Goal: Task Accomplishment & Management: Manage account settings

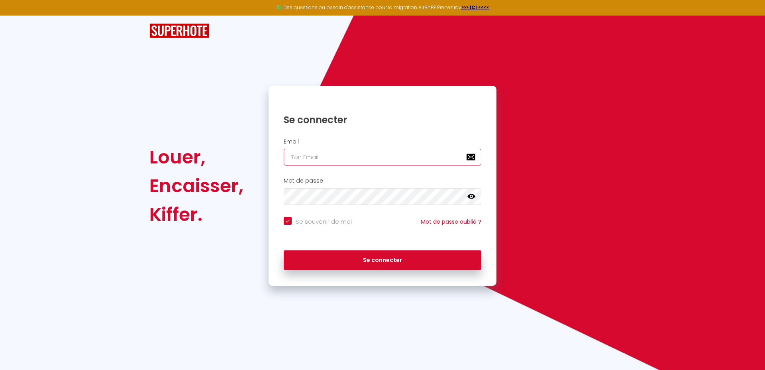
click at [340, 154] on input "email" at bounding box center [383, 157] width 198 height 17
paste input "[EMAIL_ADDRESS][DOMAIN_NAME]"
type input "[EMAIL_ADDRESS][DOMAIN_NAME]"
checkbox input "true"
type input "[EMAIL_ADDRESS][DOMAIN_NAME]"
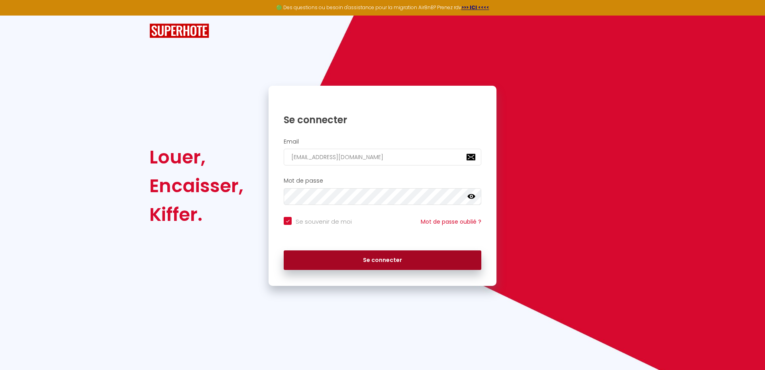
click at [402, 262] on button "Se connecter" at bounding box center [383, 260] width 198 height 20
checkbox input "true"
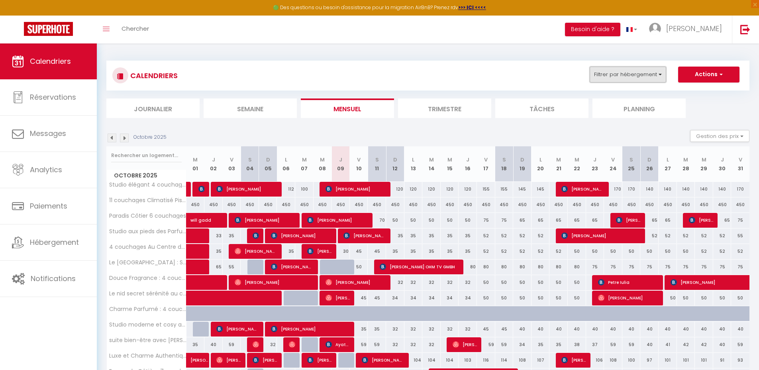
click at [621, 76] on button "Filtrer par hébergement" at bounding box center [628, 75] width 77 height 16
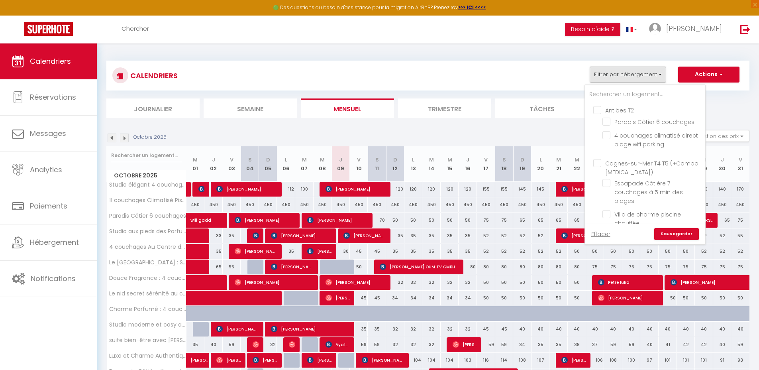
drag, startPoint x: 555, startPoint y: 75, endPoint x: 524, endPoint y: 79, distance: 31.7
click at [555, 75] on div "CALENDRIERS Filtrer par hébergement Antibes T2 Paradis Côtier 6 couchages 4 cou…" at bounding box center [427, 76] width 631 height 18
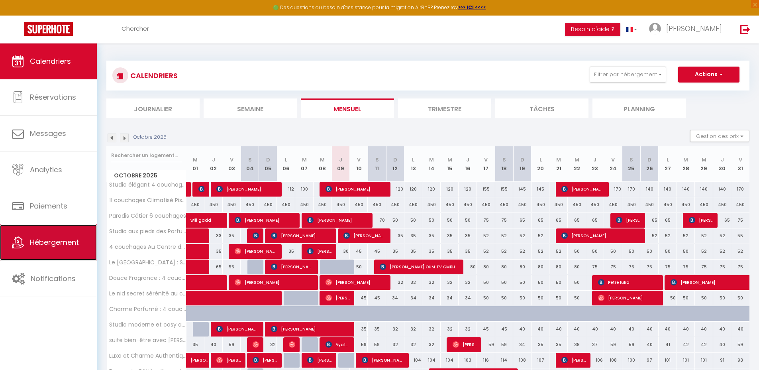
click at [53, 245] on span "Hébergement" at bounding box center [54, 242] width 49 height 10
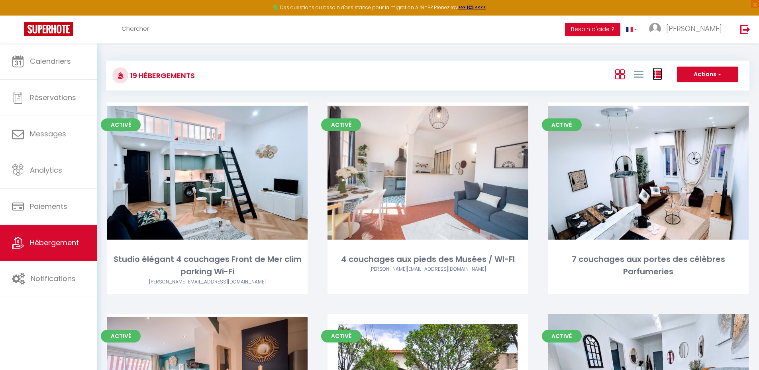
click at [656, 73] on icon at bounding box center [658, 75] width 10 height 10
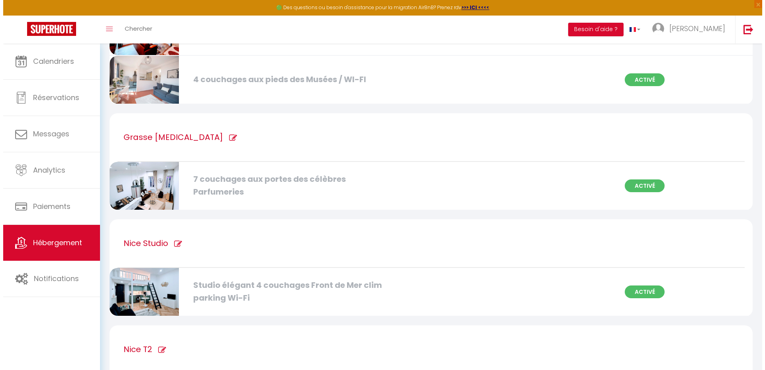
scroll to position [997, 0]
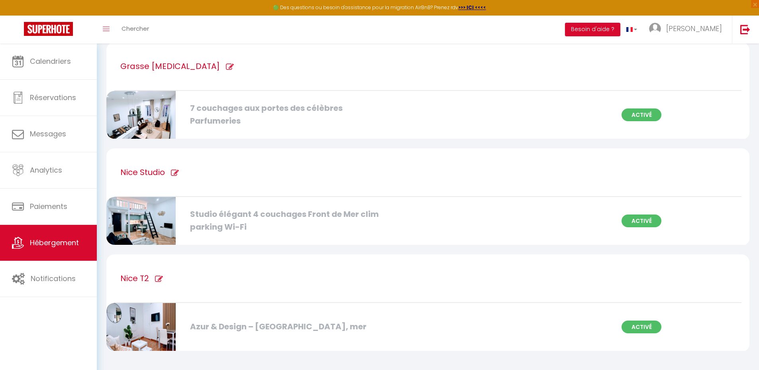
click at [157, 279] on icon at bounding box center [159, 279] width 8 height 8
type input "Nice T2"
checkbox mer "true"
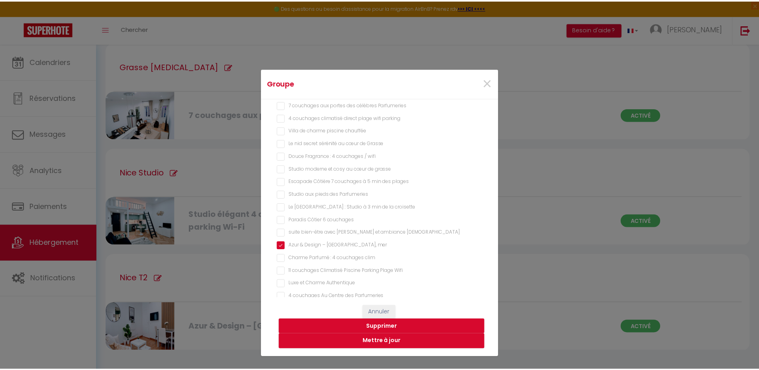
scroll to position [104, 0]
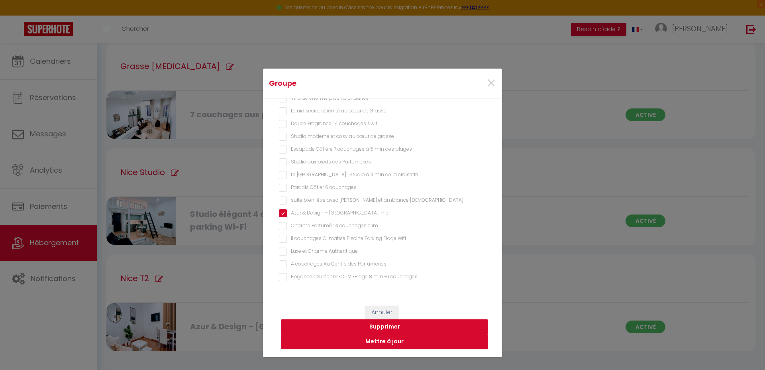
click at [313, 277] on couchages "Élégance azuréenne•CLIM •Plage 8 min •6 couchages" at bounding box center [382, 277] width 207 height 8
checkbox couchages "true"
click at [361, 342] on button "Mettre à jour" at bounding box center [384, 341] width 207 height 15
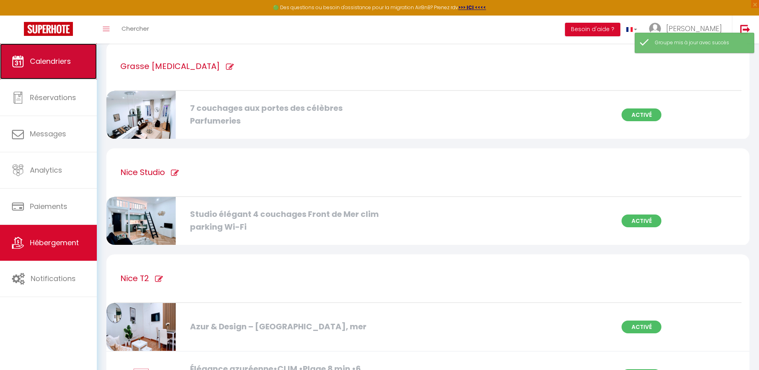
click at [68, 69] on link "Calendriers" at bounding box center [48, 61] width 97 height 36
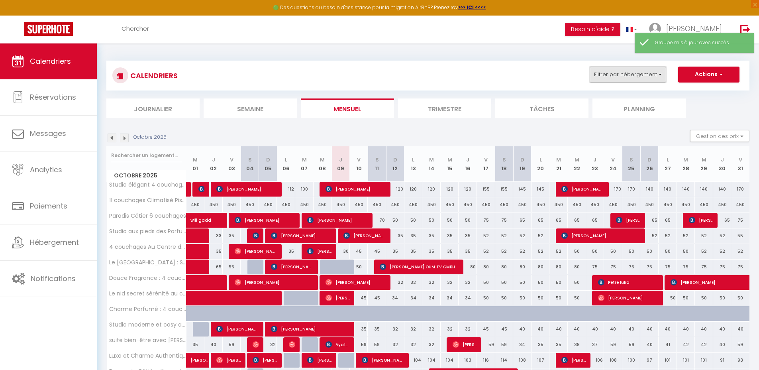
click at [626, 73] on button "Filtrer par hébergement" at bounding box center [628, 75] width 77 height 16
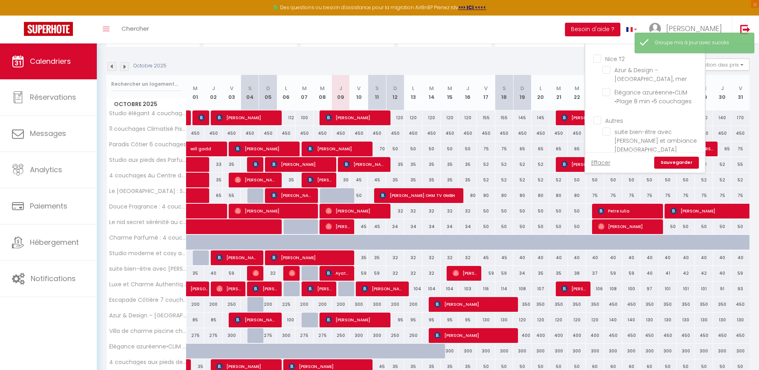
scroll to position [389, 0]
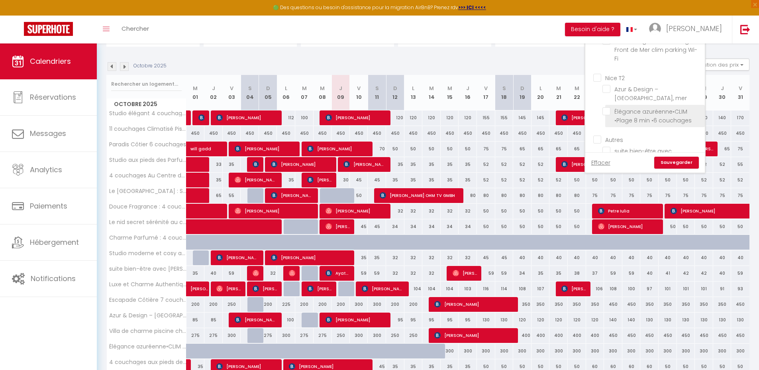
click at [610, 111] on input "Élégance azuréenne•CLIM •Plage 8 min •6 couchages" at bounding box center [652, 111] width 100 height 8
checkbox input "true"
checkbox input "false"
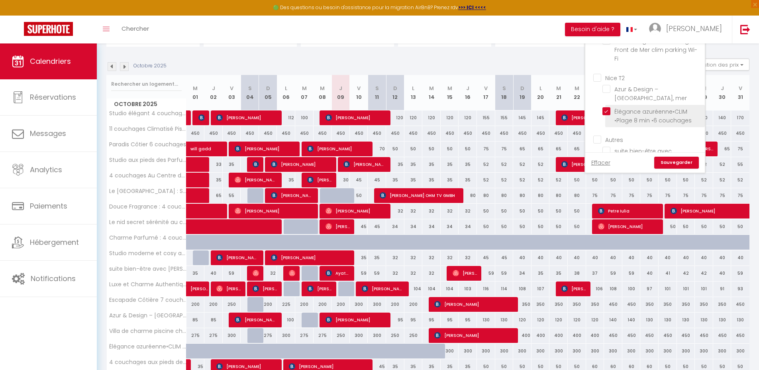
checkbox input "false"
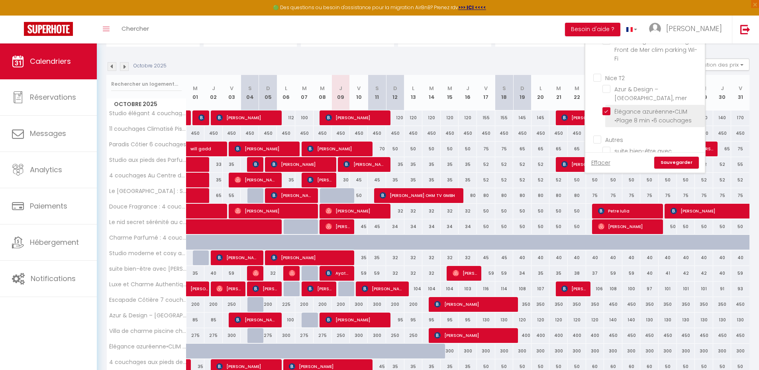
checkbox input "false"
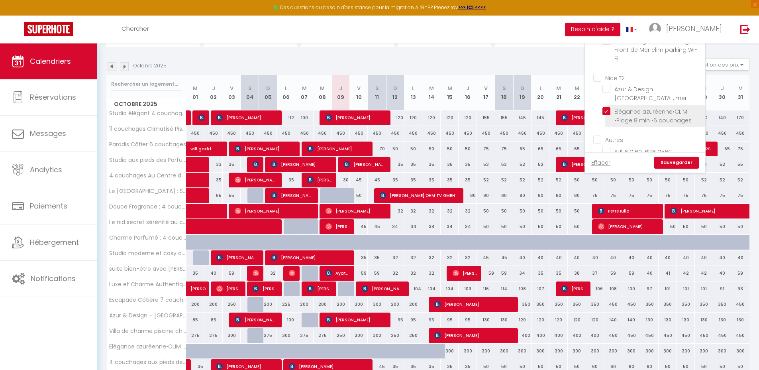
checkbox input "false"
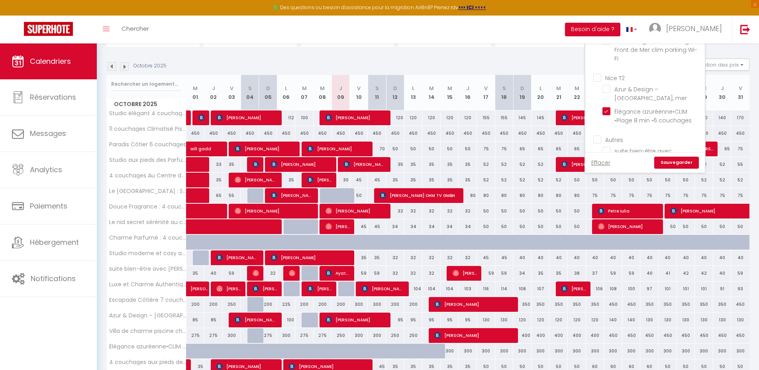
click at [680, 162] on link "Sauvegarder" at bounding box center [676, 163] width 45 height 12
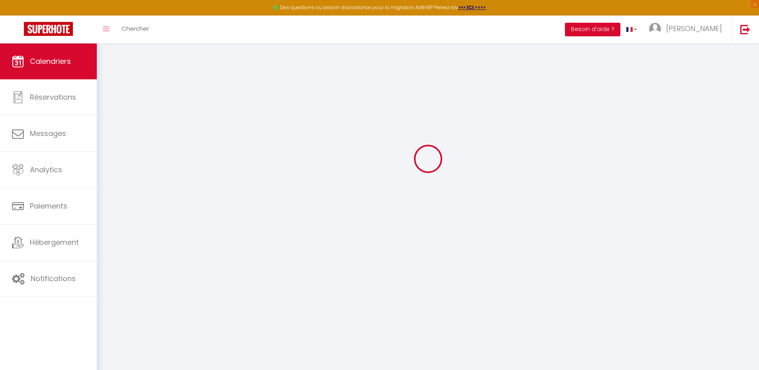
scroll to position [43, 0]
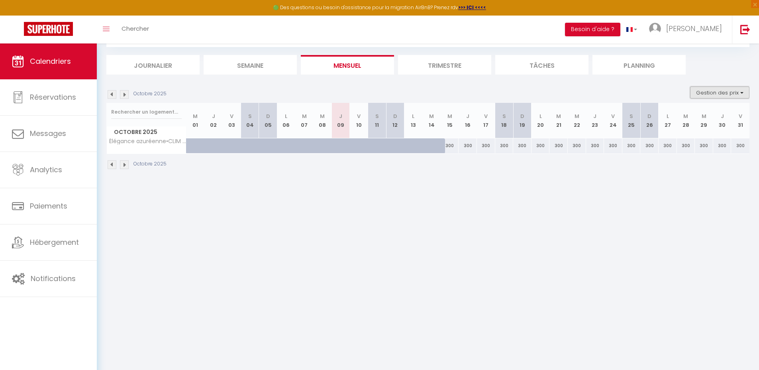
click at [724, 89] on button "Gestion des prix" at bounding box center [719, 92] width 59 height 12
click at [703, 116] on input "Nb Nuits minimum" at bounding box center [713, 117] width 72 height 8
checkbox input "true"
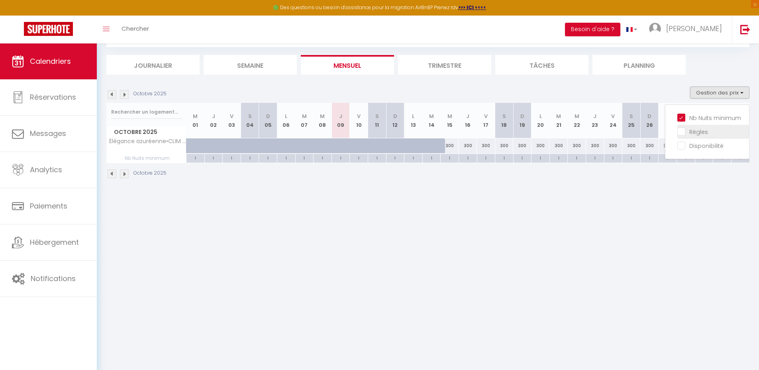
click at [699, 132] on input "Règles" at bounding box center [713, 131] width 72 height 8
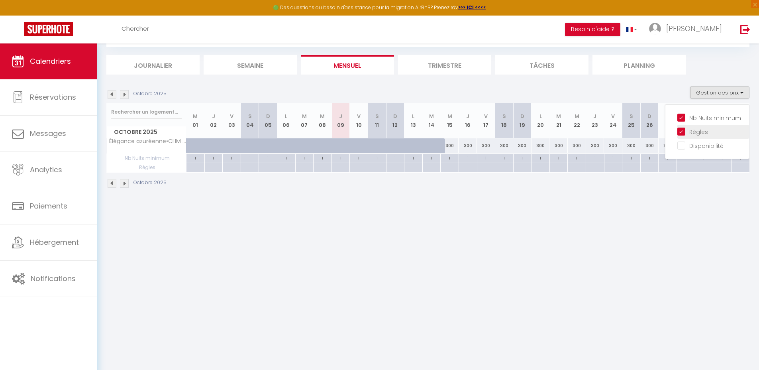
click at [698, 132] on input "Règles" at bounding box center [713, 131] width 72 height 8
checkbox input "false"
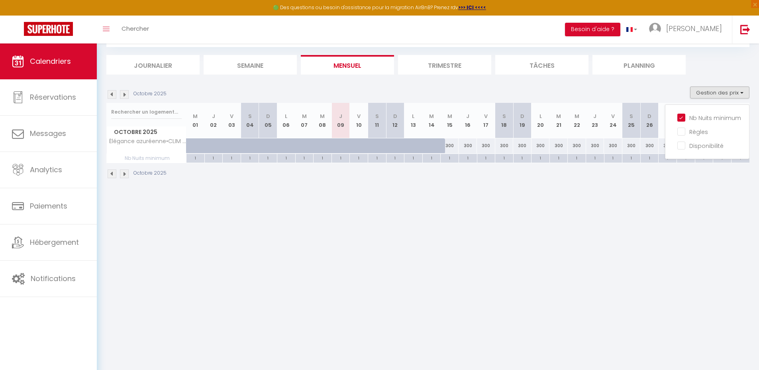
click at [570, 228] on body "🟢 Des questions ou besoin d'assistance pour la migration AirBnB? Prenez rdv >>>…" at bounding box center [379, 185] width 759 height 370
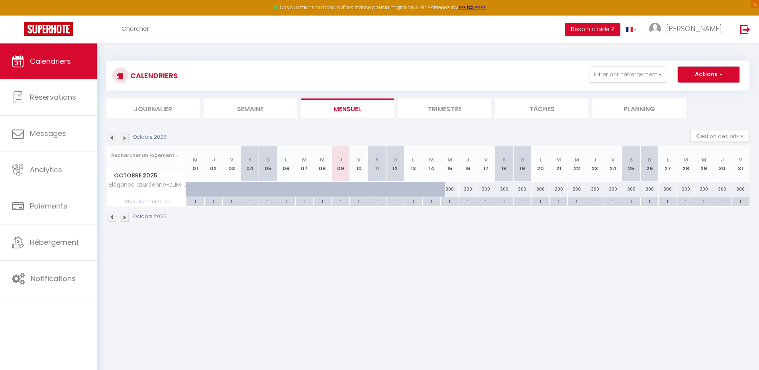
click at [703, 75] on button "Actions" at bounding box center [708, 75] width 61 height 16
click at [696, 90] on link "Nouvelle réservation" at bounding box center [700, 93] width 69 height 12
select select
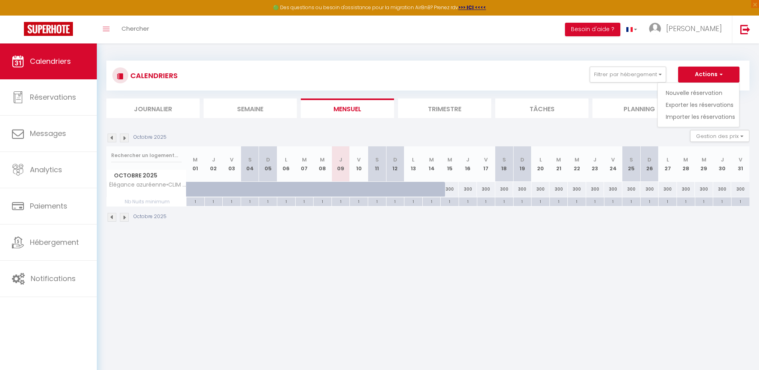
select select
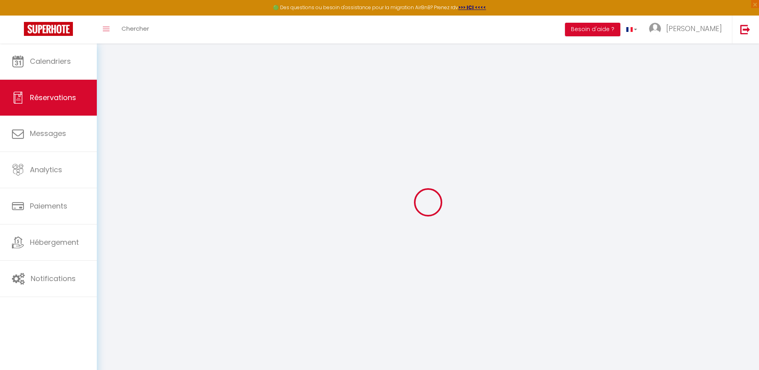
select select
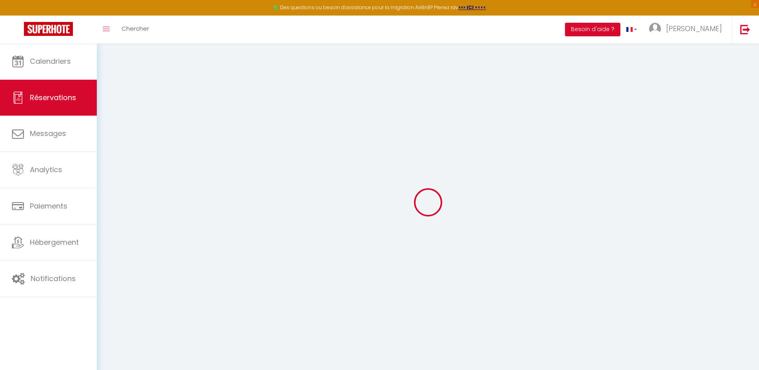
select select
checkbox input "false"
select select
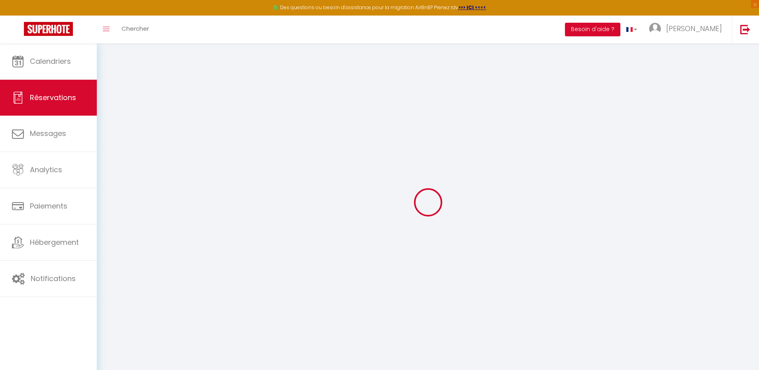
select select
checkbox input "false"
select select
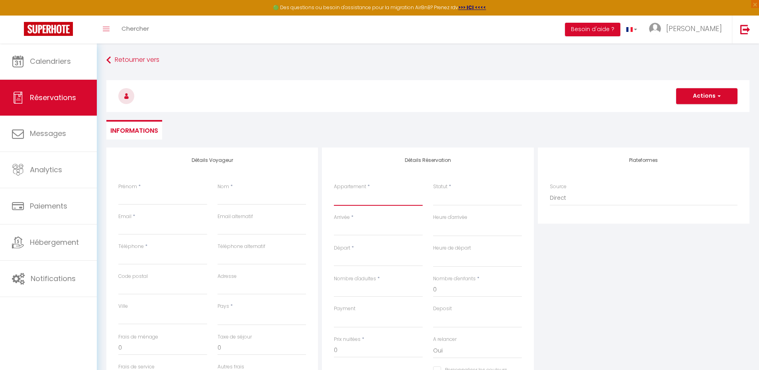
click at [361, 197] on select "Studio élégant 4 couchages Front de Mer clim parking Wi-Fi 4 couchages aux pied…" at bounding box center [378, 197] width 89 height 15
select select "78073"
click at [334, 190] on select "Studio élégant 4 couchages Front de Mer clim parking Wi-Fi 4 couchages aux pied…" at bounding box center [378, 197] width 89 height 15
select select
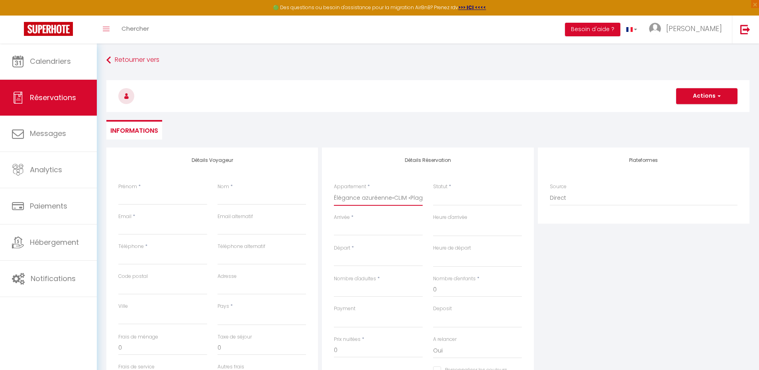
select select
checkbox input "false"
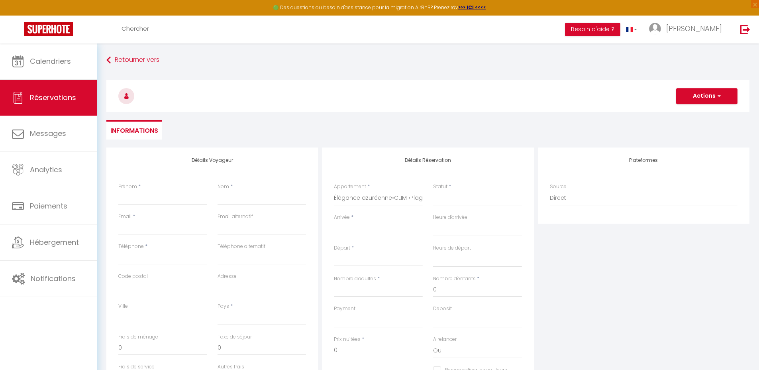
click at [368, 229] on input "Arrivée" at bounding box center [378, 229] width 89 height 10
select select
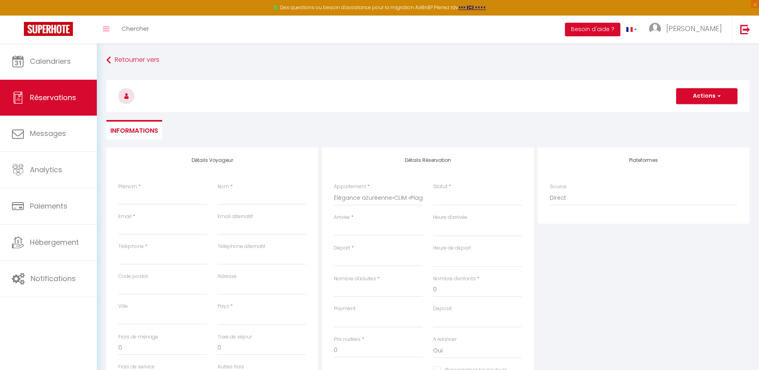
select select
checkbox input "false"
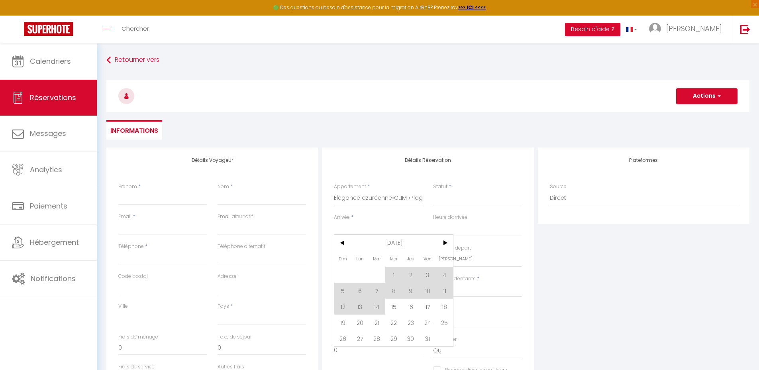
click at [387, 231] on input "Arrivée" at bounding box center [378, 229] width 89 height 10
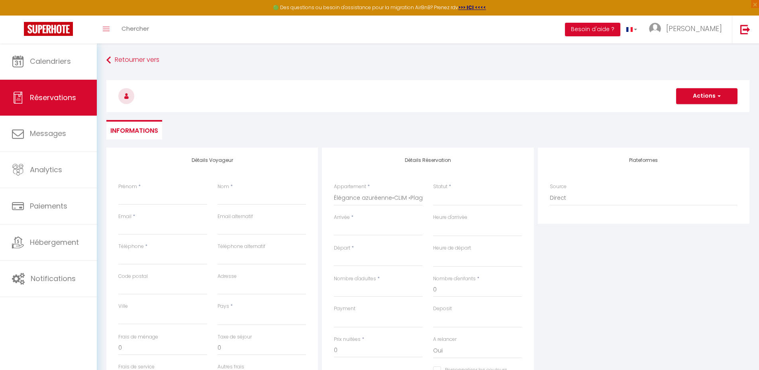
click at [387, 233] on input "Arrivée" at bounding box center [378, 229] width 89 height 10
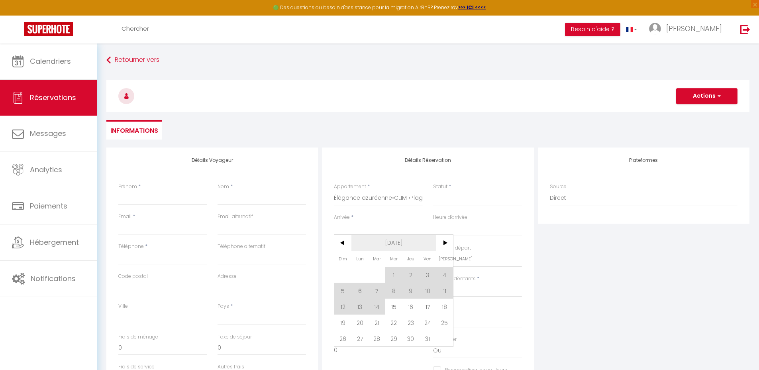
click at [390, 242] on span "[DATE]" at bounding box center [393, 243] width 85 height 16
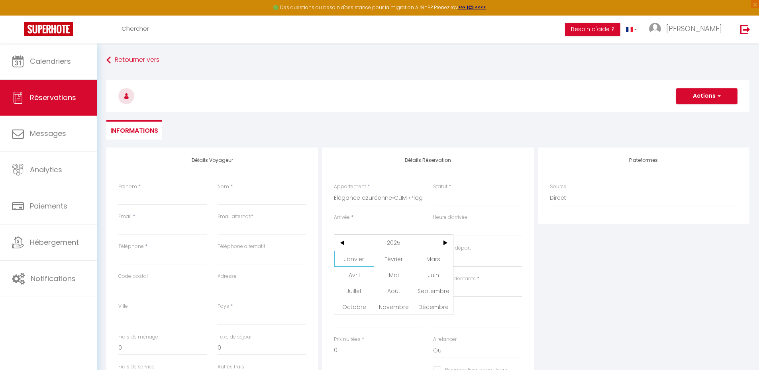
click at [354, 255] on span "Janvier" at bounding box center [353, 259] width 39 height 16
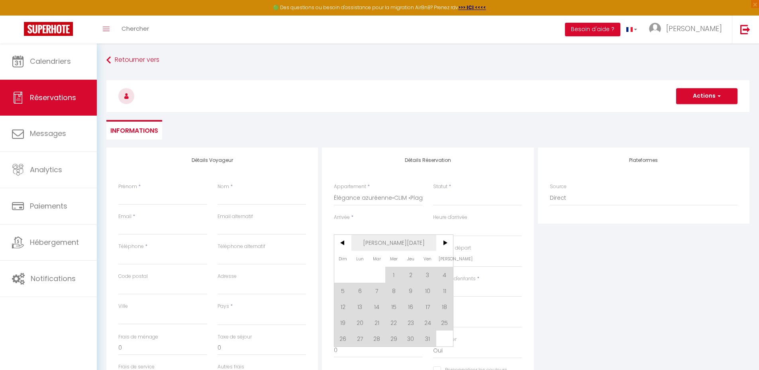
click at [383, 242] on span "Jan 2025" at bounding box center [393, 243] width 85 height 16
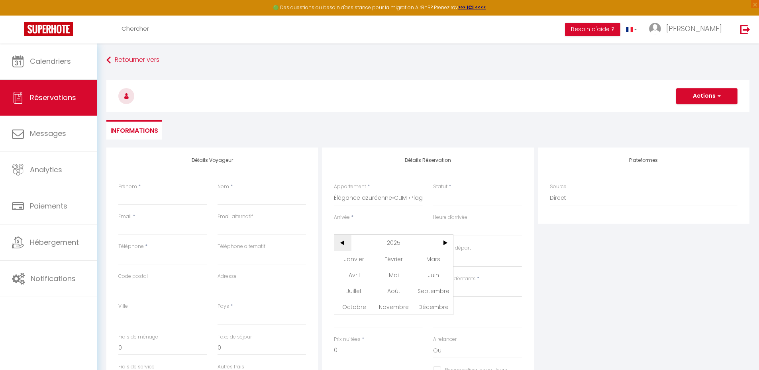
click at [344, 241] on span "<" at bounding box center [342, 243] width 17 height 16
click at [350, 254] on span "Janvier" at bounding box center [353, 259] width 39 height 16
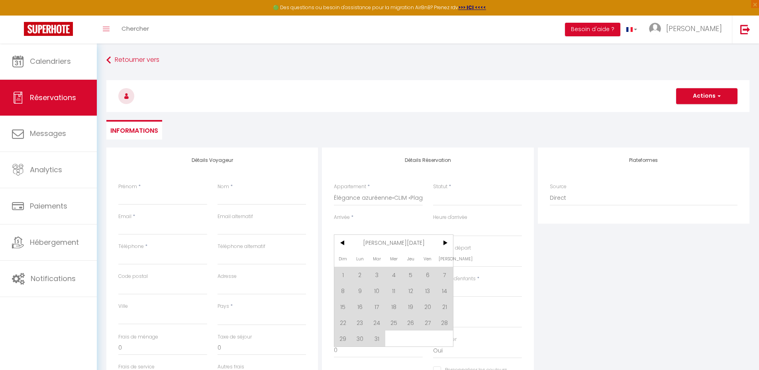
click at [343, 274] on span "1" at bounding box center [342, 275] width 17 height 16
select select
type input "Dim 01 Janvier 2023"
select select
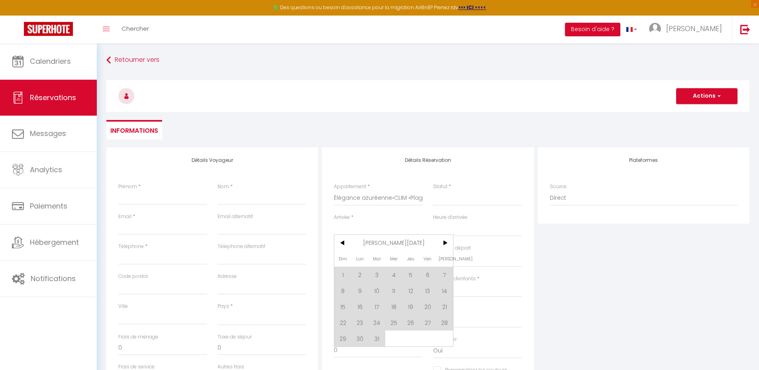
type input "Lun 02 Janvier 2023"
select select
checkbox input "false"
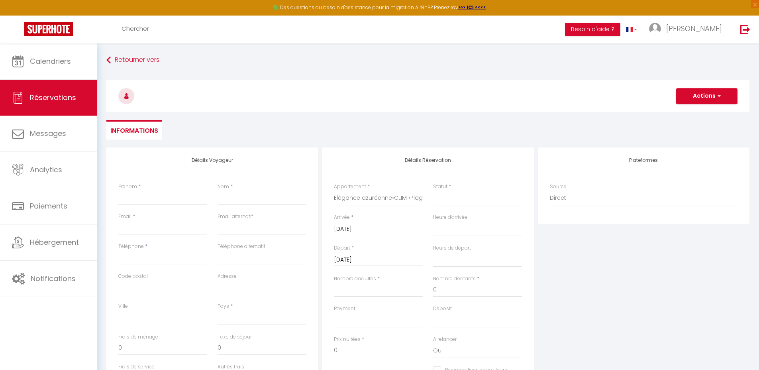
click at [375, 262] on input "Lun 02 Janvier 2023" at bounding box center [378, 260] width 89 height 10
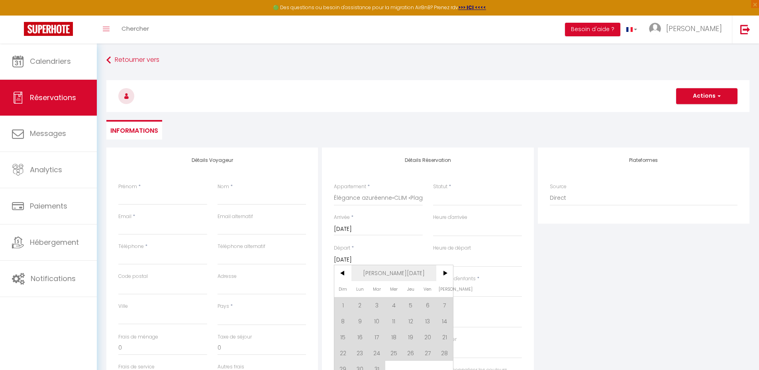
click at [389, 272] on span "Jan 2023" at bounding box center [393, 273] width 85 height 16
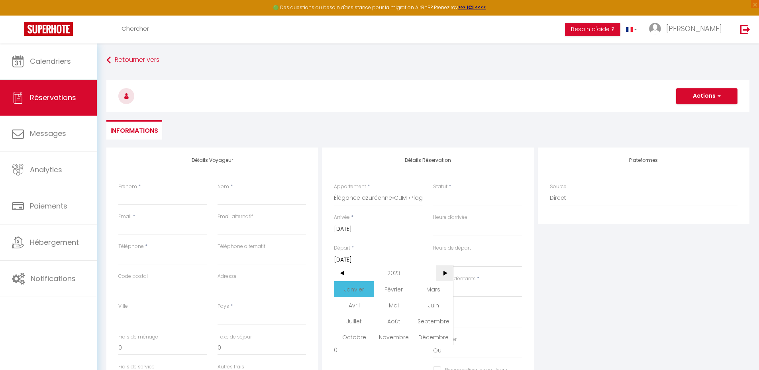
click at [441, 273] on span ">" at bounding box center [444, 273] width 17 height 16
click at [351, 337] on span "Octobre" at bounding box center [353, 337] width 39 height 16
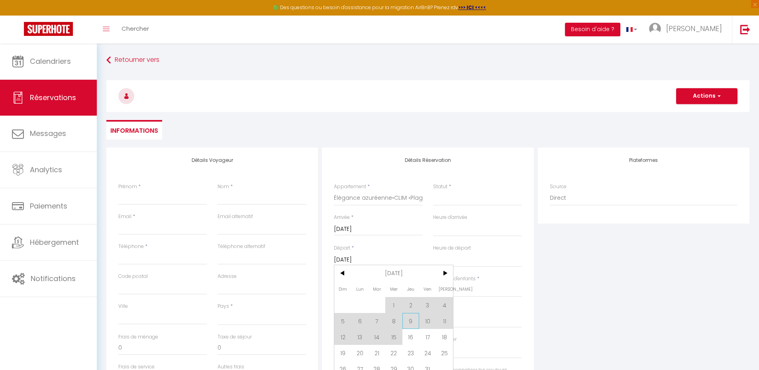
click at [410, 322] on span "9" at bounding box center [410, 321] width 17 height 16
select select
type input "Jeu 09 Octobre 2025"
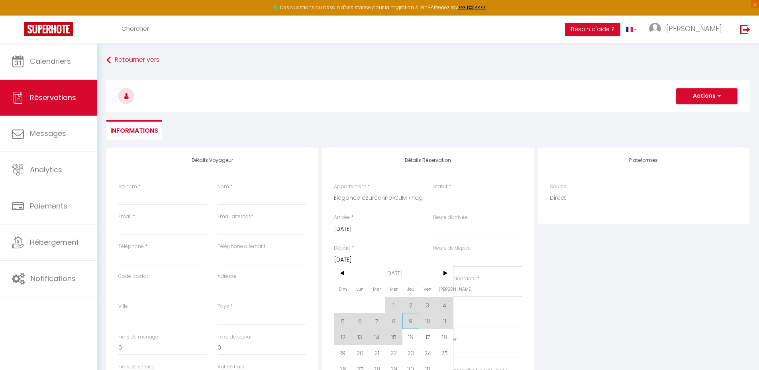
select select
checkbox input "false"
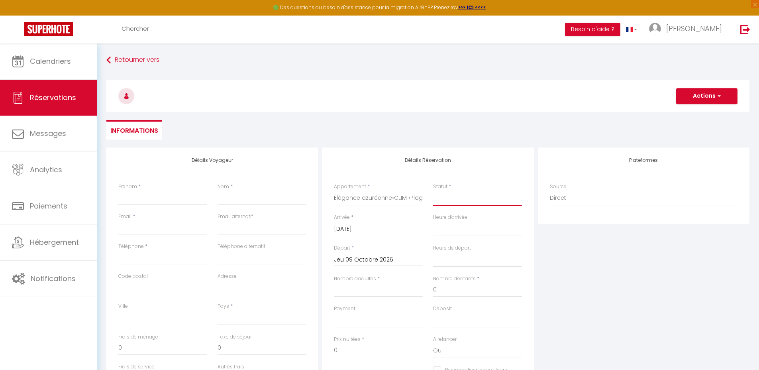
click at [453, 195] on select "Confirmé Non Confirmé Annulé Annulé par le voyageur No Show Request" at bounding box center [477, 197] width 89 height 15
select select "1"
click at [433, 190] on select "Confirmé Non Confirmé Annulé Annulé par le voyageur No Show Request" at bounding box center [477, 197] width 89 height 15
select select
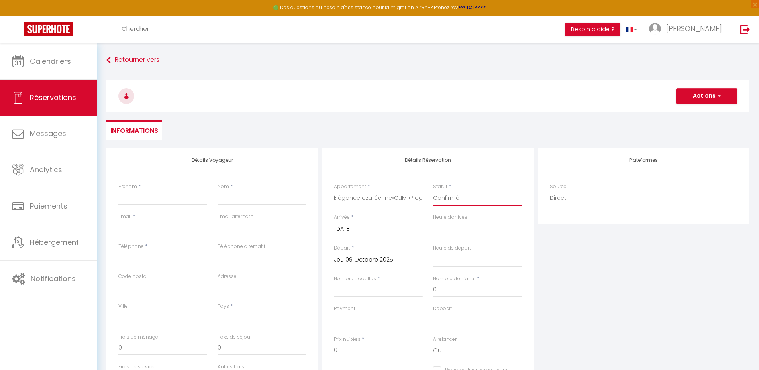
select select
checkbox input "false"
click at [361, 288] on input "Nombre d'adultes" at bounding box center [378, 290] width 89 height 14
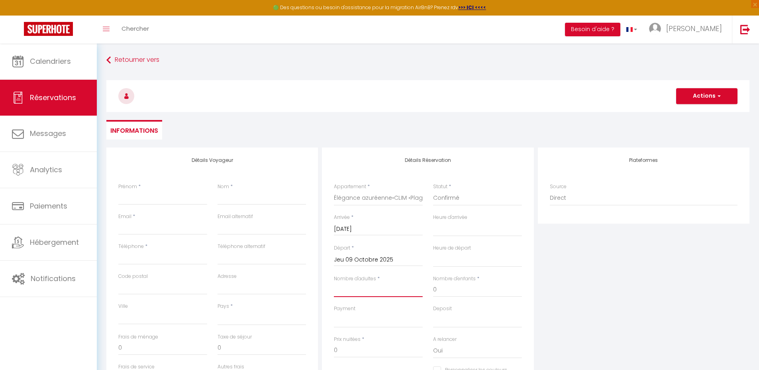
type input "1"
select select
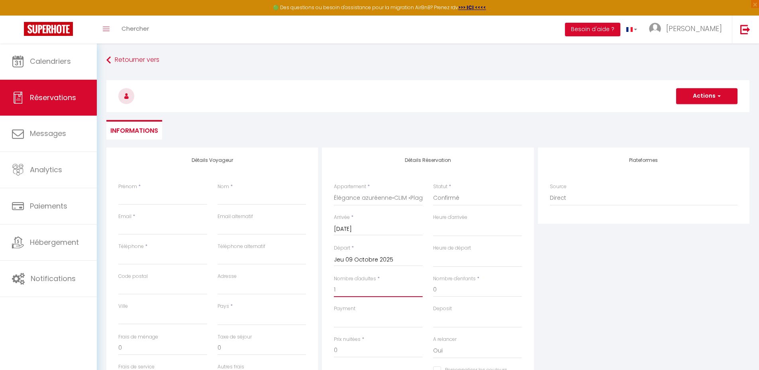
select select
checkbox input "false"
select select
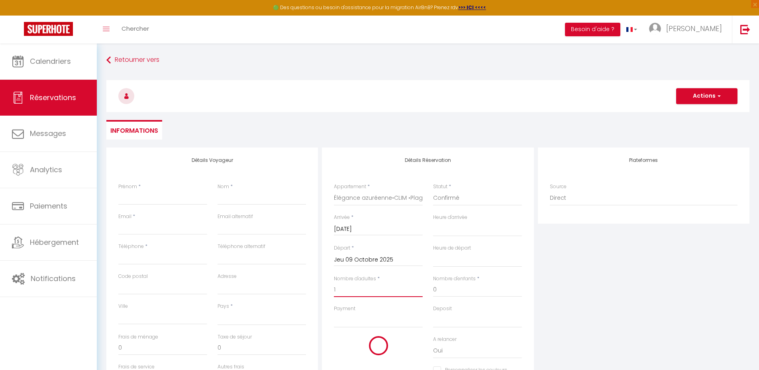
select select
checkbox input "false"
type input "1"
click at [159, 199] on input "Prénom" at bounding box center [162, 197] width 89 height 14
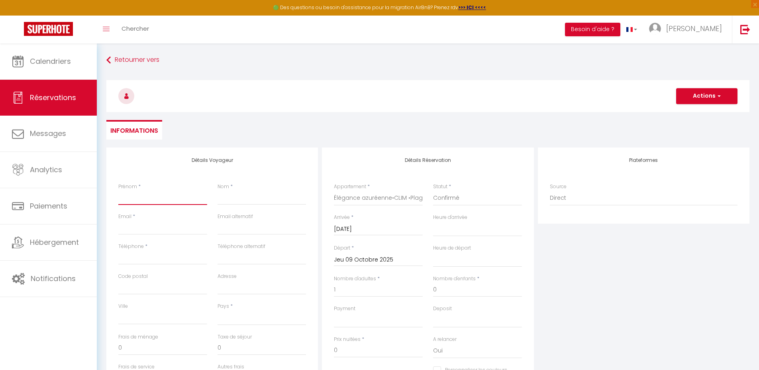
type input "J"
select select
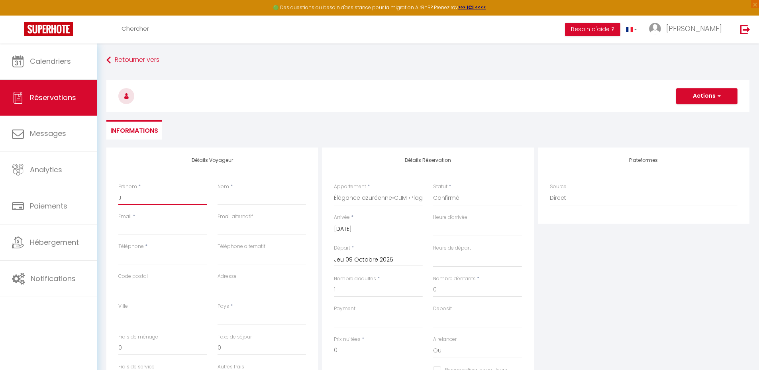
select select
checkbox input "false"
type input "JA"
select select
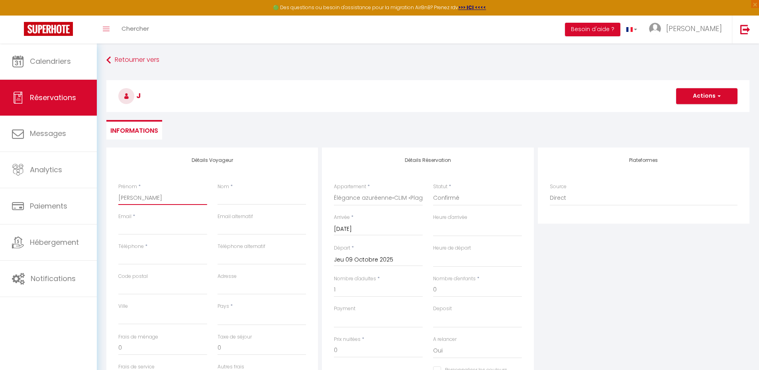
select select
checkbox input "false"
type input "JAC"
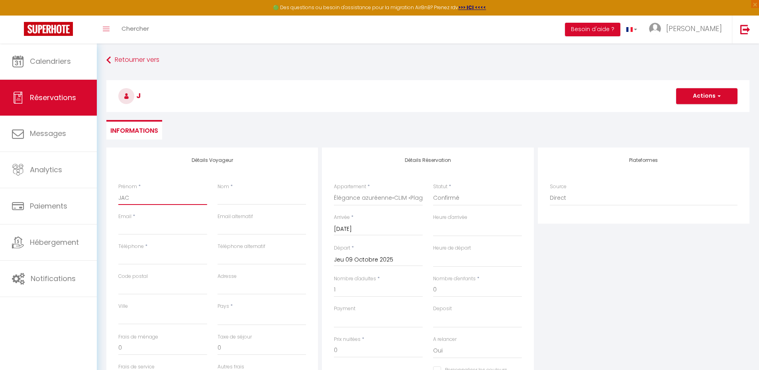
select select
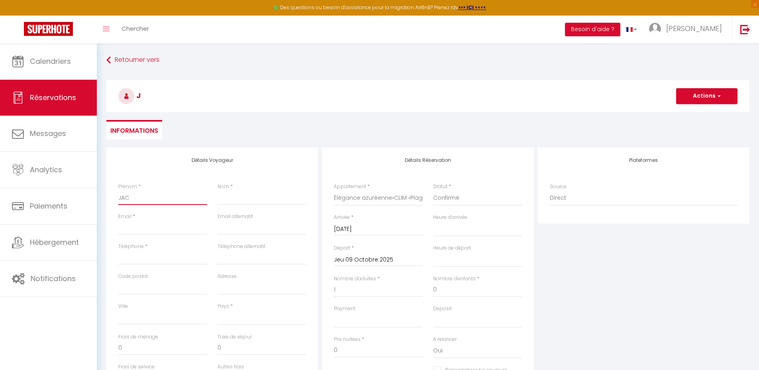
checkbox input "false"
type input "JAC"
type input "J"
select select
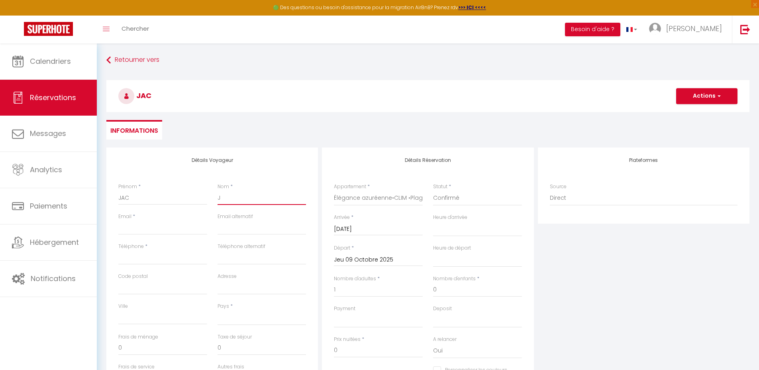
select select
checkbox input "false"
type input "JA"
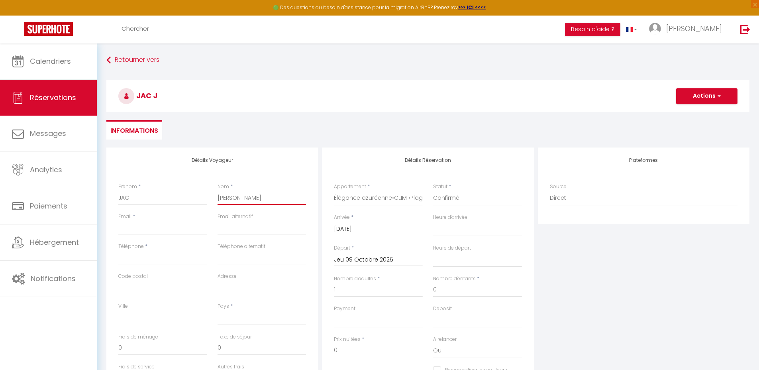
select select
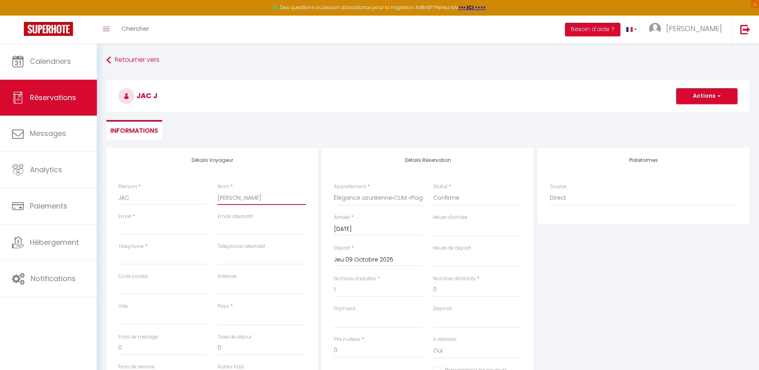
checkbox input "false"
type input "JAC"
select select
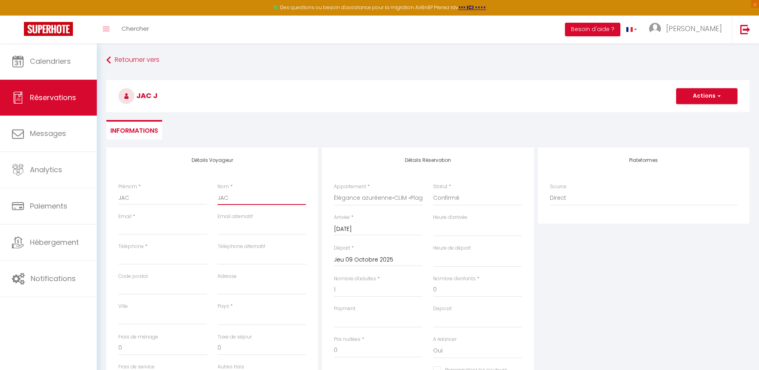
select select
checkbox input "false"
type input "JAC"
type input "i"
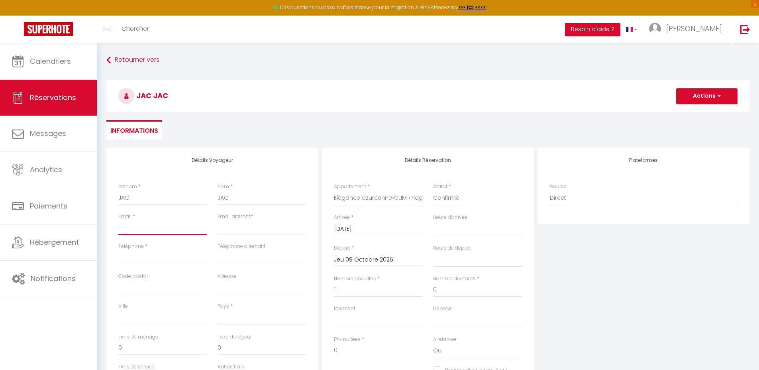
select select
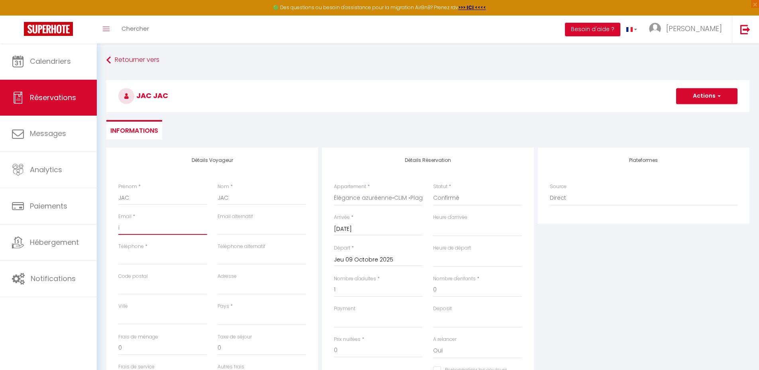
checkbox input "false"
type input "in"
select select
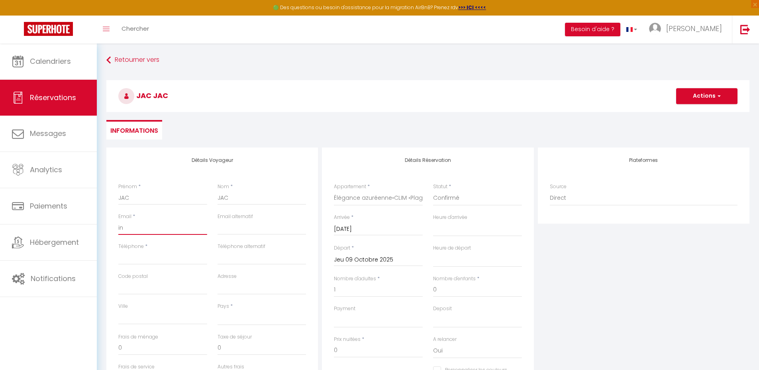
select select
checkbox input "false"
type input "ind"
select select
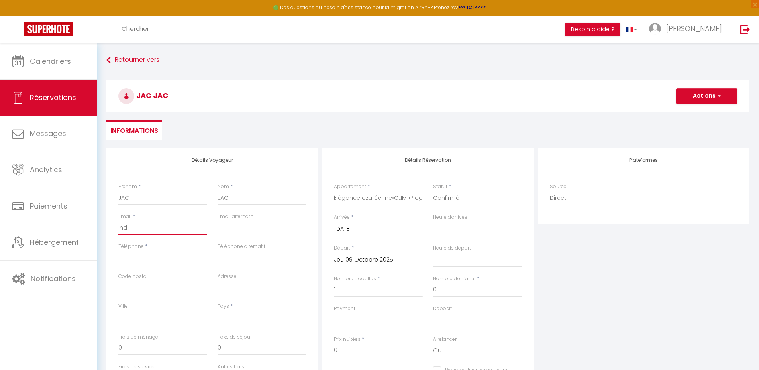
select select
checkbox input "false"
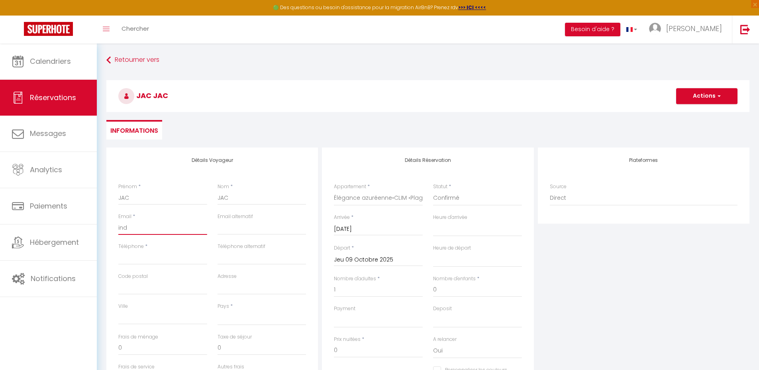
type input "indi"
select select
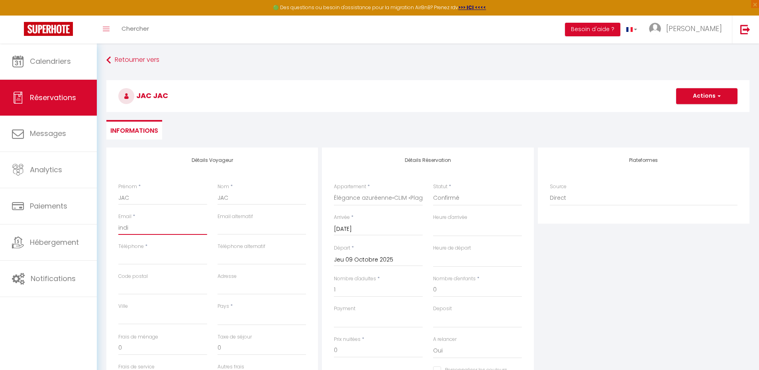
select select
checkbox input "false"
type input "indis"
select select
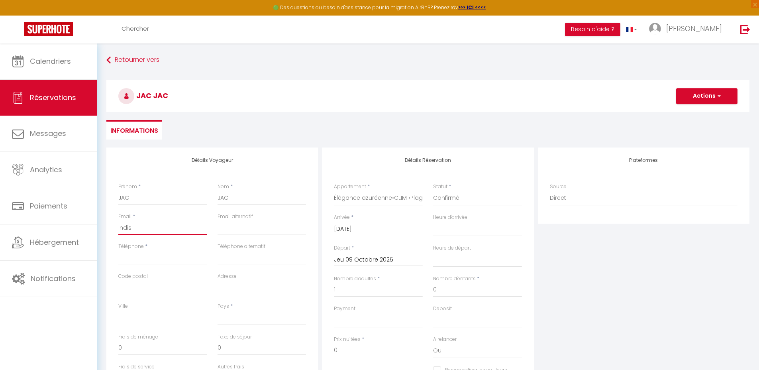
select select
checkbox input "false"
type input "indisp"
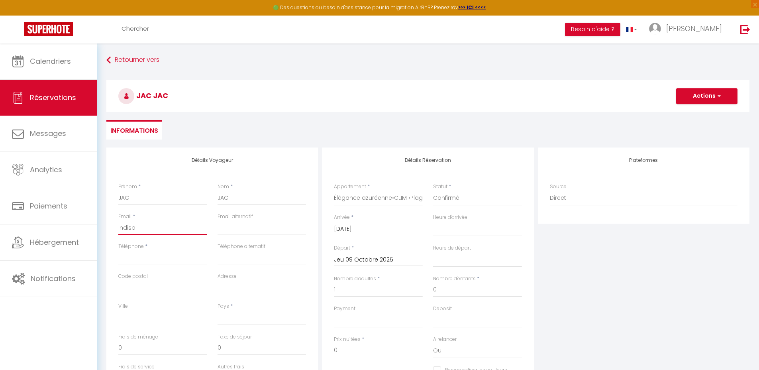
select select
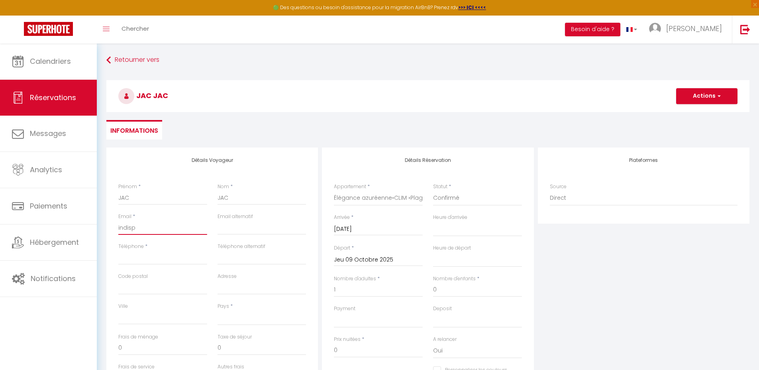
checkbox input "false"
type input "indispo"
select select
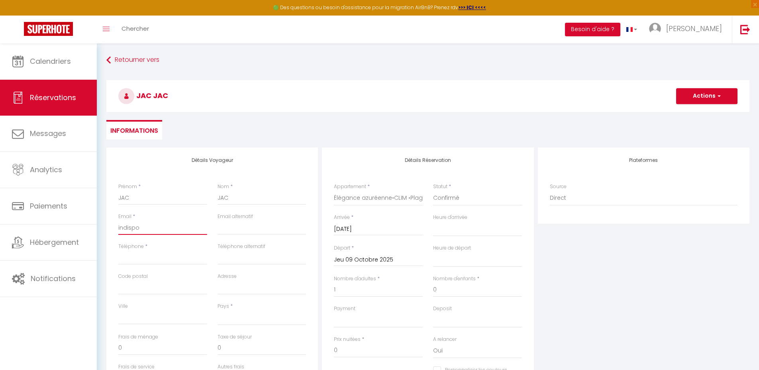
select select
checkbox input "false"
type input "indispo@"
select select
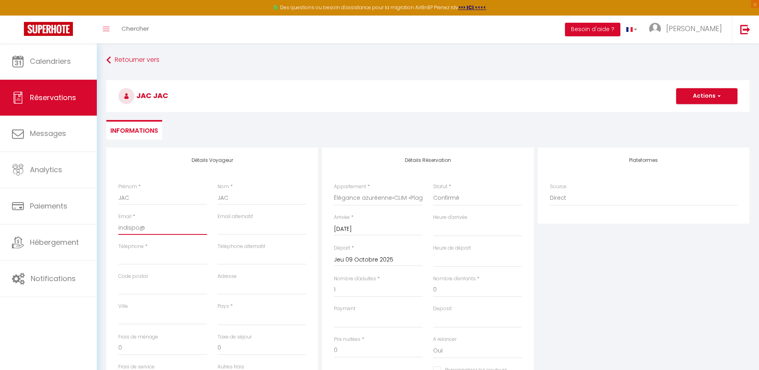
select select
checkbox input "false"
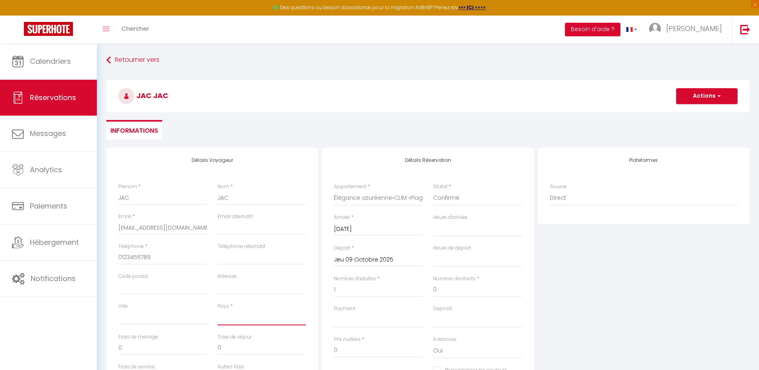
click at [261, 318] on select "France Portugal Afghanistan Albania Algeria American Samoa Andorra Angola Angui…" at bounding box center [262, 317] width 89 height 15
click at [218, 310] on select "France Portugal Afghanistan Albania Algeria American Samoa Andorra Angola Angui…" at bounding box center [262, 317] width 89 height 15
click at [694, 99] on button "Actions" at bounding box center [706, 96] width 61 height 16
click at [694, 110] on link "Enregistrer" at bounding box center [698, 113] width 63 height 10
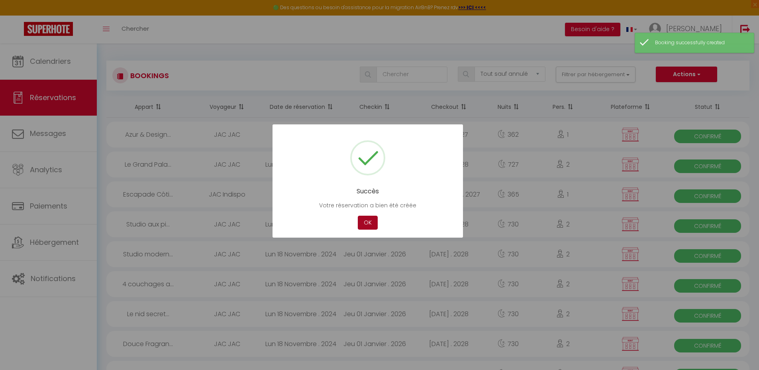
click at [367, 223] on button "OK" at bounding box center [368, 223] width 20 height 14
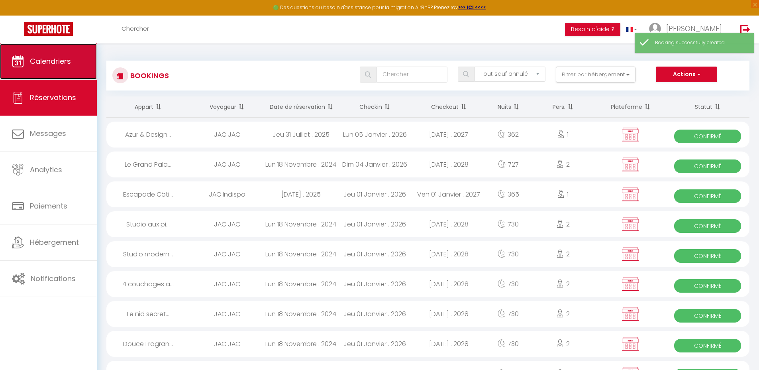
click at [46, 65] on span "Calendriers" at bounding box center [50, 61] width 41 height 10
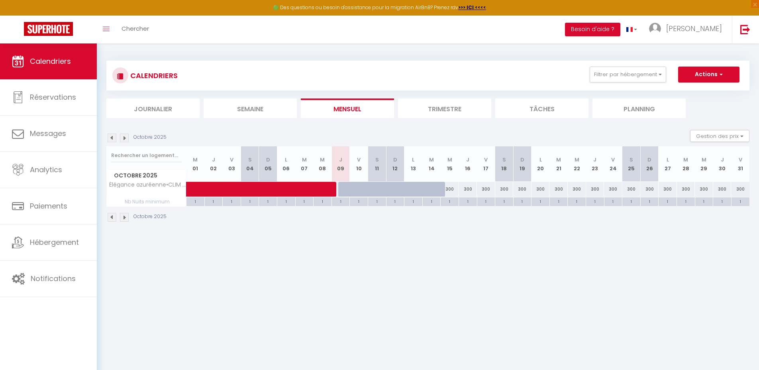
click at [361, 274] on body "🟢 Des questions ou besoin d'assistance pour la migration AirBnB? Prenez rdv >>>…" at bounding box center [379, 228] width 759 height 370
click at [126, 139] on img at bounding box center [124, 137] width 9 height 9
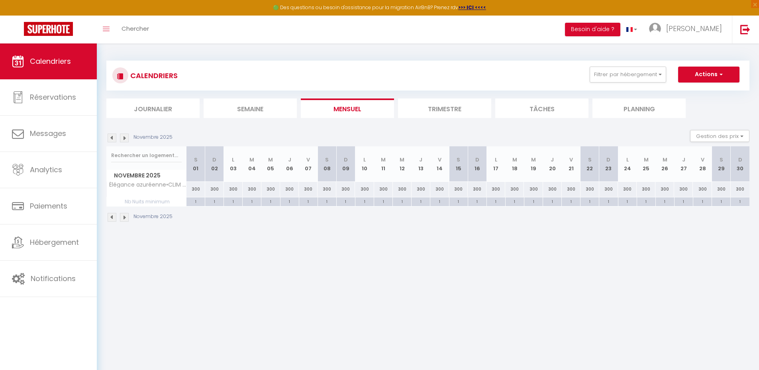
click at [125, 138] on img at bounding box center [124, 137] width 9 height 9
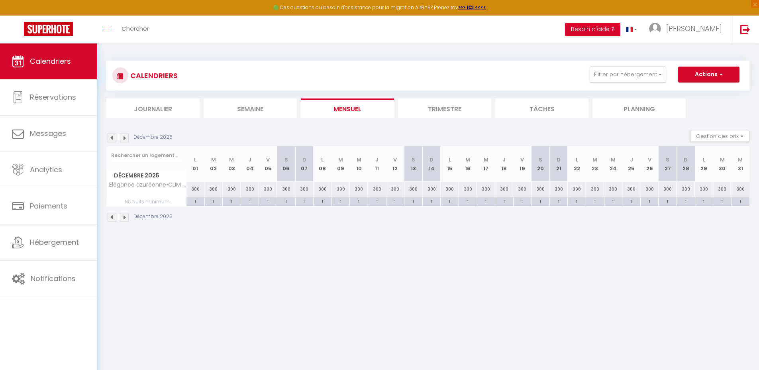
click at [124, 139] on img at bounding box center [124, 137] width 9 height 9
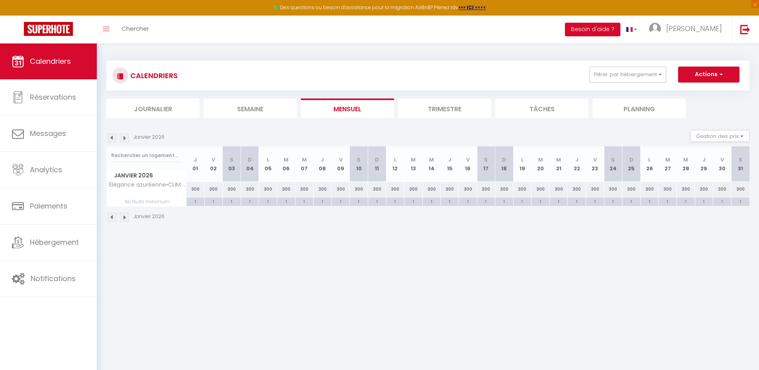
click at [269, 188] on div "300" at bounding box center [268, 189] width 18 height 15
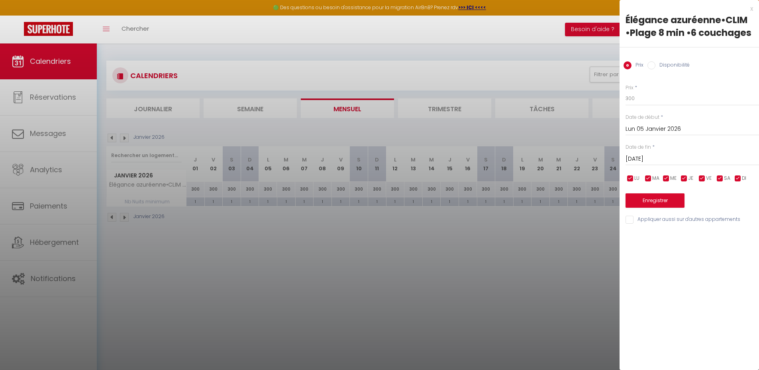
click at [483, 273] on div at bounding box center [379, 185] width 759 height 370
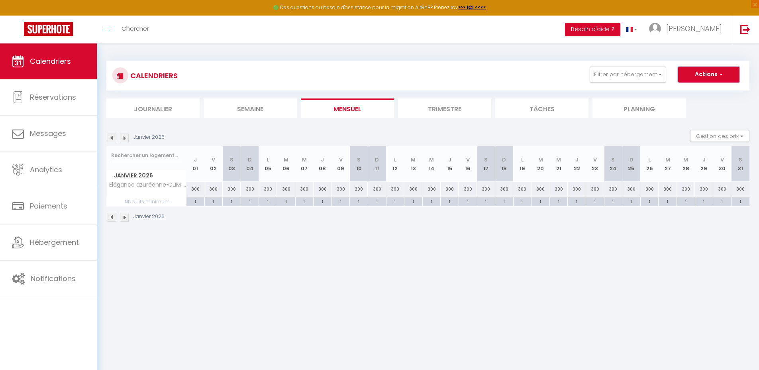
click at [710, 74] on button "Actions" at bounding box center [708, 75] width 61 height 16
click at [702, 90] on link "Nouvelle réservation" at bounding box center [700, 93] width 69 height 12
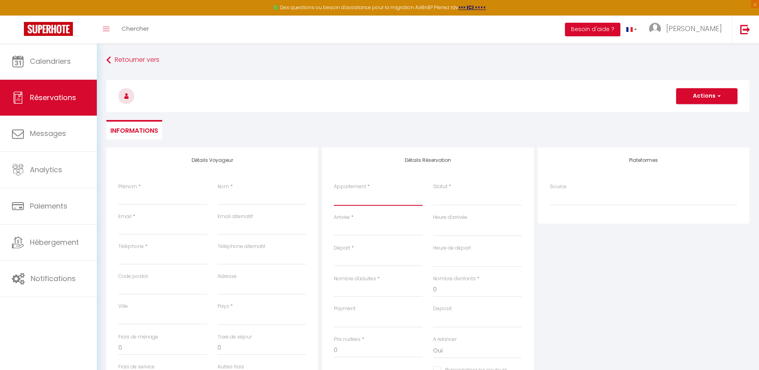
click at [363, 198] on select "Studio élégant 4 couchages Front de Mer clim parking Wi-Fi 4 couchages aux pied…" at bounding box center [378, 197] width 89 height 15
click at [334, 190] on select "Studio élégant 4 couchages Front de Mer clim parking Wi-Fi 4 couchages aux pied…" at bounding box center [378, 197] width 89 height 15
click at [351, 228] on input "Arrivée" at bounding box center [378, 229] width 89 height 10
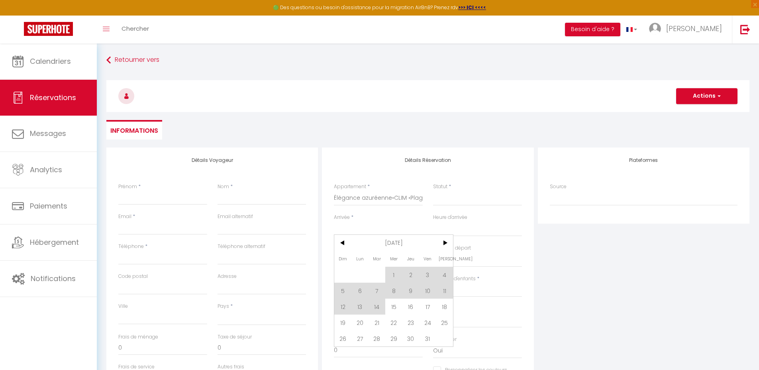
click at [390, 240] on span "[DATE]" at bounding box center [393, 243] width 85 height 16
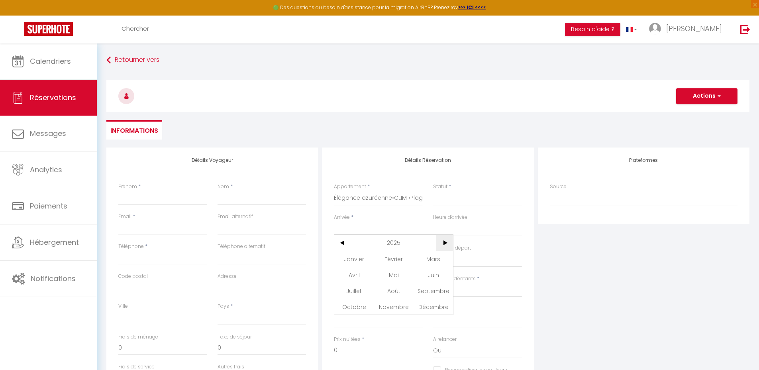
click at [443, 243] on span ">" at bounding box center [444, 243] width 17 height 16
click at [357, 257] on span "Janvier" at bounding box center [353, 259] width 39 height 16
drag, startPoint x: 337, startPoint y: 290, endPoint x: 380, endPoint y: 274, distance: 45.9
click at [337, 290] on span "4" at bounding box center [342, 291] width 17 height 16
click at [373, 255] on input "Lun 05 Janvier 2026" at bounding box center [378, 260] width 89 height 10
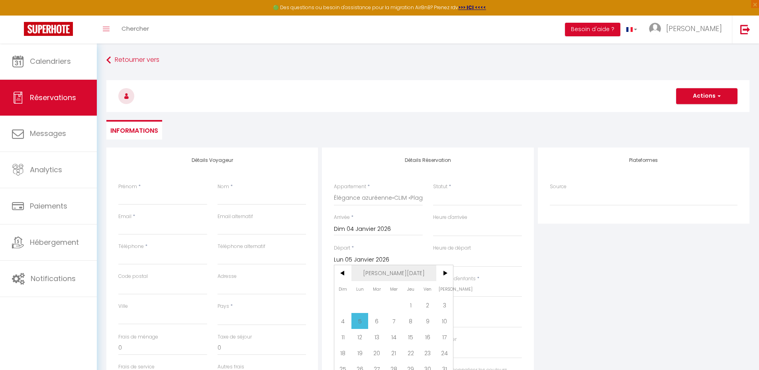
click at [387, 270] on span "Jan 2026" at bounding box center [393, 273] width 85 height 16
click at [442, 273] on span ">" at bounding box center [444, 273] width 17 height 16
click at [442, 272] on span ">" at bounding box center [444, 273] width 17 height 16
drag, startPoint x: 361, startPoint y: 292, endPoint x: 386, endPoint y: 297, distance: 25.9
click at [361, 292] on span "Janvier" at bounding box center [353, 289] width 39 height 16
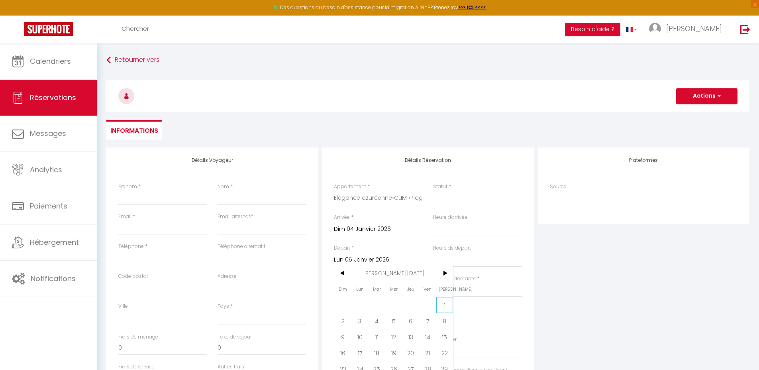
click at [444, 299] on span "1" at bounding box center [444, 305] width 17 height 16
click at [465, 197] on select "Confirmé Non Confirmé Annulé Annulé par le voyageur No Show Request" at bounding box center [477, 197] width 89 height 15
click at [433, 190] on select "Confirmé Non Confirmé Annulé Annulé par le voyageur No Show Request" at bounding box center [477, 197] width 89 height 15
click at [371, 288] on input "Nombre d'adultes" at bounding box center [378, 290] width 89 height 14
click at [160, 201] on input "Prénom" at bounding box center [162, 197] width 89 height 14
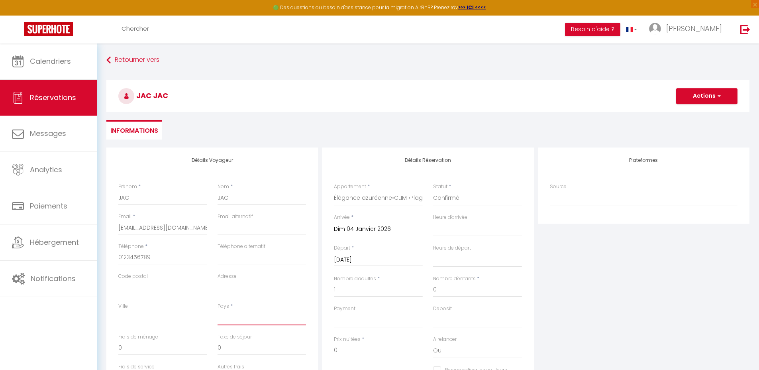
click at [247, 315] on select "France Portugal Afghanistan Albania Algeria American Samoa Andorra Angola Angui…" at bounding box center [262, 317] width 89 height 15
click at [218, 310] on select "France Portugal Afghanistan Albania Algeria American Samoa Andorra Angola Angui…" at bounding box center [262, 317] width 89 height 15
click at [700, 97] on button "Actions" at bounding box center [706, 96] width 61 height 16
click at [693, 112] on link "Enregistrer" at bounding box center [698, 113] width 63 height 10
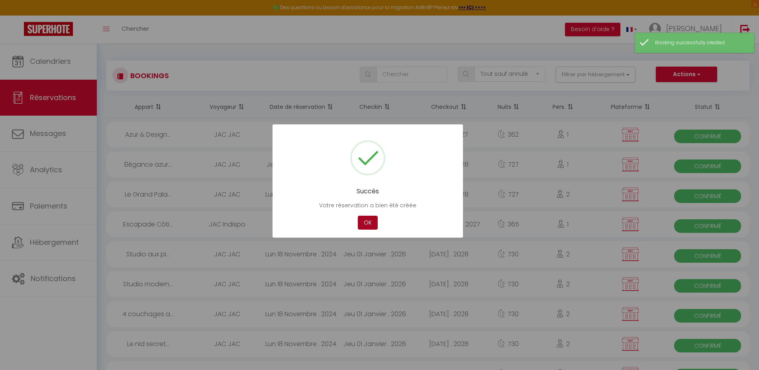
click at [367, 220] on button "OK" at bounding box center [368, 223] width 20 height 14
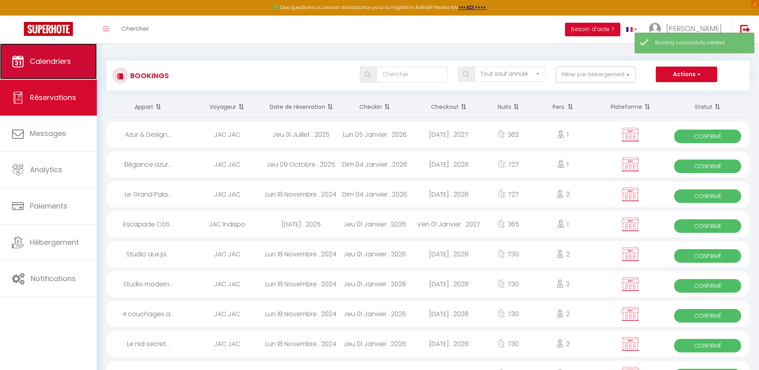
click at [68, 73] on link "Calendriers" at bounding box center [48, 61] width 97 height 36
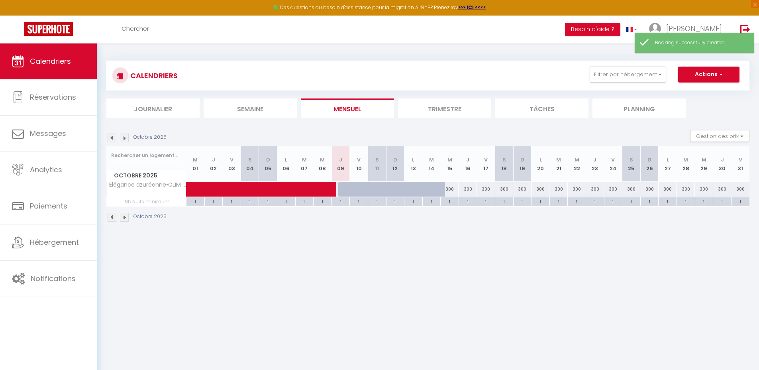
click at [450, 188] on div "300" at bounding box center [450, 189] width 18 height 15
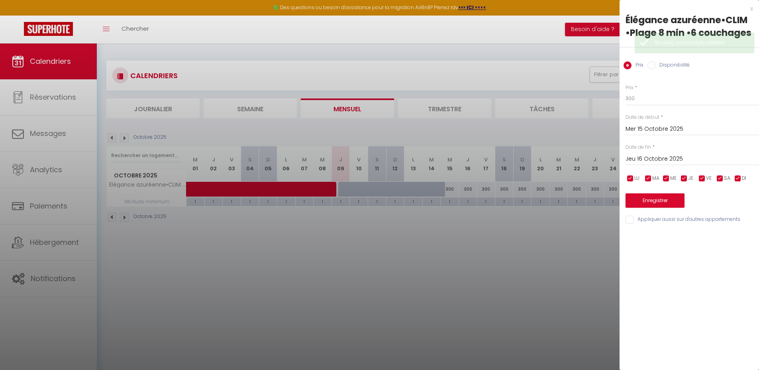
click at [672, 66] on label "Disponibilité" at bounding box center [672, 65] width 34 height 9
click at [655, 66] on input "Disponibilité" at bounding box center [652, 65] width 8 height 8
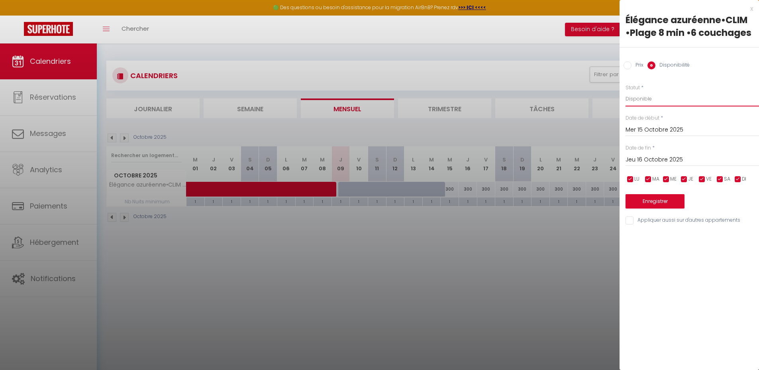
click at [658, 94] on select "Disponible Indisponible" at bounding box center [692, 98] width 133 height 15
click at [626, 91] on select "Disponible Indisponible" at bounding box center [692, 98] width 133 height 15
click at [658, 155] on input "Jeu 16 Octobre 2025" at bounding box center [692, 160] width 133 height 10
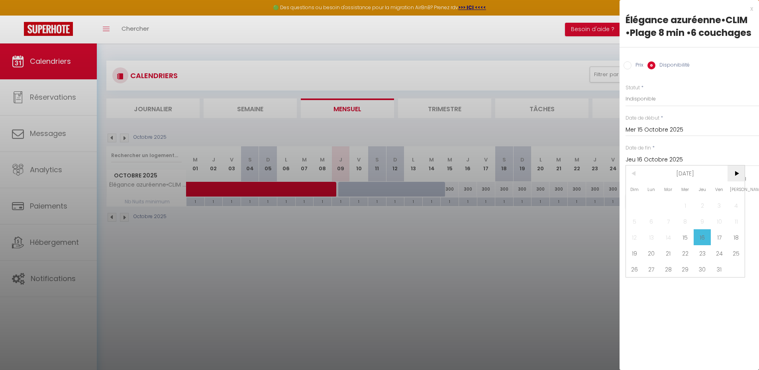
click at [738, 168] on span ">" at bounding box center [736, 173] width 17 height 16
click at [737, 169] on span ">" at bounding box center [736, 173] width 17 height 16
click at [634, 222] on span "4" at bounding box center [634, 221] width 17 height 16
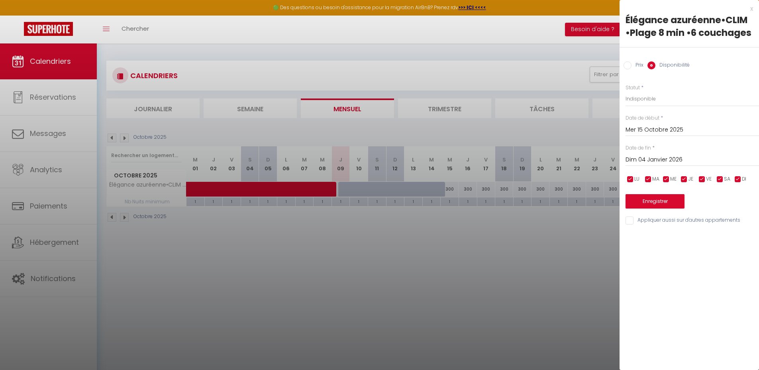
click at [653, 159] on input "Dim 04 Janvier 2026" at bounding box center [692, 160] width 133 height 10
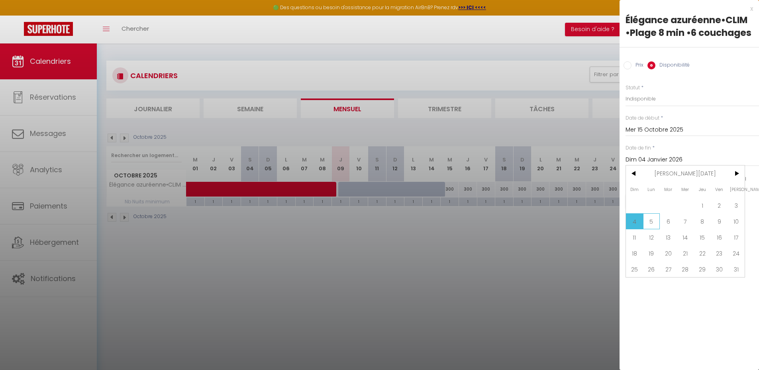
click at [650, 218] on span "5" at bounding box center [651, 221] width 17 height 16
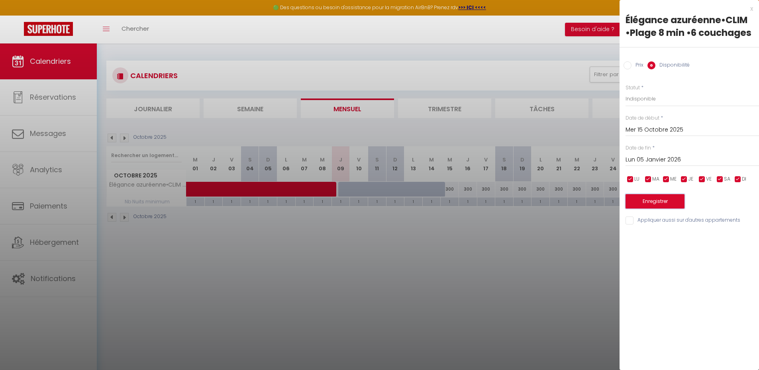
click at [661, 204] on button "Enregistrer" at bounding box center [655, 201] width 59 height 14
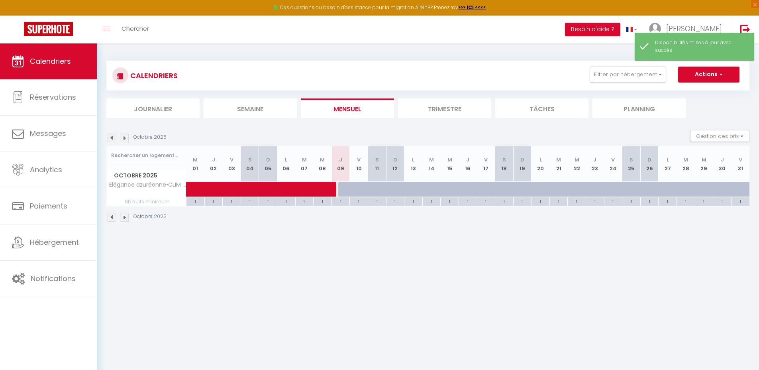
click at [126, 138] on img at bounding box center [124, 137] width 9 height 9
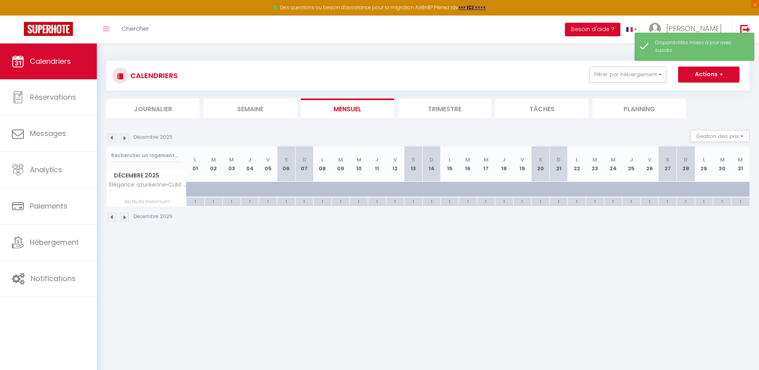
click at [126, 138] on img at bounding box center [124, 137] width 9 height 9
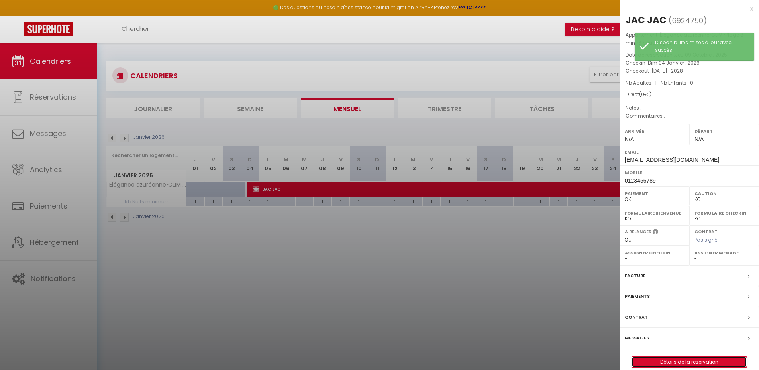
click at [704, 363] on link "Détails de la réservation" at bounding box center [689, 362] width 115 height 10
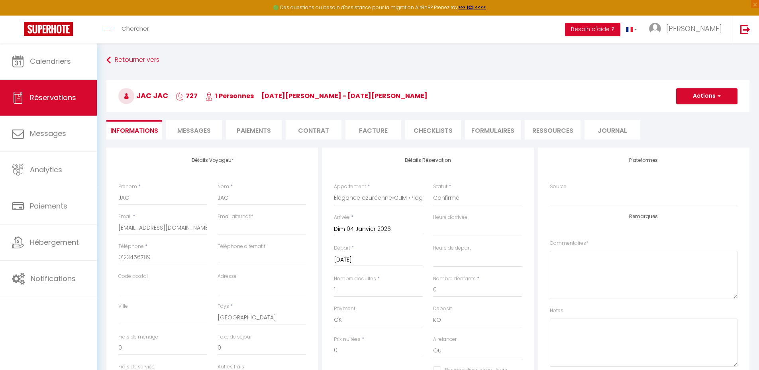
click at [364, 230] on input "Dim 04 Janvier 2026" at bounding box center [378, 229] width 89 height 10
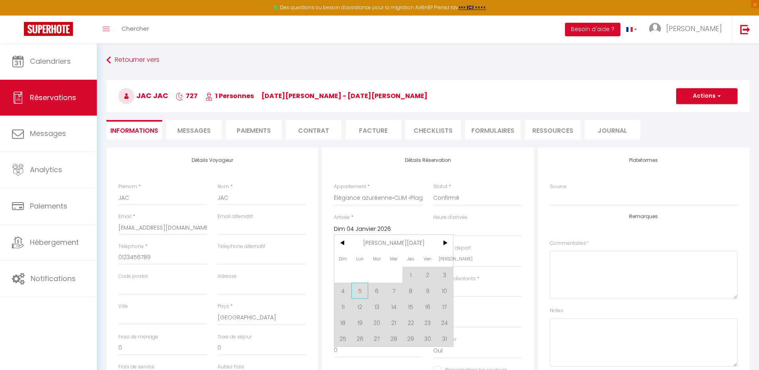
click at [356, 290] on span "5" at bounding box center [359, 291] width 17 height 16
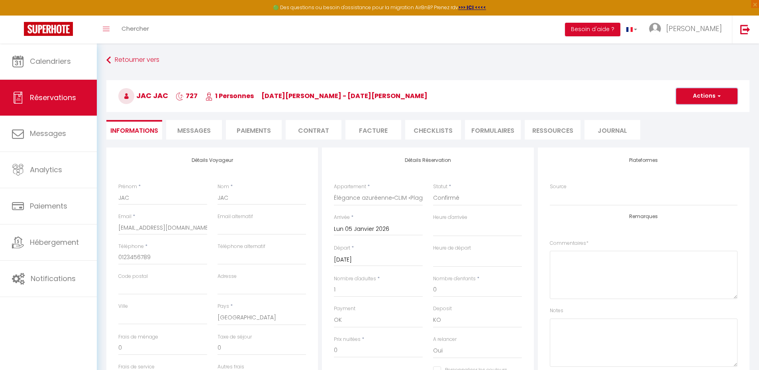
click at [704, 95] on button "Actions" at bounding box center [706, 96] width 61 height 16
click at [700, 112] on link "Enregistrer" at bounding box center [698, 113] width 63 height 10
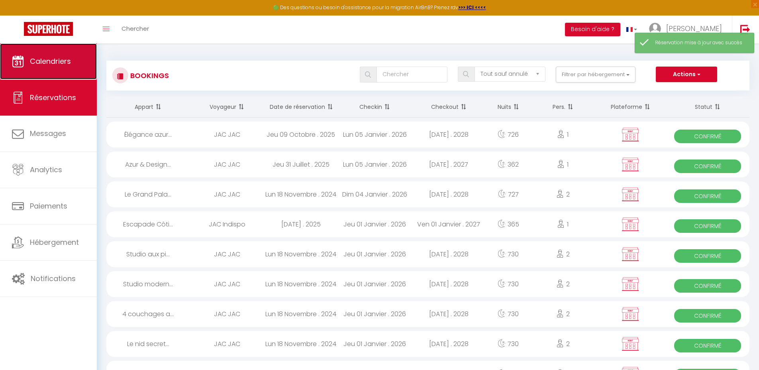
click at [56, 65] on span "Calendriers" at bounding box center [50, 61] width 41 height 10
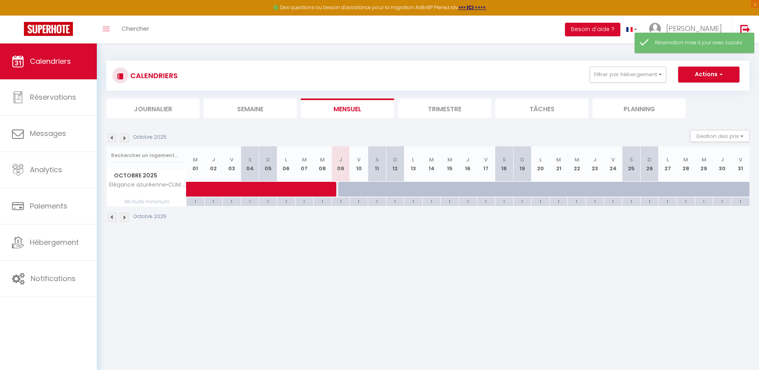
click at [126, 140] on img at bounding box center [124, 137] width 9 height 9
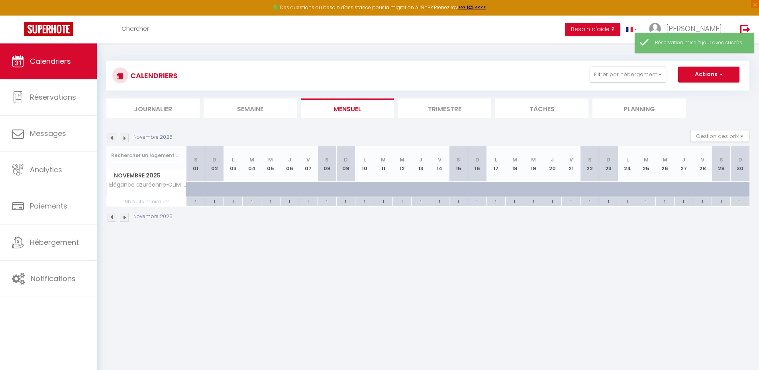
click at [126, 140] on img at bounding box center [124, 137] width 9 height 9
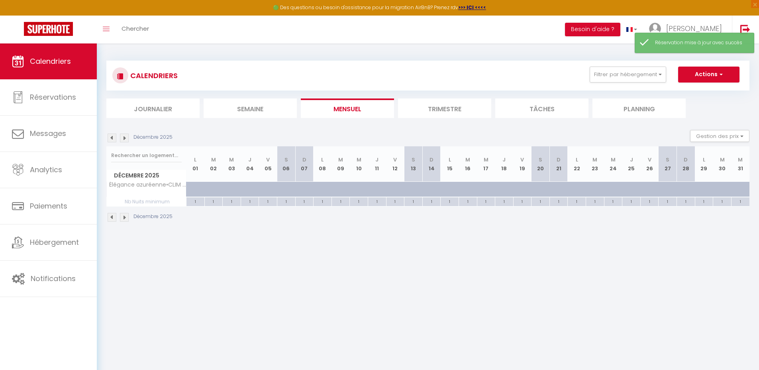
click at [126, 140] on img at bounding box center [124, 137] width 9 height 9
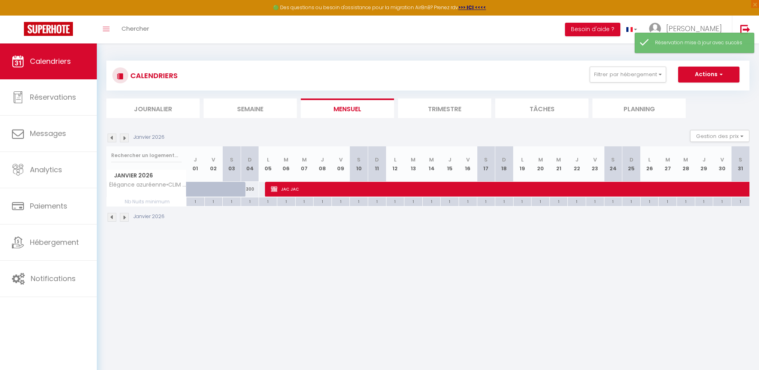
click at [250, 189] on div "300" at bounding box center [250, 189] width 18 height 15
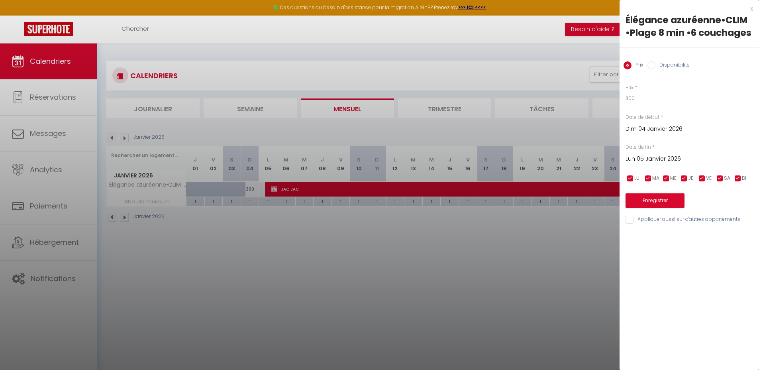
click at [671, 66] on label "Disponibilité" at bounding box center [672, 65] width 34 height 9
click at [655, 66] on input "Disponibilité" at bounding box center [652, 65] width 8 height 8
click at [653, 96] on select "Disponible Indisponible" at bounding box center [692, 98] width 133 height 15
click at [626, 91] on select "Disponible Indisponible" at bounding box center [692, 98] width 133 height 15
click at [664, 201] on button "Enregistrer" at bounding box center [655, 201] width 59 height 14
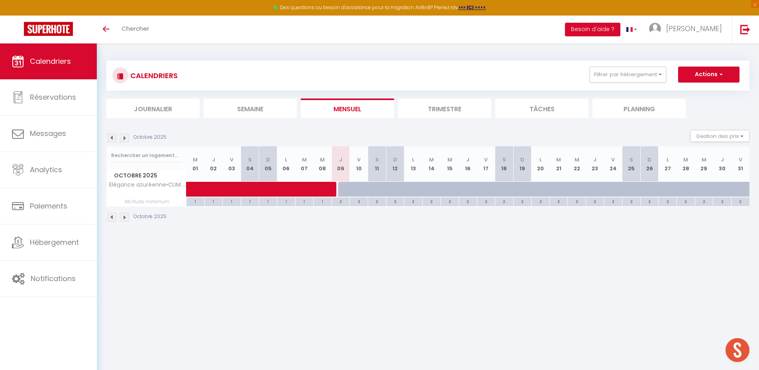
click at [341, 253] on body "🟢 Des questions ou besoin d'assistance pour la migration AirBnB? Prenez rdv >>>…" at bounding box center [379, 228] width 759 height 370
click at [650, 187] on div at bounding box center [656, 193] width 18 height 15
type input "200"
type input "Dim 26 Octobre 2025"
type input "Lun 27 Octobre 2025"
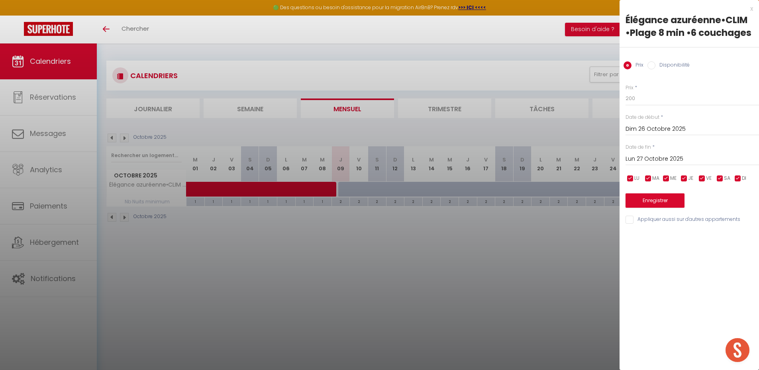
click at [451, 249] on div at bounding box center [379, 185] width 759 height 370
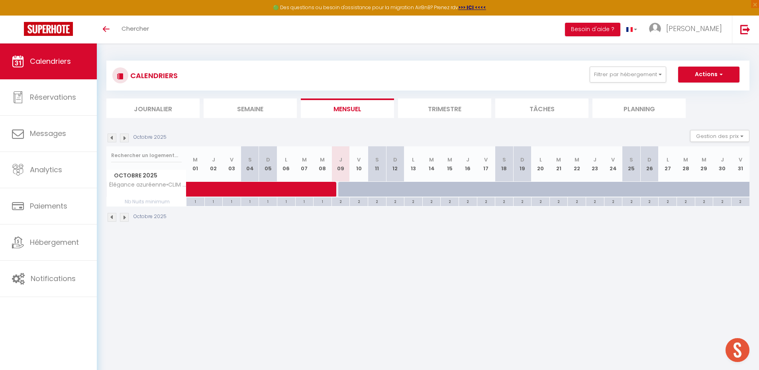
click at [126, 138] on img at bounding box center [124, 137] width 9 height 9
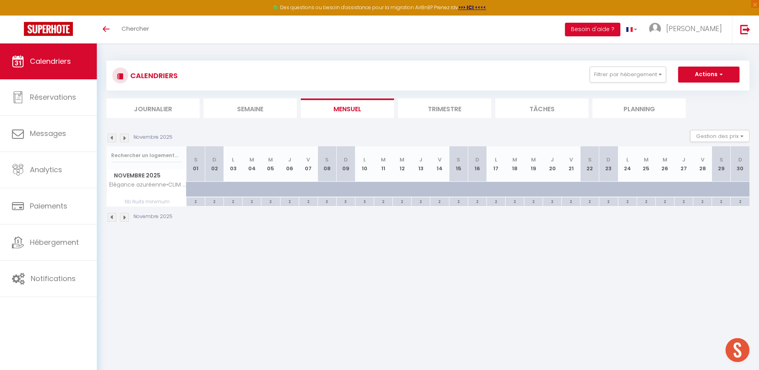
click at [125, 138] on img at bounding box center [124, 137] width 9 height 9
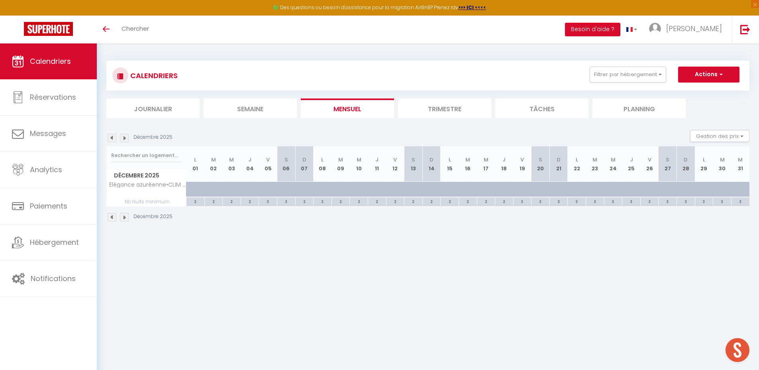
click at [125, 138] on img at bounding box center [124, 137] width 9 height 9
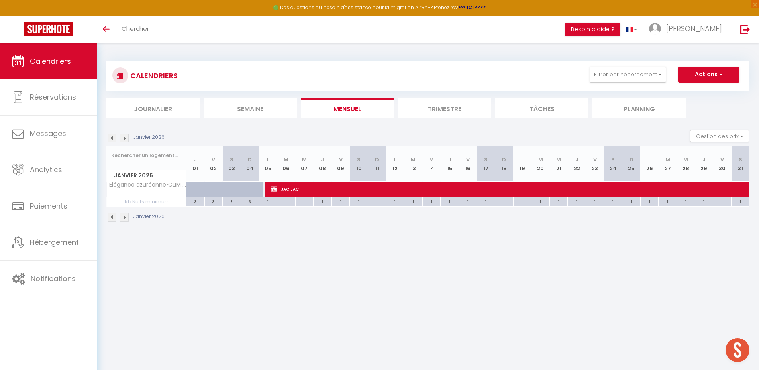
click at [254, 188] on div at bounding box center [256, 193] width 18 height 15
type input "120"
type input "Dim 04 Janvier 2026"
type input "Lun 05 Janvier 2026"
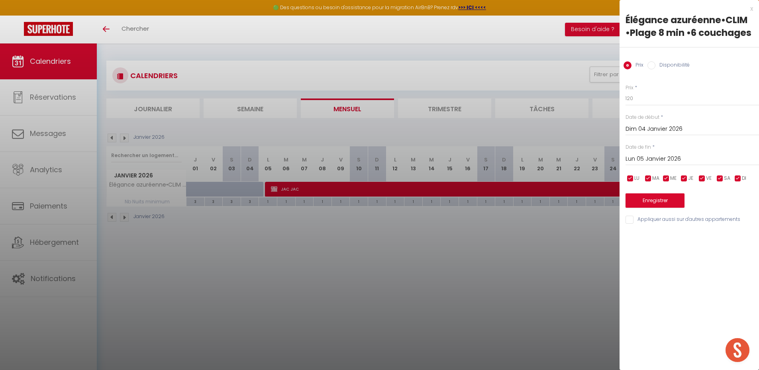
click at [483, 271] on div at bounding box center [379, 185] width 759 height 370
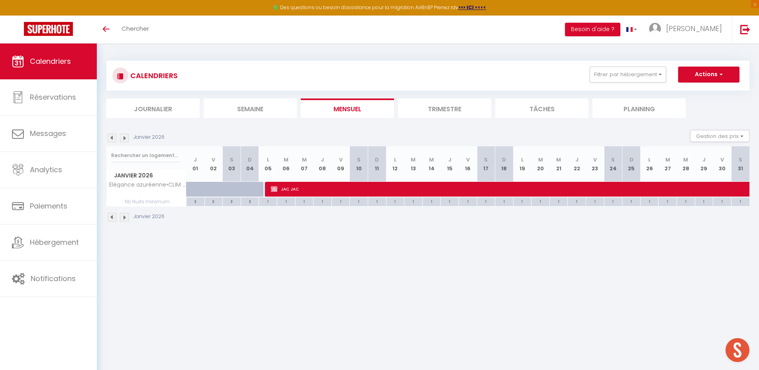
drag, startPoint x: 459, startPoint y: 267, endPoint x: 444, endPoint y: 265, distance: 15.3
click at [459, 267] on body "🟢 Des questions ou besoin d'assistance pour la migration AirBnB? Prenez rdv >>>…" at bounding box center [379, 228] width 759 height 370
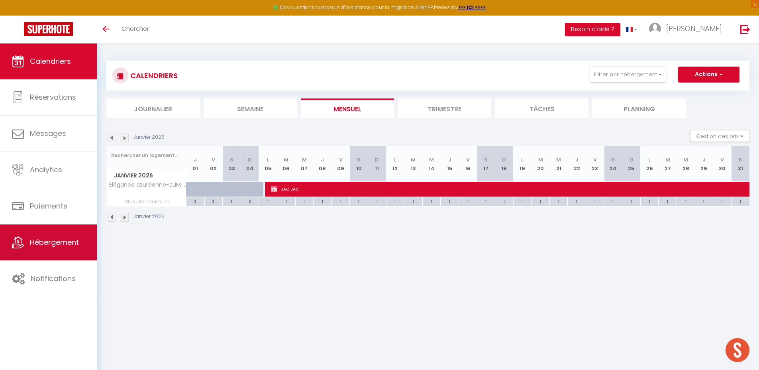
click at [66, 237] on span "Hébergement" at bounding box center [54, 242] width 49 height 10
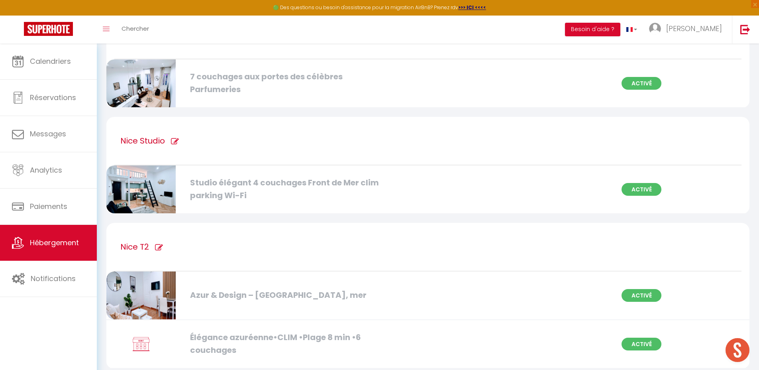
scroll to position [1045, 0]
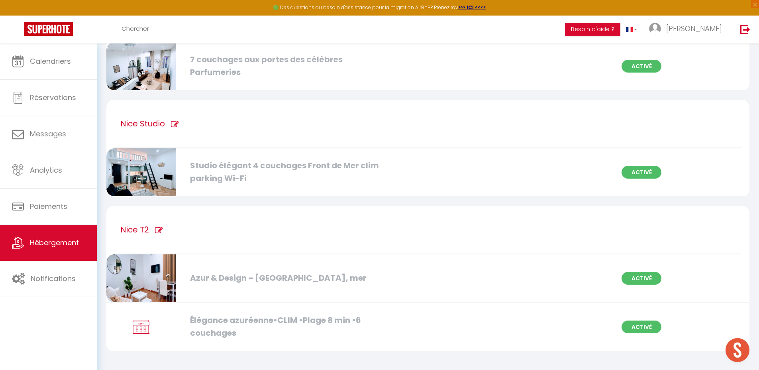
click at [228, 324] on div "Élégance azuréenne•CLIM •Plage 8 min •6 couchages" at bounding box center [289, 326] width 207 height 25
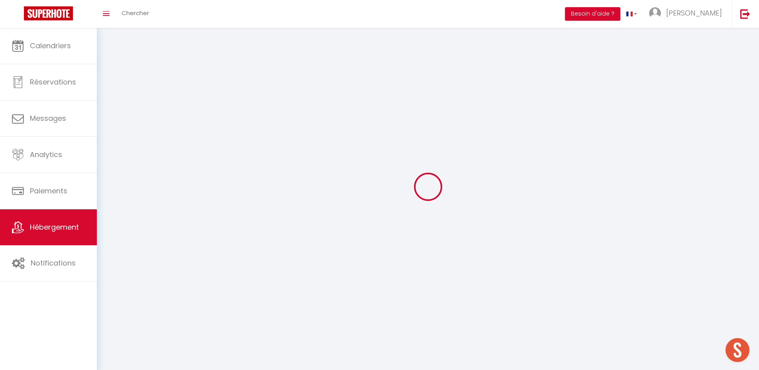
select select "1"
select select
select select "28"
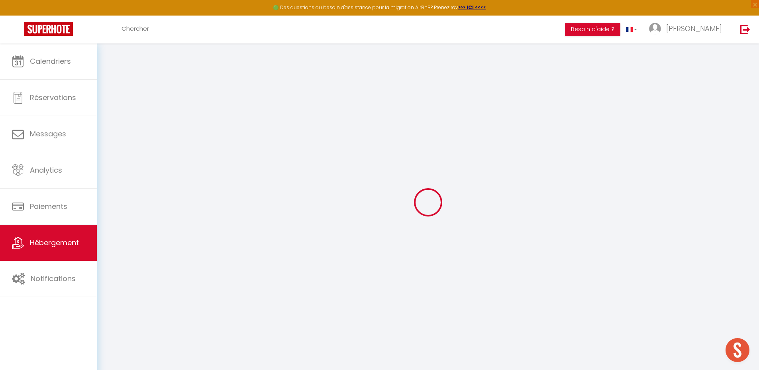
select select
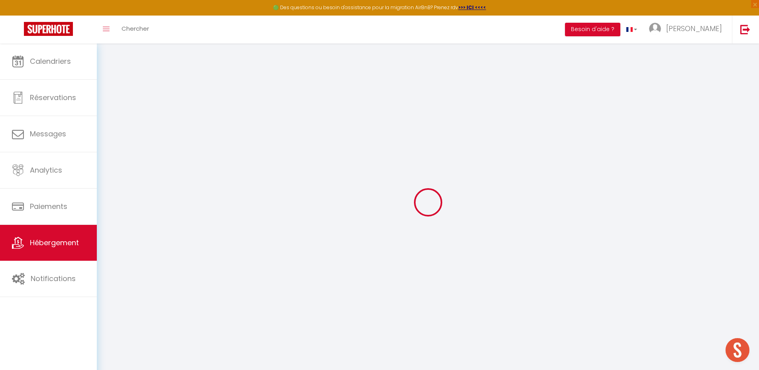
select select
checkbox input "false"
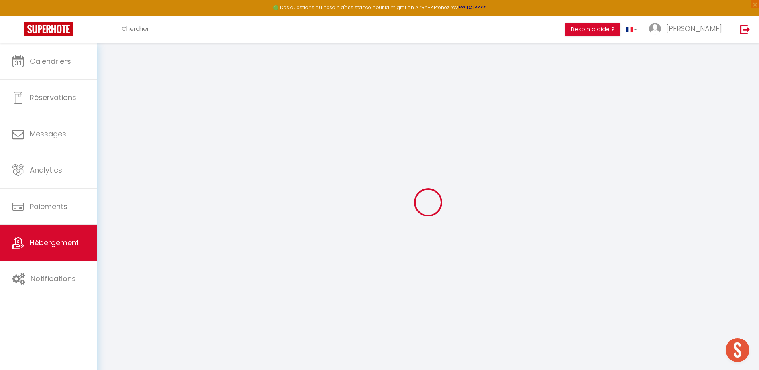
select select
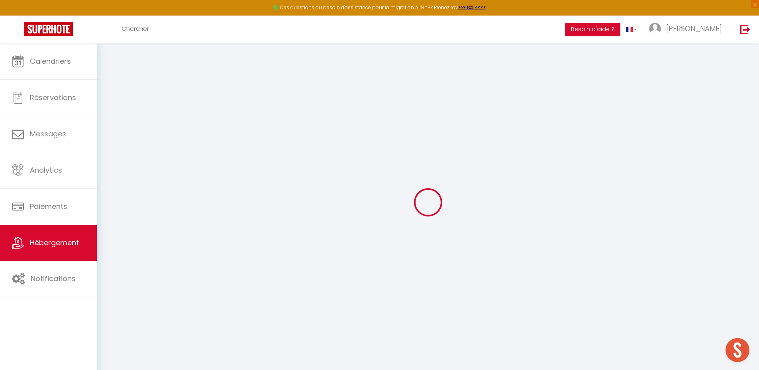
select select
checkbox input "false"
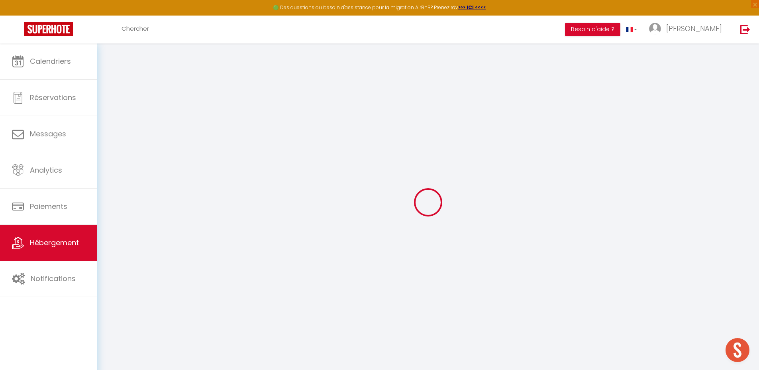
checkbox input "false"
select select
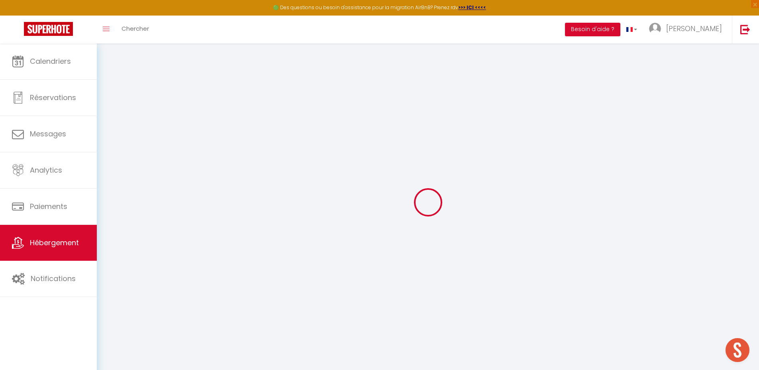
select select
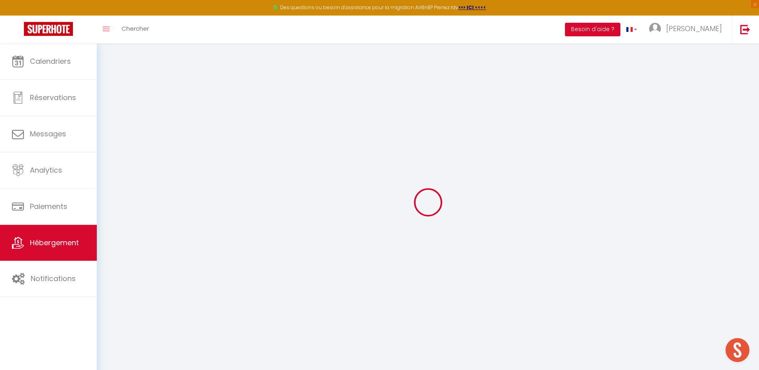
checkbox input "false"
select select
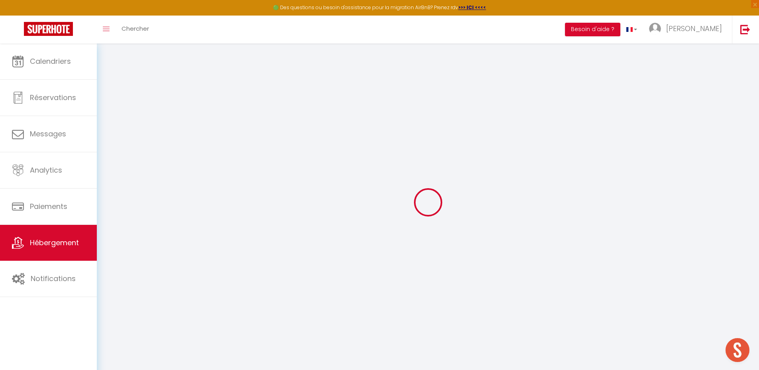
select select
type input "Élégance azuréenne•CLIM •Plage 8 min •6 couchages"
select select "6"
type input "300"
select select
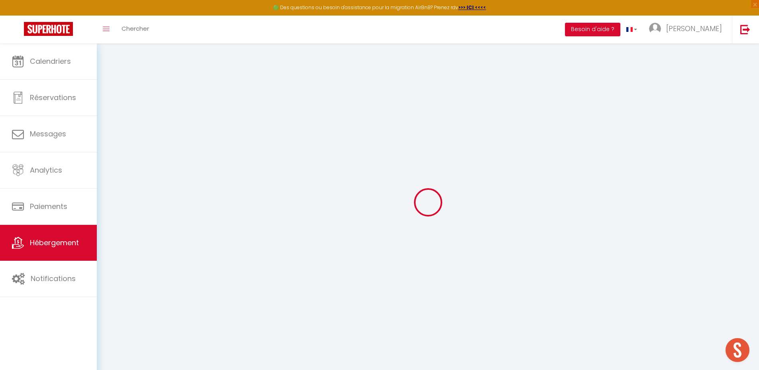
select select
type input "[STREET_ADDRESS]"
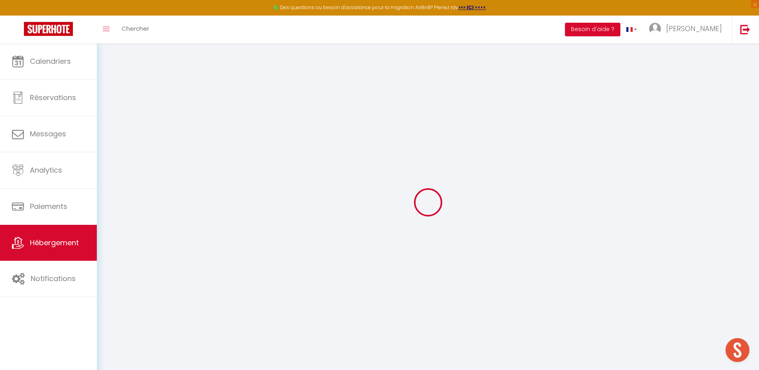
type input "06000"
type input "Nice"
type input "[EMAIL_ADDRESS][DOMAIN_NAME]"
select select
checkbox input "false"
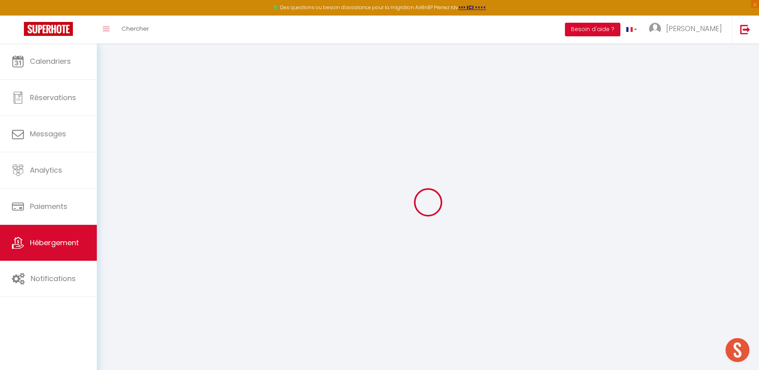
checkbox input "false"
type input "0"
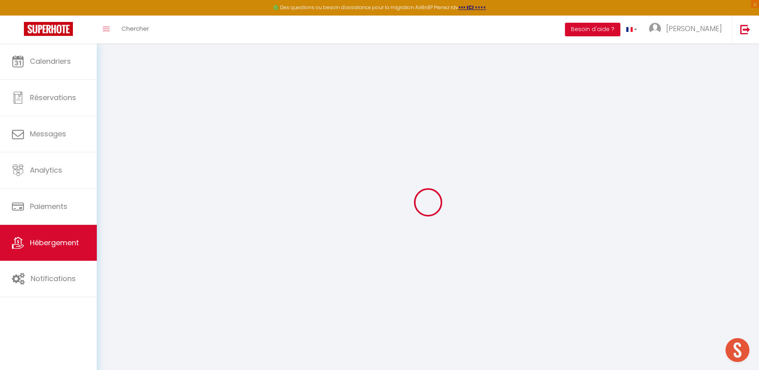
type input "0"
select select
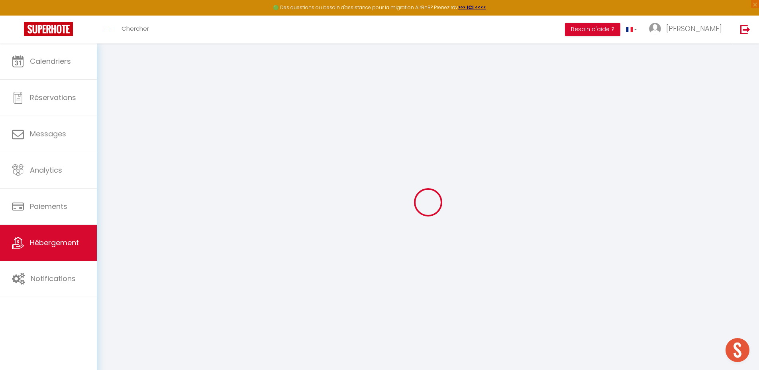
select select
checkbox input "false"
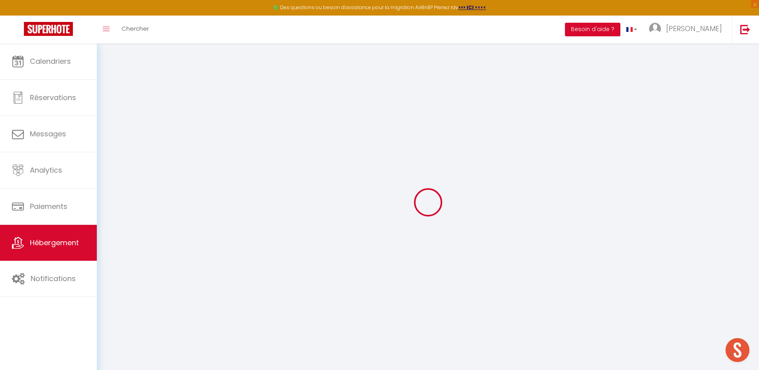
checkbox input "false"
select select
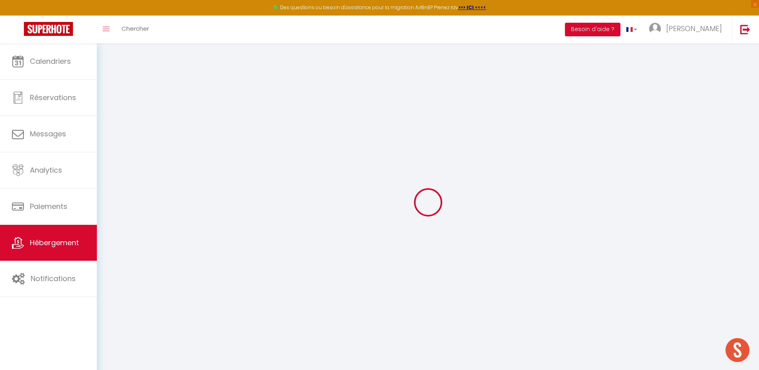
select select
checkbox input "false"
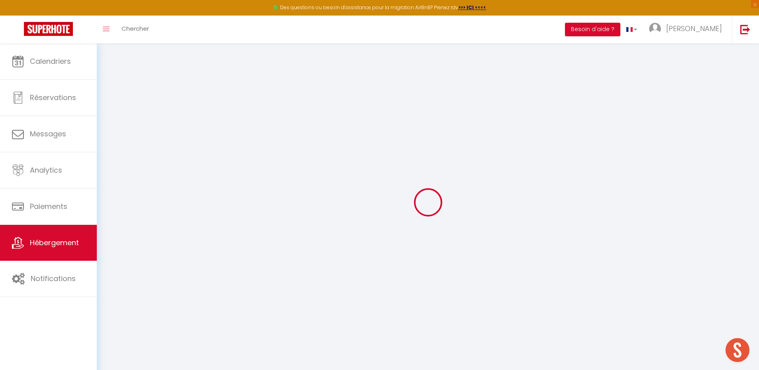
checkbox input "false"
select select
checkbox input "false"
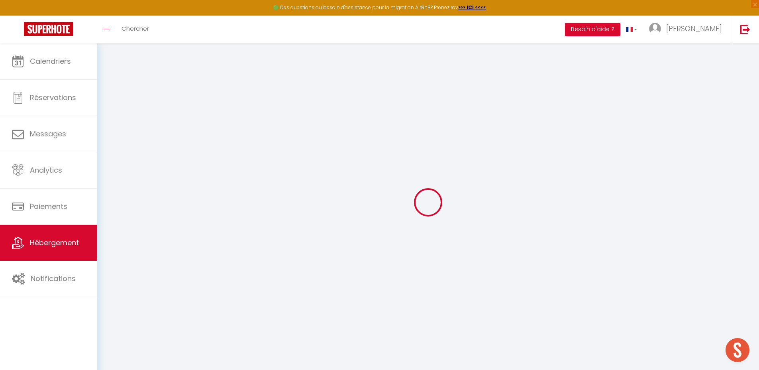
checkbox input "false"
select select
checkbox input "false"
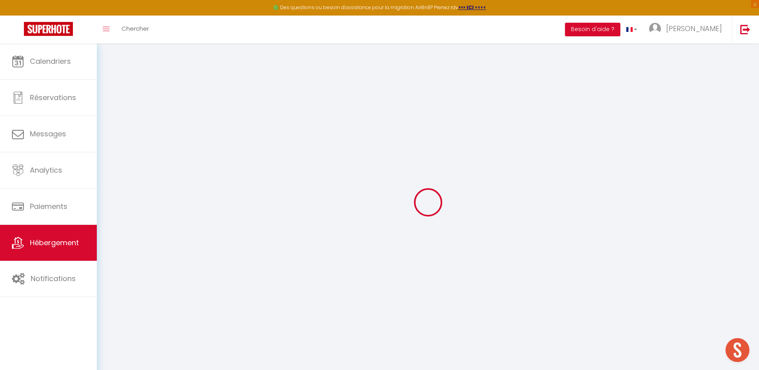
checkbox input "false"
select select
select select "23:45"
select select "12:00"
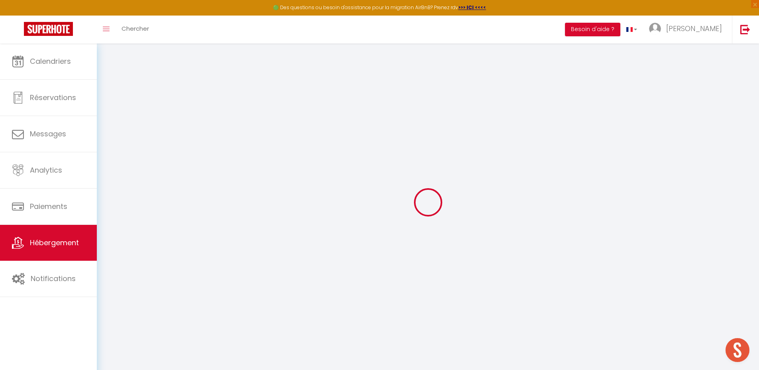
select select "30"
select select "120"
select select
checkbox input "false"
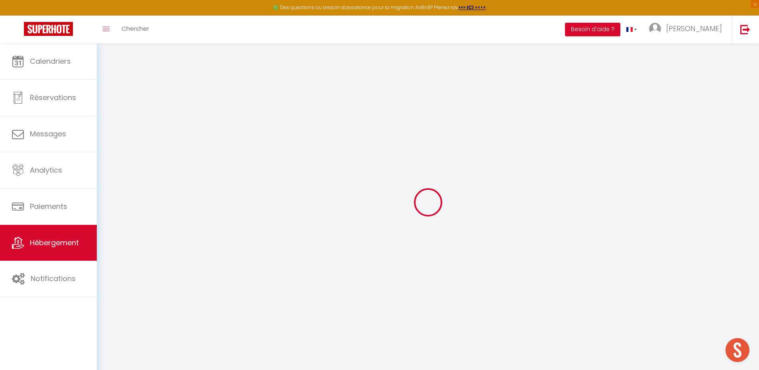
checkbox input "false"
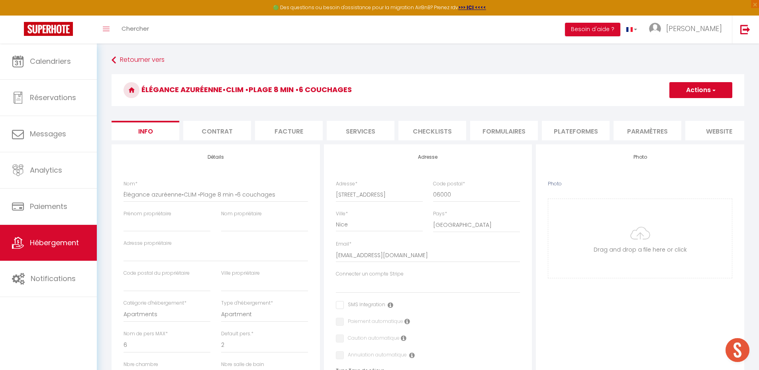
select select
checkbox input "false"
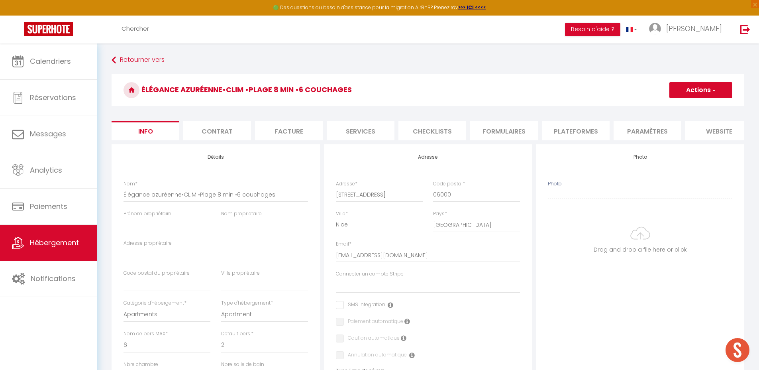
checkbox input "false"
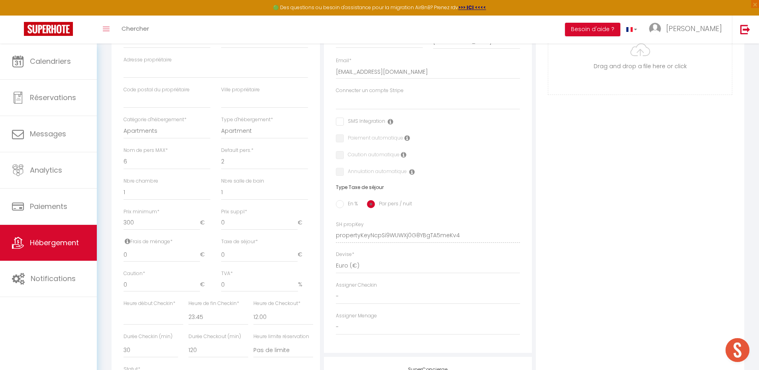
scroll to position [181, 0]
click at [243, 169] on select "1 2 3 4 5 6 7 8 9 10 11 12 13 14" at bounding box center [264, 163] width 87 height 15
select select "4"
click at [221, 162] on select "1 2 3 4 5 6 7 8 9 10 11 12 13 14" at bounding box center [264, 163] width 87 height 15
select select
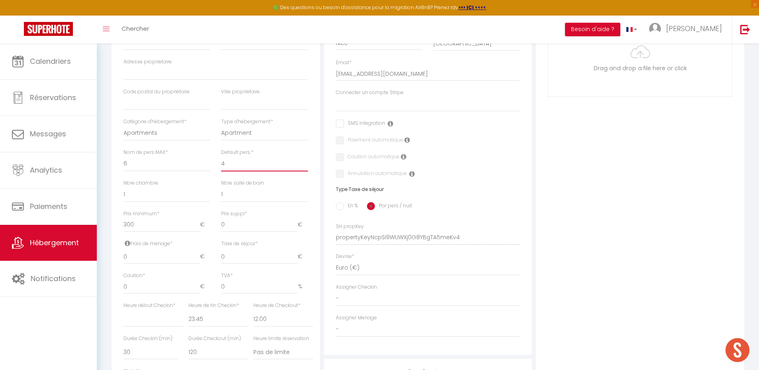
select select
checkbox input "false"
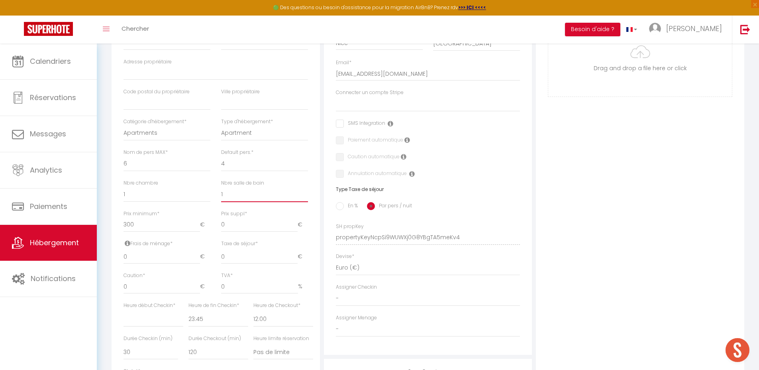
click at [247, 200] on select "0 1 2 3 4 5 6 7 8 9 10 11 12 13" at bounding box center [264, 194] width 87 height 15
click at [221, 192] on select "0 1 2 3 4 5 6 7 8 9 10 11 12 13" at bounding box center [264, 194] width 87 height 15
click at [239, 231] on input "0" at bounding box center [259, 225] width 77 height 14
select select
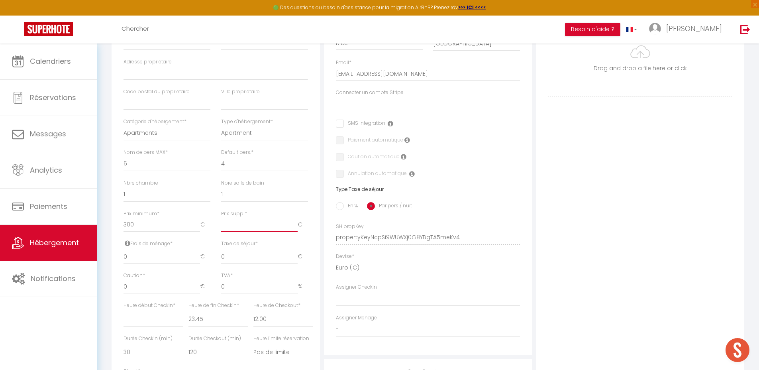
checkbox input "false"
type input "1"
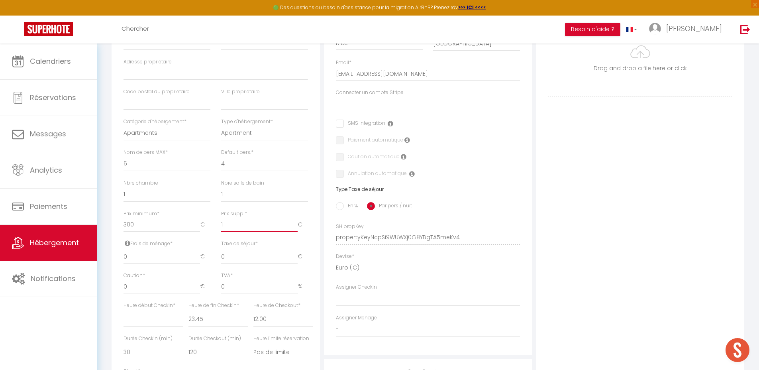
select select
checkbox input "false"
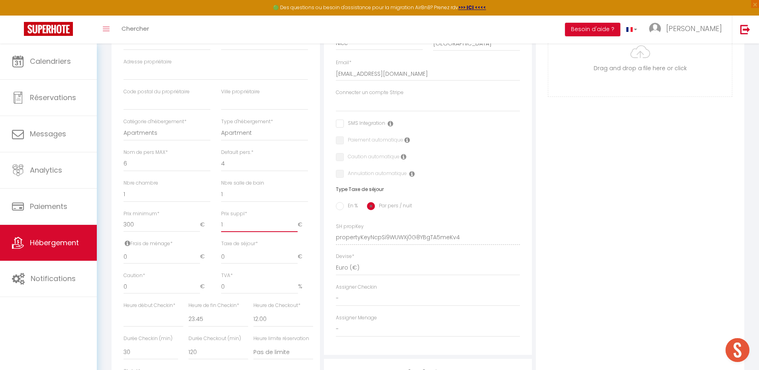
checkbox input "false"
type input "12"
select select
checkbox input "false"
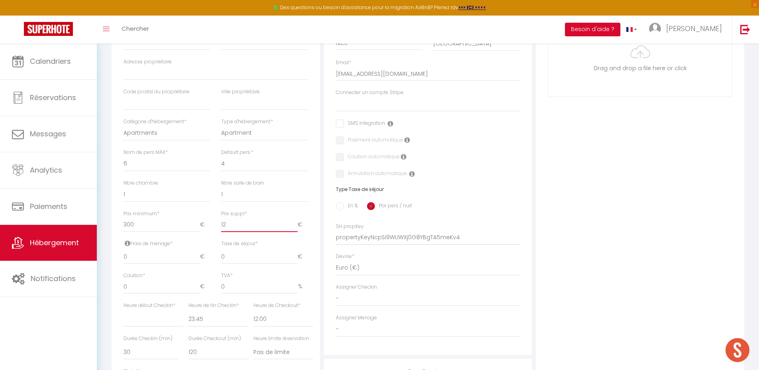
checkbox input "false"
type input "12"
click at [563, 267] on div "Photo Photo Drag and drop a file here or click Ooops, something wrong appended.…" at bounding box center [640, 232] width 208 height 538
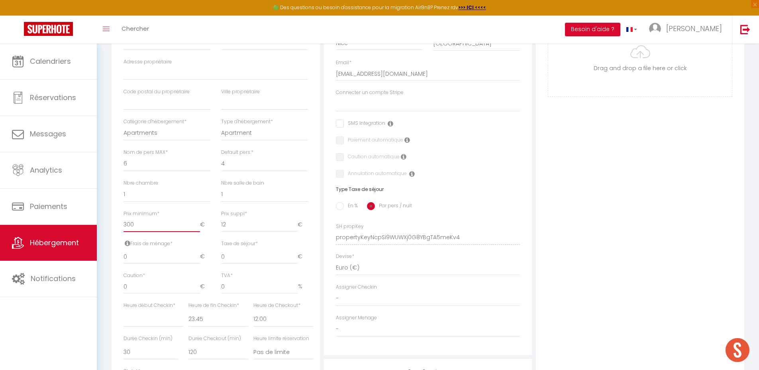
drag, startPoint x: 149, startPoint y: 229, endPoint x: 123, endPoint y: 226, distance: 26.8
click at [123, 226] on div "Prix minimum * 300 €" at bounding box center [166, 225] width 97 height 30
type input "2"
select select
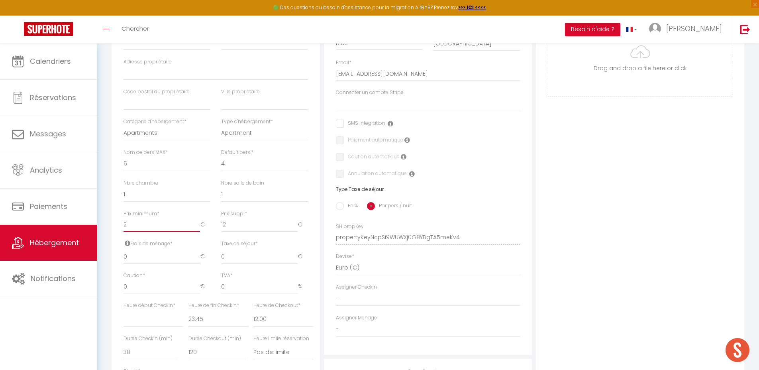
checkbox input "false"
type input "20"
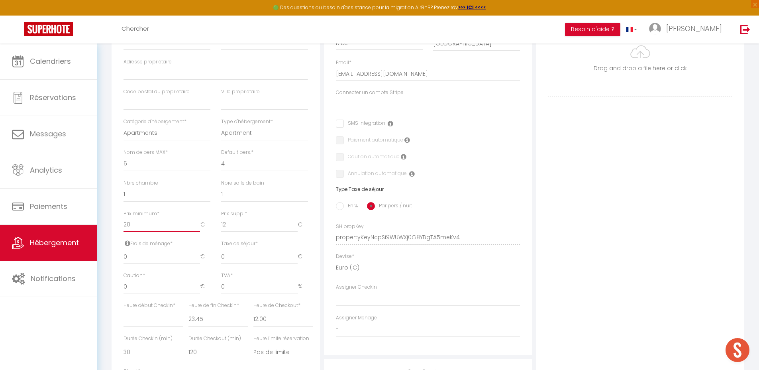
select select
checkbox input "false"
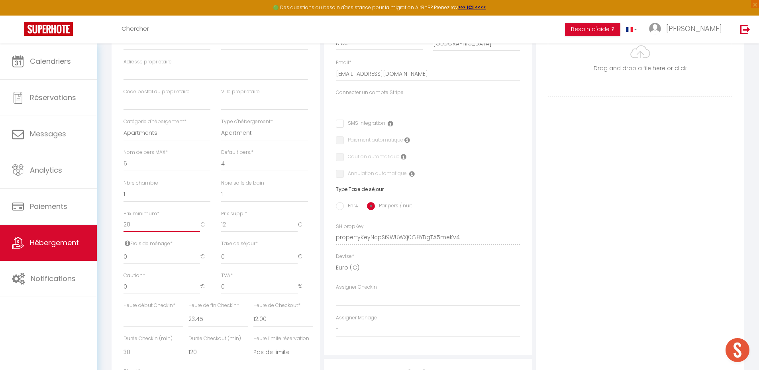
checkbox input "false"
type input "200"
select select
checkbox input "false"
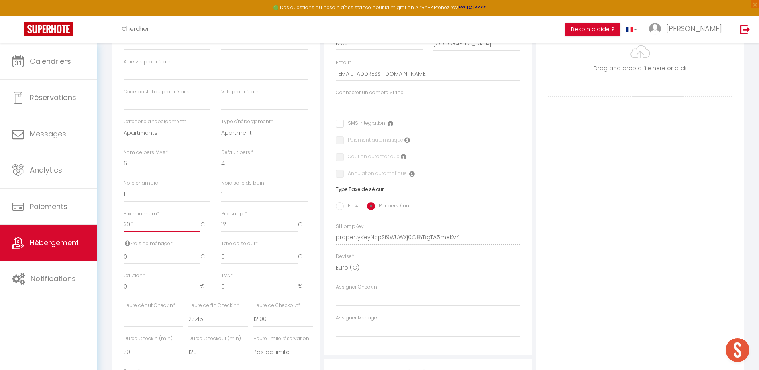
checkbox input "false"
type input "200"
click at [602, 241] on div "Photo Photo Drag and drop a file here or click Ooops, something wrong appended.…" at bounding box center [640, 232] width 208 height 538
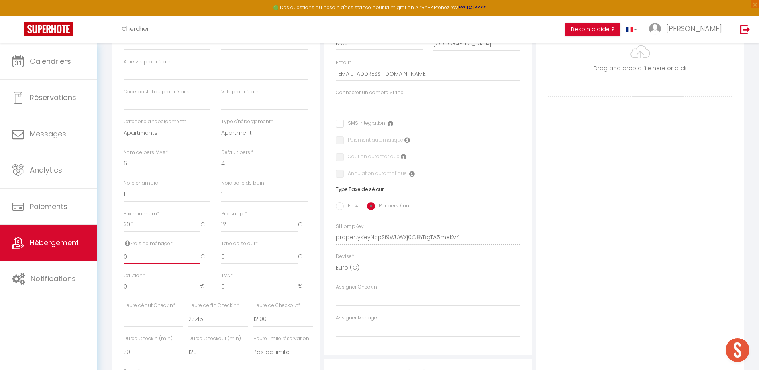
click at [161, 262] on input "0" at bounding box center [162, 256] width 77 height 14
select select
checkbox input "false"
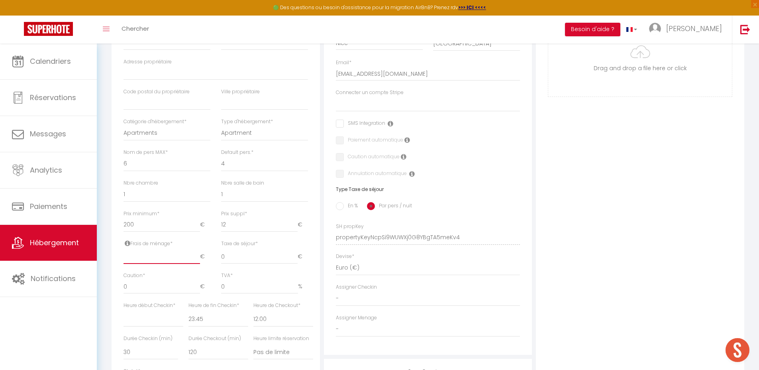
checkbox input "false"
type input "8"
select select
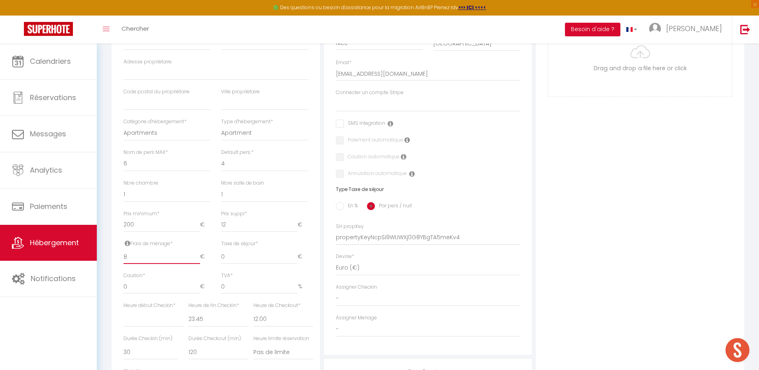
checkbox input "false"
type input "80"
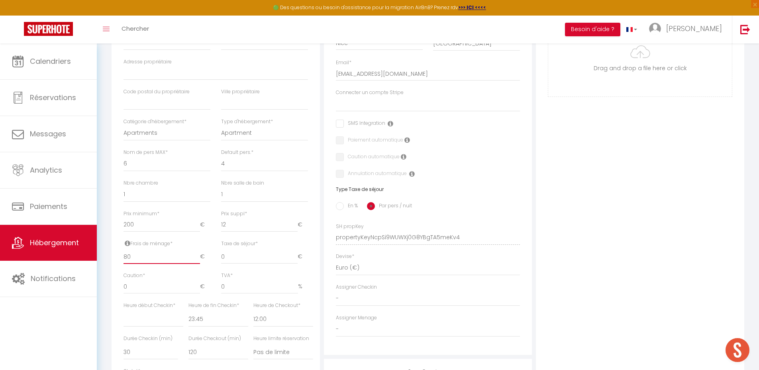
select select
checkbox input "false"
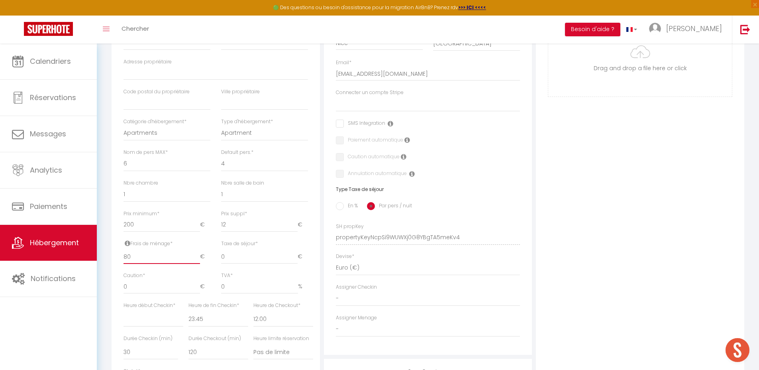
checkbox input "false"
type input "80"
click at [649, 273] on div "Photo Photo Drag and drop a file here or click Ooops, something wrong appended.…" at bounding box center [640, 232] width 208 height 538
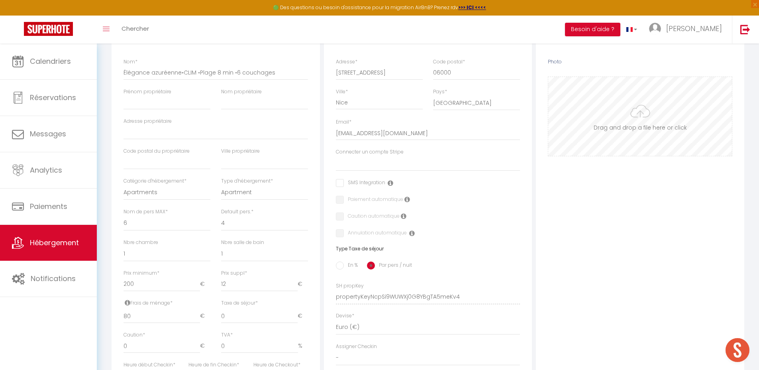
scroll to position [0, 0]
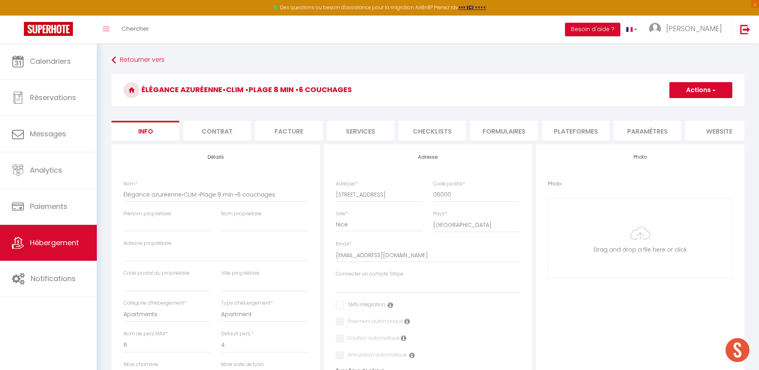
click at [694, 85] on button "Actions" at bounding box center [700, 90] width 63 height 16
click at [683, 107] on input "Enregistrer" at bounding box center [669, 108] width 29 height 8
select select
checkbox input "false"
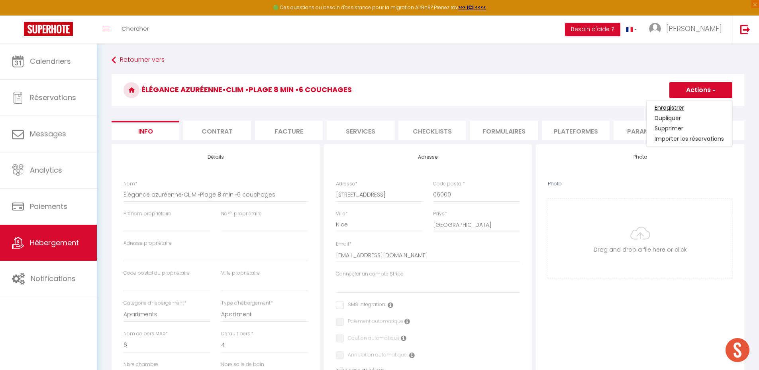
checkbox input "false"
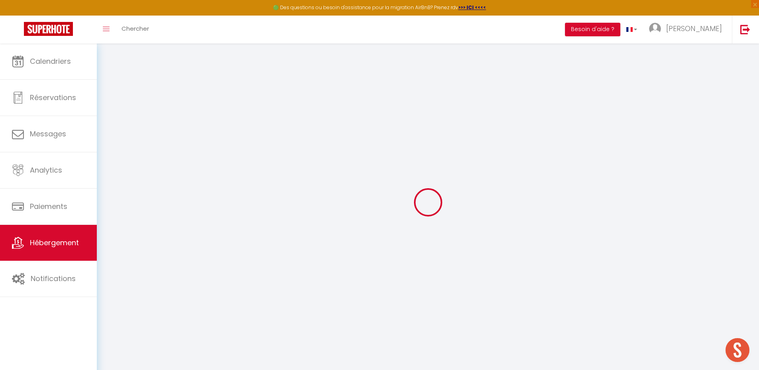
select select
checkbox input "false"
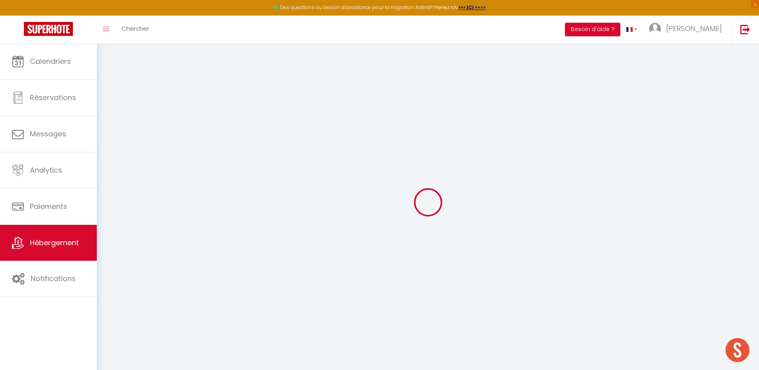
checkbox input "false"
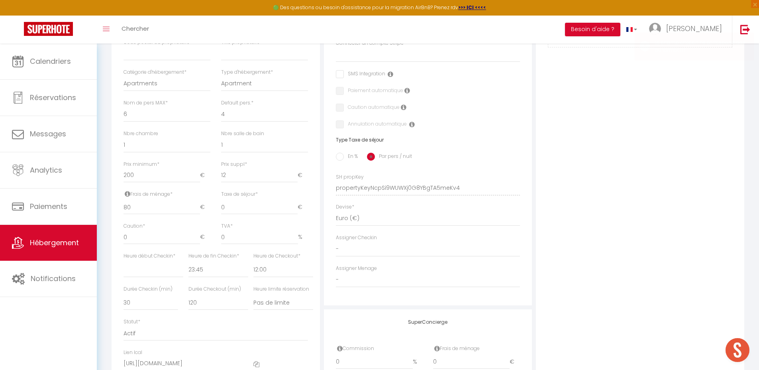
scroll to position [232, 0]
click at [132, 275] on select "00:00 00:15 00:30 00:45 01:00 01:15 01:30 01:45 02:00 02:15 02:30 02:45 03:00" at bounding box center [154, 268] width 60 height 15
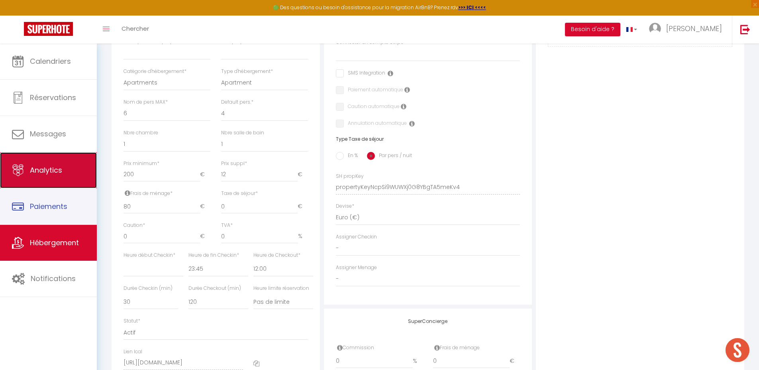
click at [47, 165] on span "Analytics" at bounding box center [46, 170] width 32 height 10
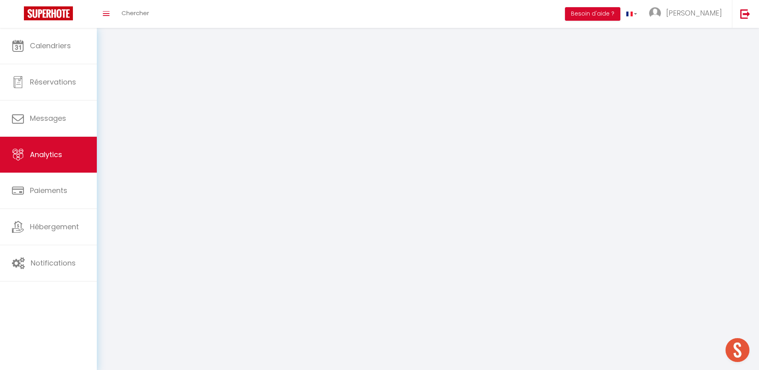
select select "2025"
select select "10"
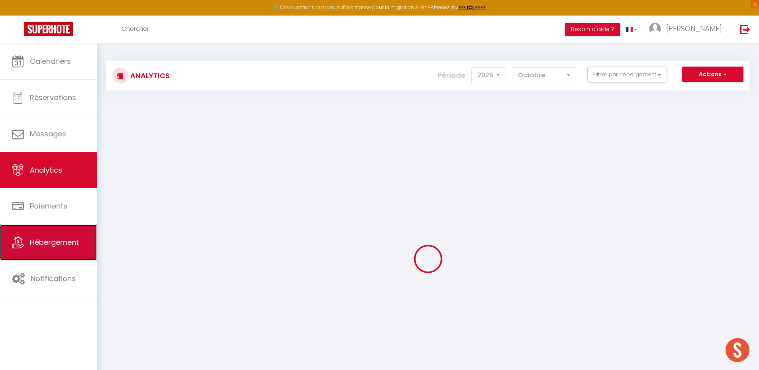
click at [61, 245] on span "Hébergement" at bounding box center [54, 242] width 49 height 10
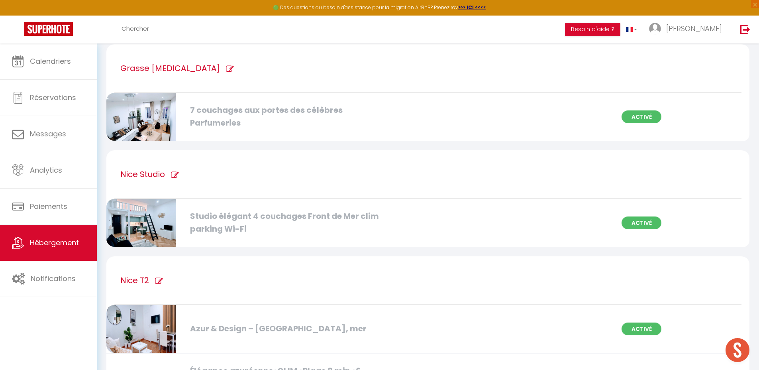
scroll to position [1045, 0]
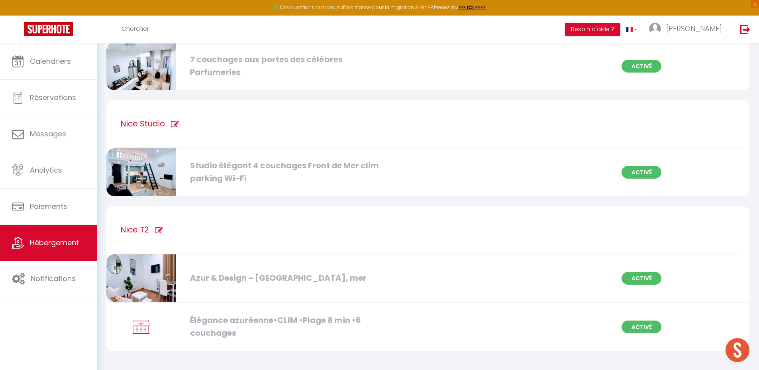
click at [228, 270] on div "Azur & Design – Vieux Nice, mer Activé" at bounding box center [427, 278] width 653 height 49
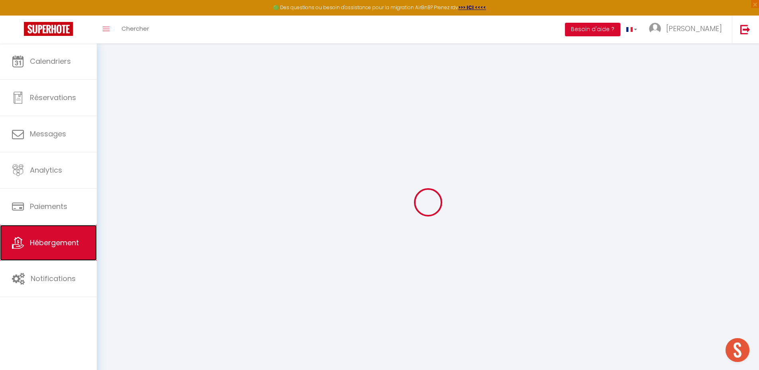
click at [57, 236] on link "Hébergement" at bounding box center [48, 243] width 97 height 36
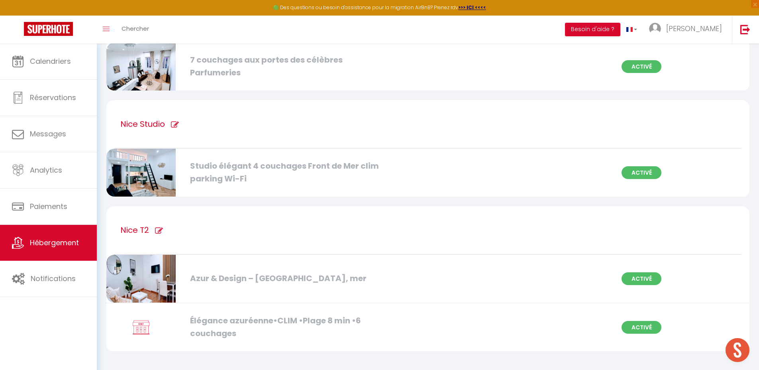
scroll to position [1045, 0]
click at [238, 323] on div "Élégance azuréenne•CLIM •Plage 8 min •6 couchages" at bounding box center [289, 326] width 207 height 25
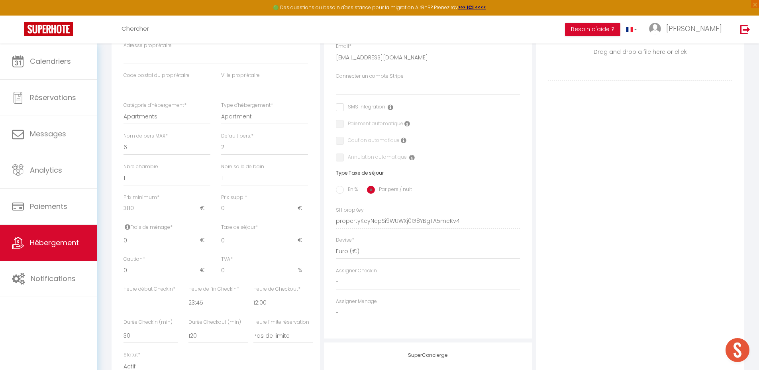
scroll to position [196, 0]
click at [143, 311] on select "00:00 00:15 00:30 00:45 01:00 01:15 01:30 01:45 02:00 02:15 02:30 02:45 03:00" at bounding box center [154, 304] width 60 height 15
click at [124, 303] on select "00:00 00:15 00:30 00:45 01:00 01:15 01:30 01:45 02:00 02:15 02:30 02:45 03:00" at bounding box center [154, 304] width 60 height 15
drag, startPoint x: 137, startPoint y: 214, endPoint x: 116, endPoint y: 214, distance: 21.1
click at [116, 214] on div "Détails Nom * Élégance azuréenne•CLIM •Plage 8 min •6 couchages Prénom propriét…" at bounding box center [216, 186] width 208 height 475
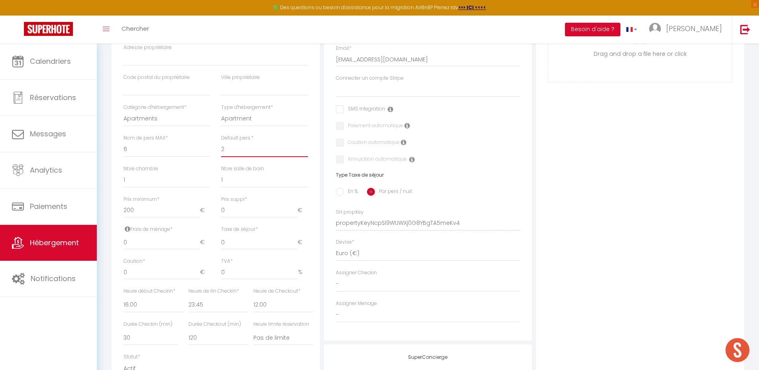
click at [250, 154] on select "1 2 3 4 5 6 7 8 9 10 11 12 13 14" at bounding box center [264, 149] width 87 height 15
click at [221, 147] on select "1 2 3 4 5 6 7 8 9 10 11 12 13 14" at bounding box center [264, 149] width 87 height 15
click at [238, 214] on input "0" at bounding box center [259, 210] width 77 height 14
click at [145, 240] on div "Frais de ménage * 0 €" at bounding box center [167, 238] width 87 height 24
click at [145, 244] on input "0" at bounding box center [162, 242] width 77 height 14
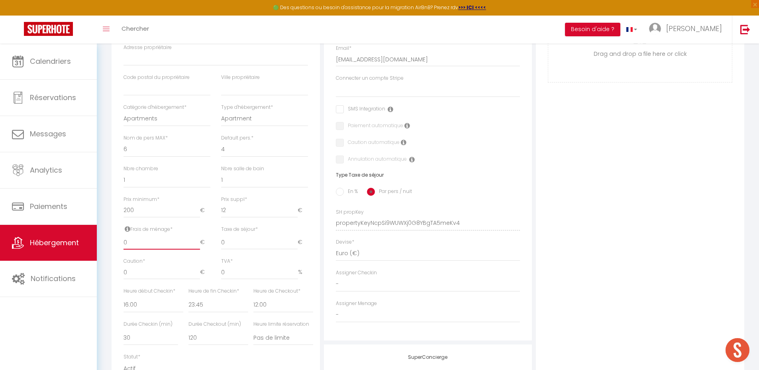
drag, startPoint x: 145, startPoint y: 244, endPoint x: 145, endPoint y: 251, distance: 6.8
click at [145, 249] on input "0" at bounding box center [162, 242] width 77 height 14
click at [619, 239] on div "Photo Photo Drag and drop a file here or click Ooops, something wrong appended.…" at bounding box center [640, 218] width 208 height 538
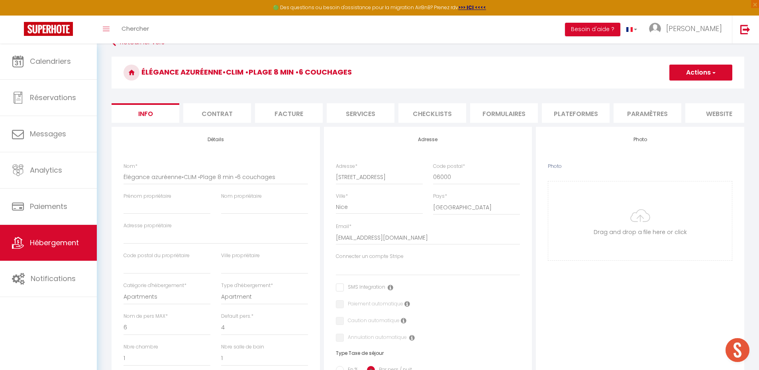
scroll to position [0, 0]
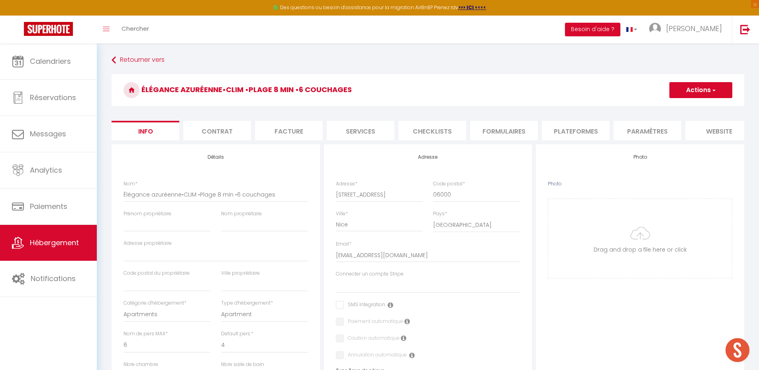
click at [705, 86] on button "Actions" at bounding box center [700, 90] width 63 height 16
click at [677, 106] on input "Enregistrer" at bounding box center [669, 108] width 29 height 8
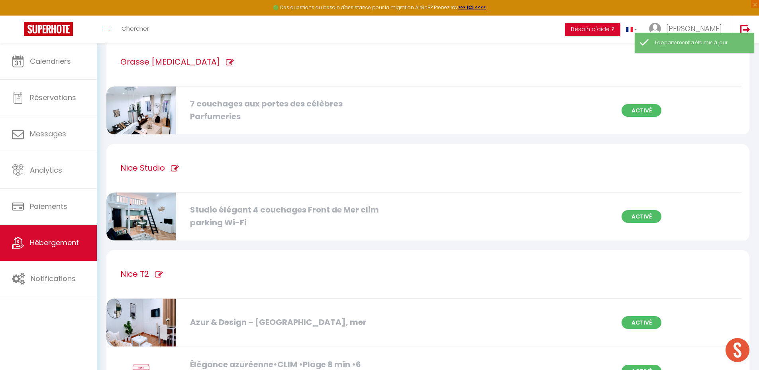
scroll to position [1045, 0]
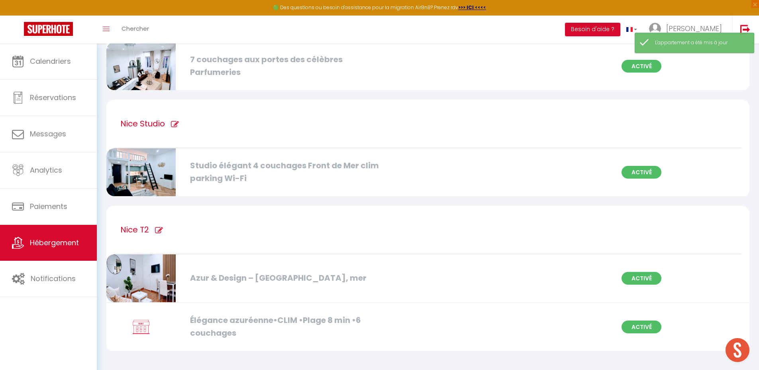
click at [226, 318] on div "Élégance azuréenne•CLIM •Plage 8 min •6 couchages" at bounding box center [289, 326] width 207 height 25
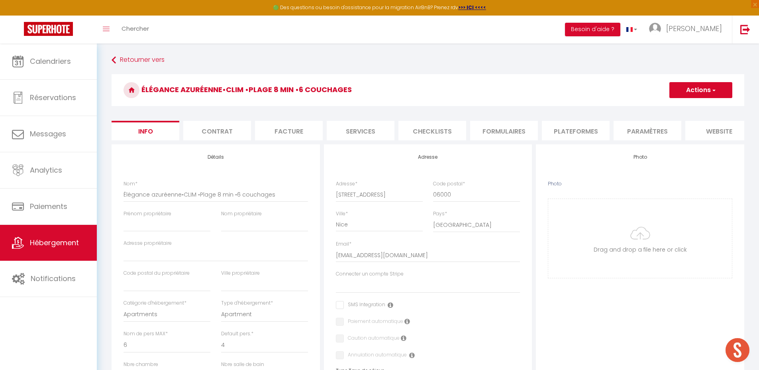
drag, startPoint x: 552, startPoint y: 133, endPoint x: 548, endPoint y: 134, distance: 4.1
click at [552, 133] on li "Plateformes" at bounding box center [576, 131] width 68 height 20
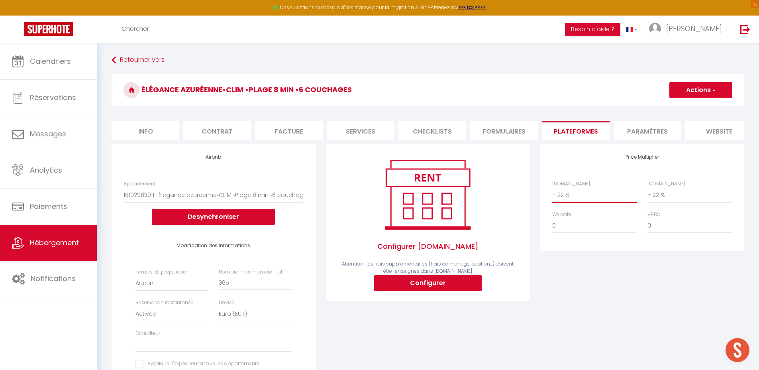
click at [583, 202] on select "0 + 1 % + 2 % + 3 % + 4 % + 5 % + 6 % + 7 % + 8 % + 9 %" at bounding box center [594, 194] width 85 height 15
click at [552, 193] on select "0 + 1 % + 2 % + 3 % + 4 % + 5 % + 6 % + 7 % + 8 % + 9 %" at bounding box center [594, 194] width 85 height 15
click at [661, 200] on select "0 + 1 % + 2 % + 3 % + 4 % + 5 % + 6 % + 7 % + 8 % + 9 %" at bounding box center [690, 194] width 85 height 15
click at [648, 193] on select "0 + 1 % + 2 % + 3 % + 4 % + 5 % + 6 % + 7 % + 8 % + 9 %" at bounding box center [690, 194] width 85 height 15
click at [575, 230] on select "0 + 1 % + 2 % + 3 % + 4 % + 5 % + 6 % + 7 % + 8 % + 9 %" at bounding box center [594, 225] width 85 height 15
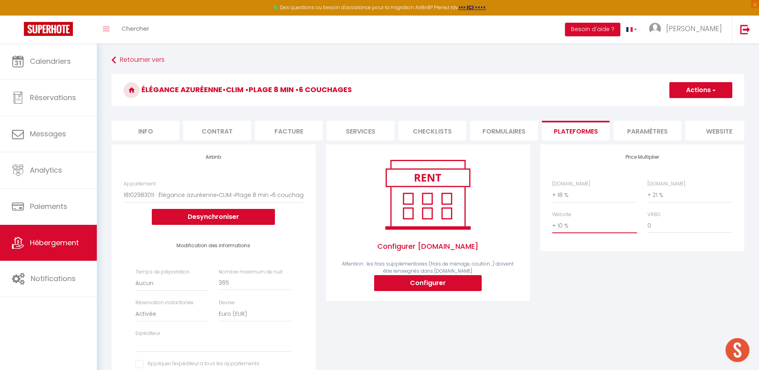
click at [552, 224] on select "0 + 1 % + 2 % + 3 % + 4 % + 5 % + 6 % + 7 % + 8 % + 9 %" at bounding box center [594, 225] width 85 height 15
click at [615, 305] on div "Price Multiplier Airbnb.com 0 + 1 % + 2 % + 3 % + 4 % + 5 % + 6 % + 7 %" at bounding box center [642, 280] width 214 height 273
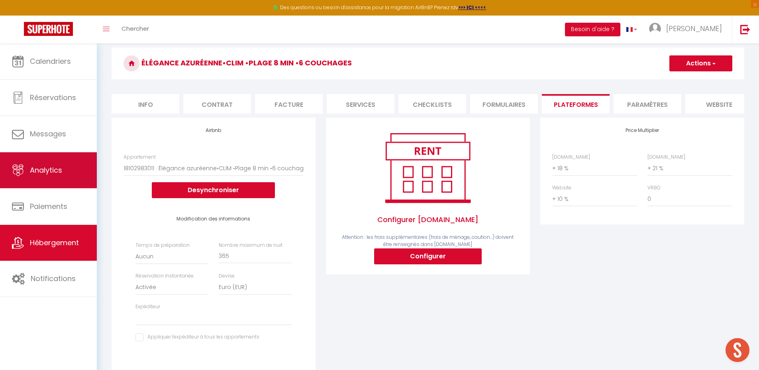
scroll to position [32, 0]
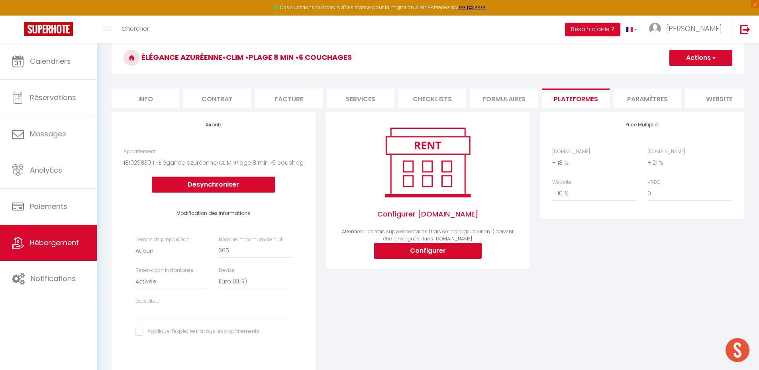
click at [606, 294] on div "Price Multiplier Airbnb.com 0 + 1 % + 2 % + 3 % + 4 % + 5 % + 6 % + 7 %" at bounding box center [642, 248] width 214 height 273
click at [703, 57] on button "Actions" at bounding box center [700, 58] width 63 height 16
click at [691, 74] on link "Enregistrer" at bounding box center [700, 75] width 63 height 10
click at [430, 259] on button "Configurer" at bounding box center [428, 251] width 108 height 16
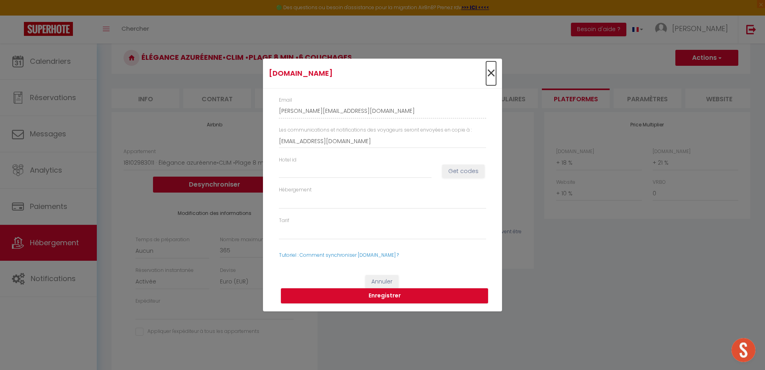
click at [489, 73] on span "×" at bounding box center [491, 73] width 10 height 24
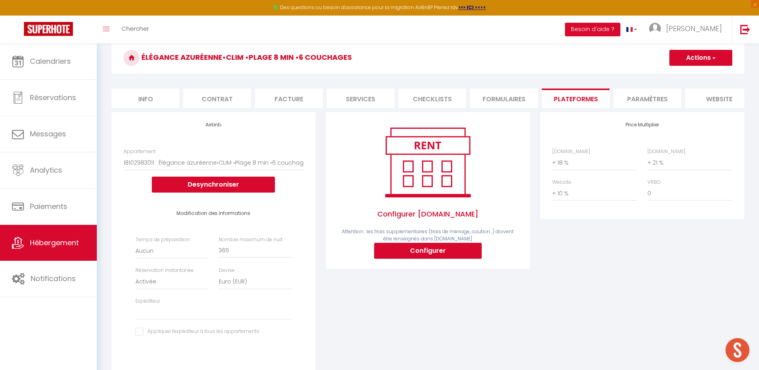
click at [591, 283] on div "Price Multiplier Airbnb.com 0 + 1 % + 2 % + 3 % + 4 % + 5 % + 6 % + 7 %" at bounding box center [642, 248] width 214 height 273
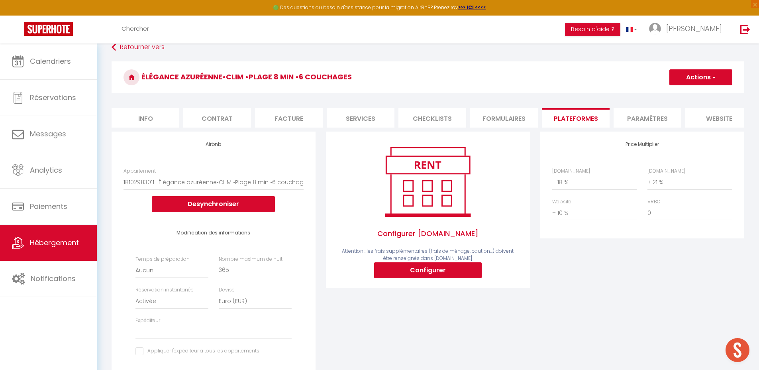
scroll to position [0, 0]
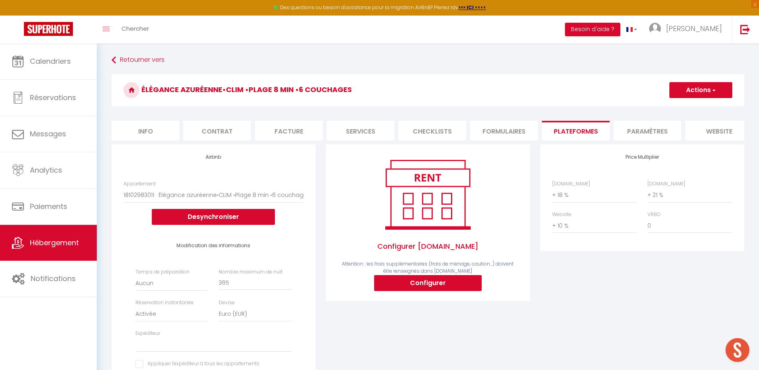
click at [644, 133] on li "Paramètres" at bounding box center [648, 131] width 68 height 20
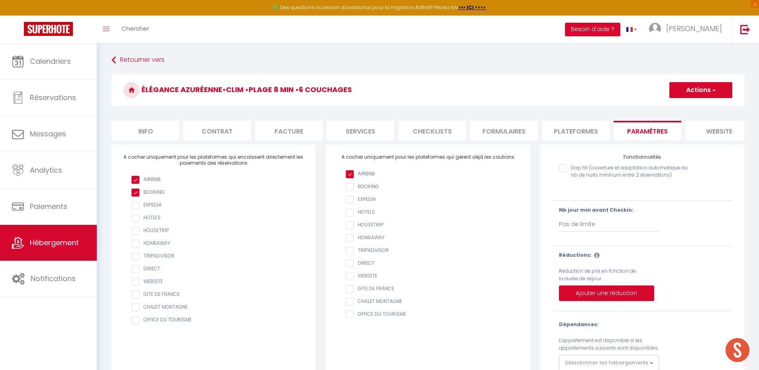
click at [563, 172] on input "Gap fill (ouverture et adaptation automatique du nb de nuits mininum entre 2 ré…" at bounding box center [627, 168] width 136 height 8
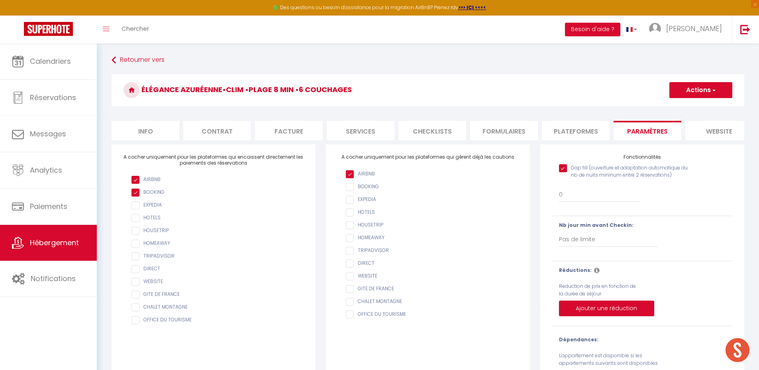
click at [698, 91] on button "Actions" at bounding box center [700, 90] width 63 height 16
click at [689, 106] on input "Enregistrer" at bounding box center [691, 108] width 29 height 8
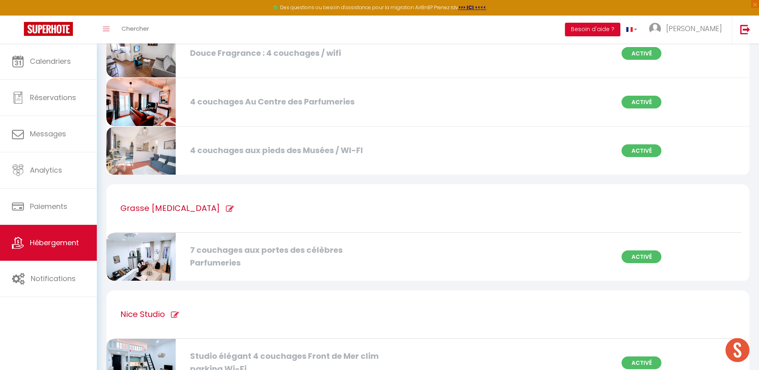
scroll to position [1045, 0]
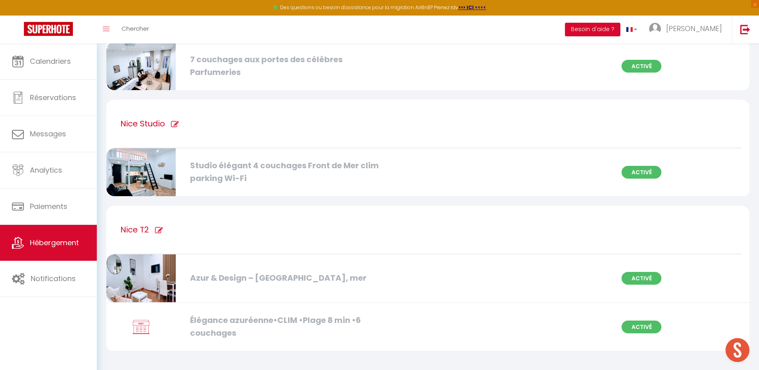
click at [227, 320] on div "Élégance azuréenne•CLIM •Plage 8 min •6 couchages" at bounding box center [289, 326] width 207 height 25
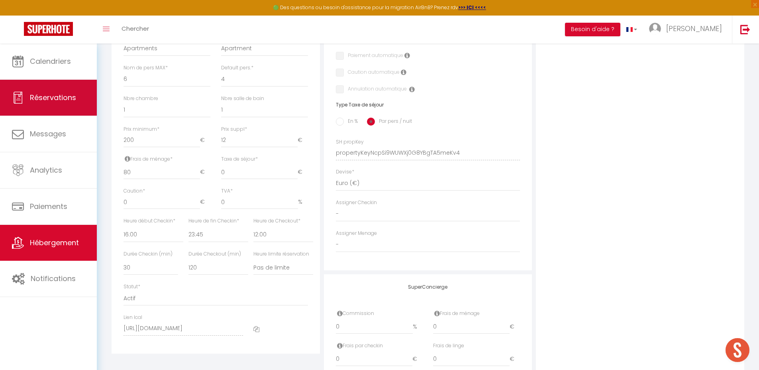
scroll to position [273, 0]
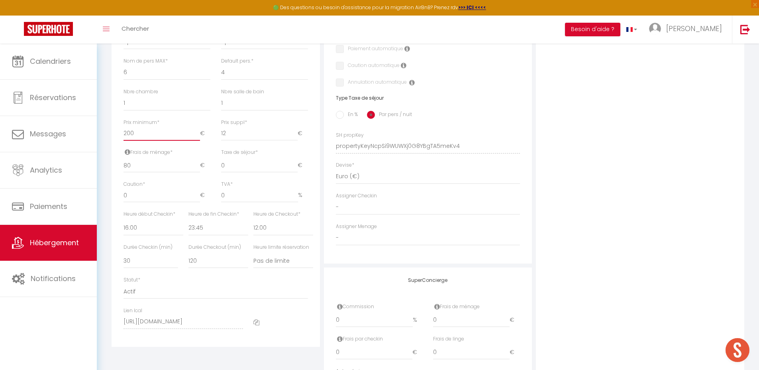
drag, startPoint x: 147, startPoint y: 139, endPoint x: 113, endPoint y: 139, distance: 34.3
click at [113, 139] on div "Détails Nom * Élégance azuréenne•CLIM •Plage 8 min •6 couchages Prénom propriét…" at bounding box center [216, 109] width 208 height 475
click at [619, 218] on div "Photo Photo Drag and drop a file here or click Ooops, something wrong appended.…" at bounding box center [640, 141] width 208 height 538
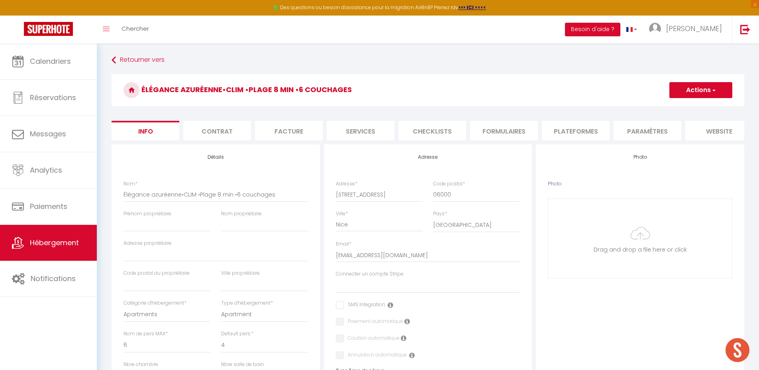
click at [695, 88] on button "Actions" at bounding box center [700, 90] width 63 height 16
click at [681, 108] on input "Enregistrer" at bounding box center [669, 108] width 29 height 8
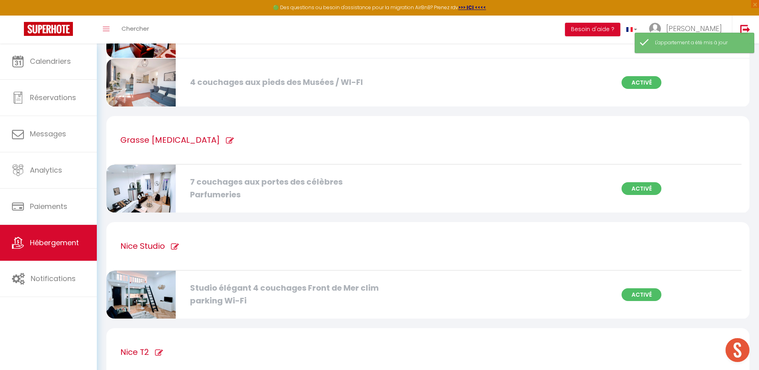
scroll to position [1045, 0]
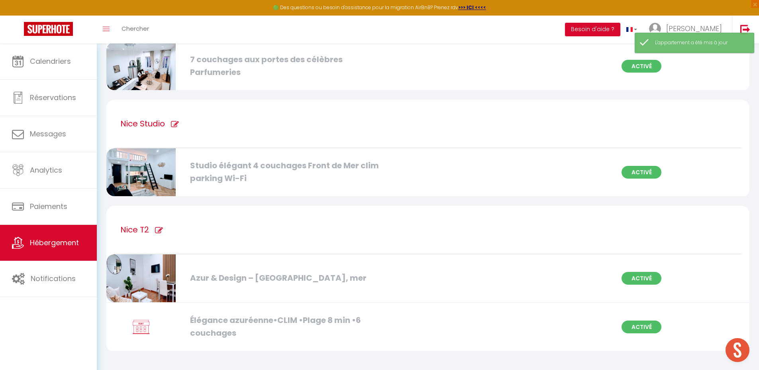
click at [223, 275] on div "Azur & Design – [GEOGRAPHIC_DATA], mer" at bounding box center [289, 278] width 207 height 12
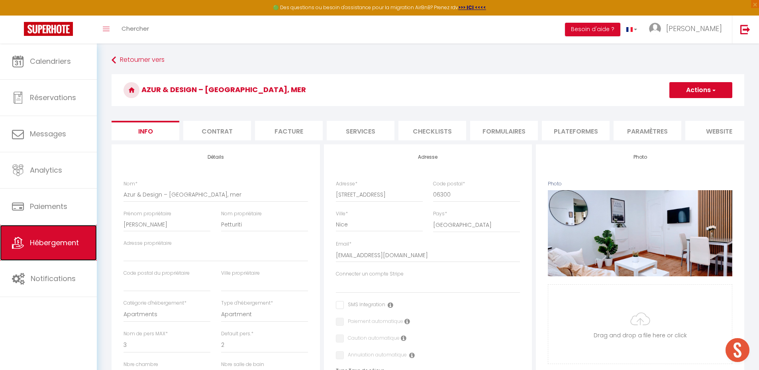
click at [49, 237] on link "Hébergement" at bounding box center [48, 243] width 97 height 36
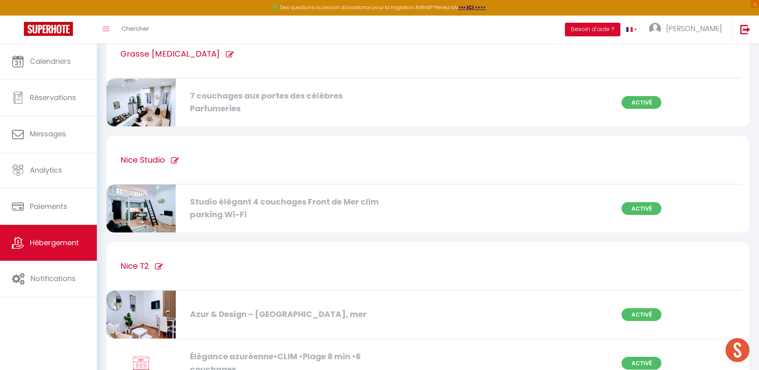
scroll to position [1045, 0]
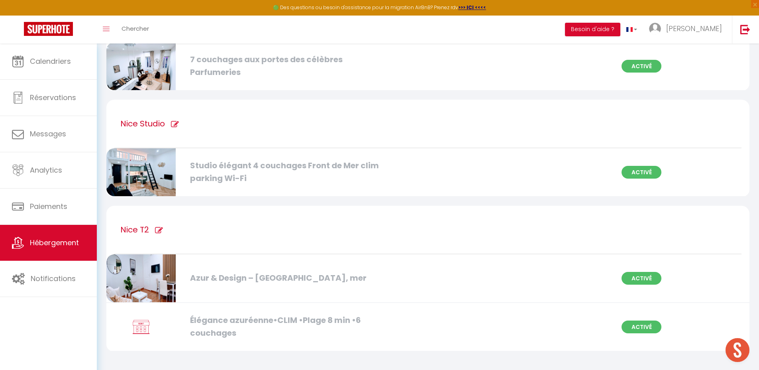
click at [257, 327] on div "Élégance azuréenne•CLIM •Plage 8 min •6 couchages" at bounding box center [289, 326] width 207 height 25
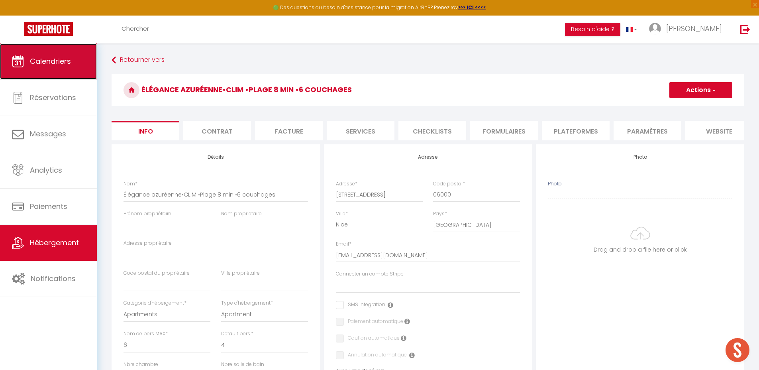
click at [59, 63] on span "Calendriers" at bounding box center [50, 61] width 41 height 10
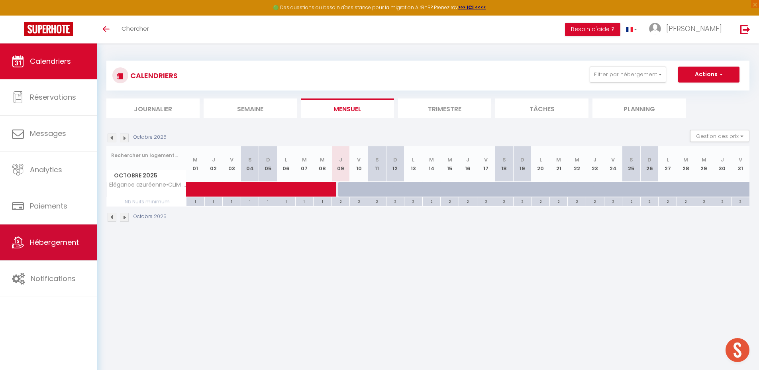
click at [46, 247] on link "Hébergement" at bounding box center [48, 242] width 97 height 36
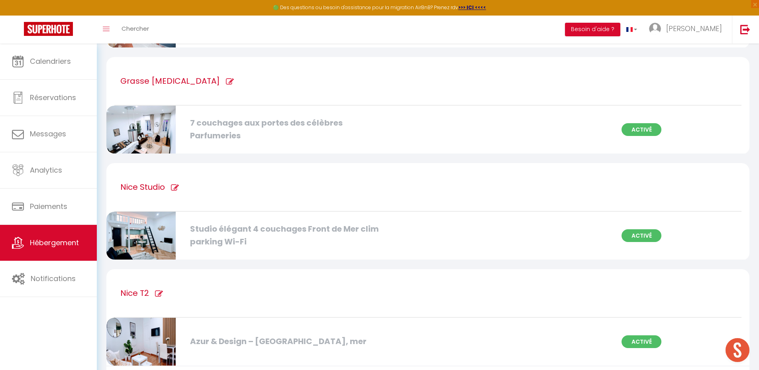
scroll to position [1045, 0]
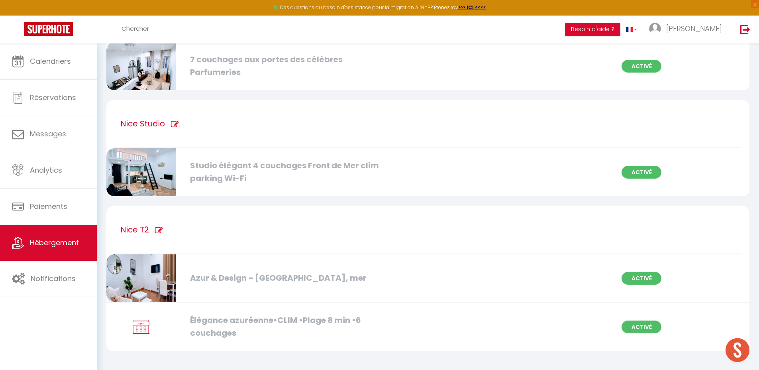
click at [223, 324] on div "Élégance azuréenne•CLIM •Plage 8 min •6 couchages" at bounding box center [289, 326] width 207 height 25
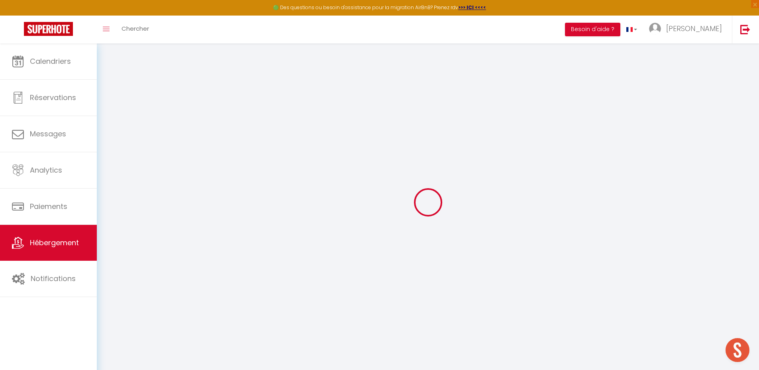
select select "+ 18 %"
select select "+ 21 %"
select select "+ 10 %"
select select
checkbox input "false"
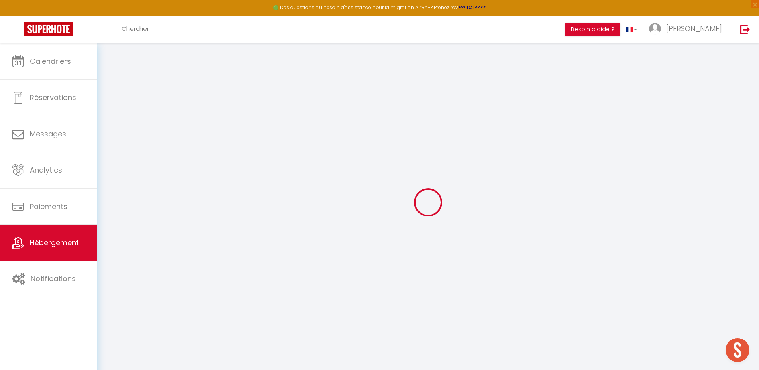
checkbox input "false"
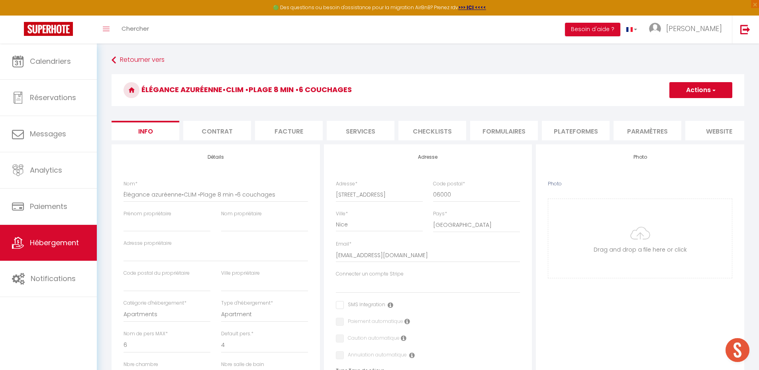
select select
checkbox input "false"
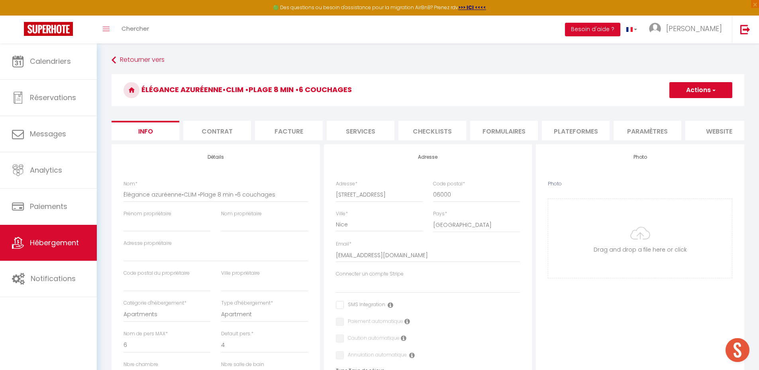
select select
checkbox input "false"
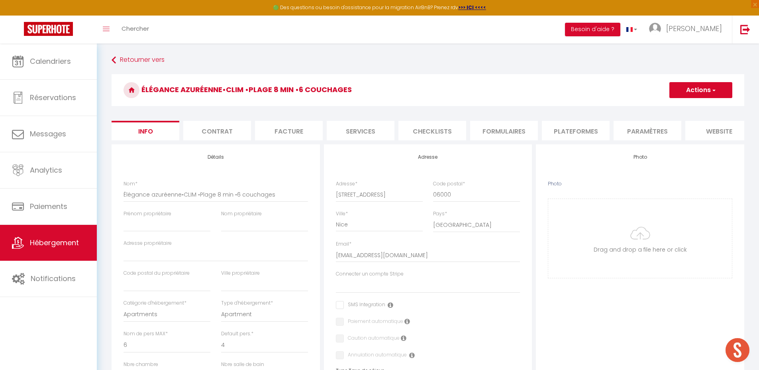
select select "EUR"
select select
select select "16413-1521953467997573269"
click at [577, 134] on li "Plateformes" at bounding box center [576, 131] width 68 height 20
select select
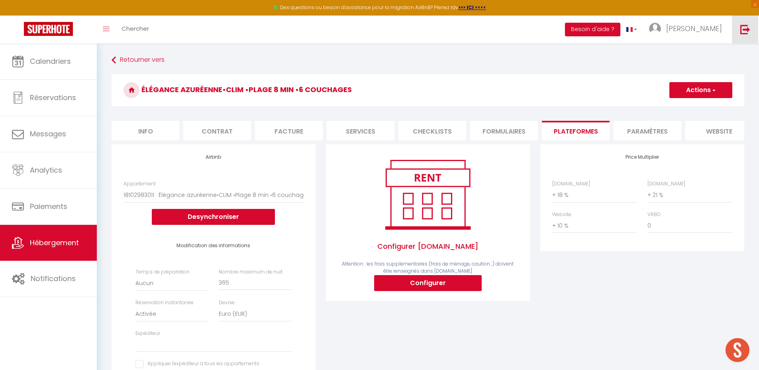
click at [742, 29] on img at bounding box center [745, 29] width 10 height 10
